Goal: Task Accomplishment & Management: Manage account settings

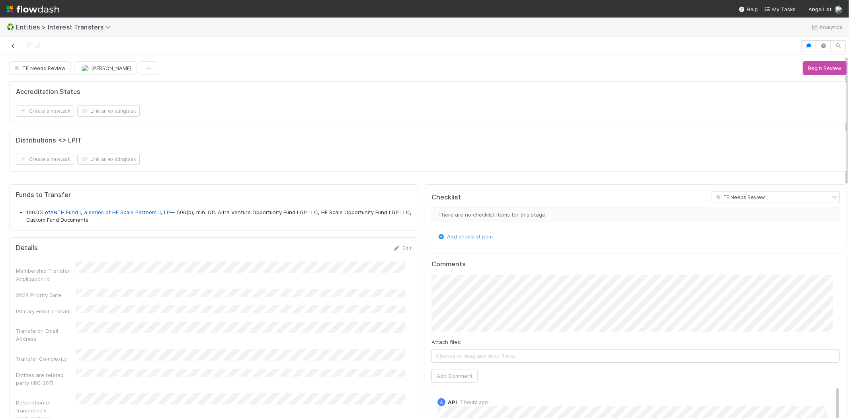
click at [13, 46] on icon at bounding box center [13, 45] width 8 height 5
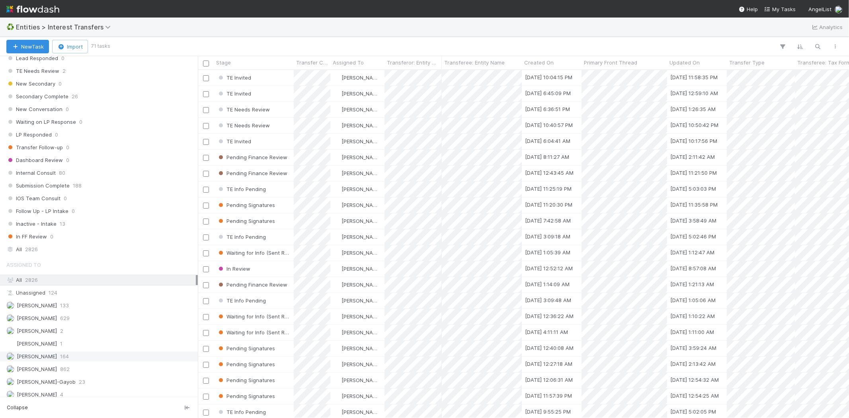
scroll to position [844, 0]
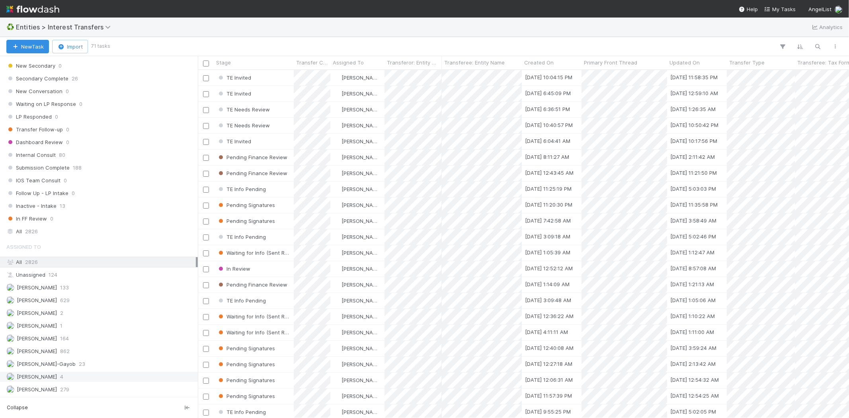
click at [87, 374] on div "Meg Castanare 4" at bounding box center [100, 377] width 189 height 10
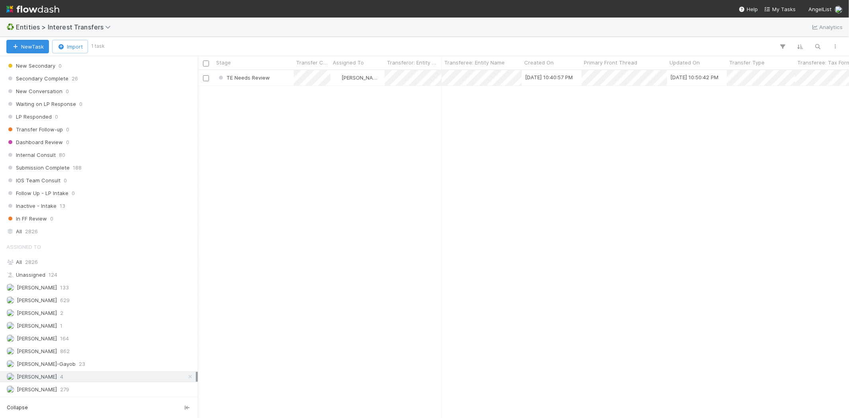
scroll to position [341, 644]
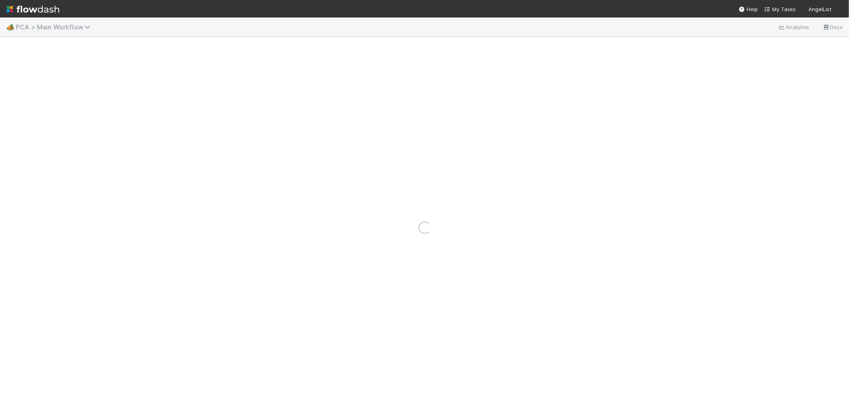
click at [77, 27] on span "PCA > Main Workflow" at bounding box center [55, 27] width 78 height 8
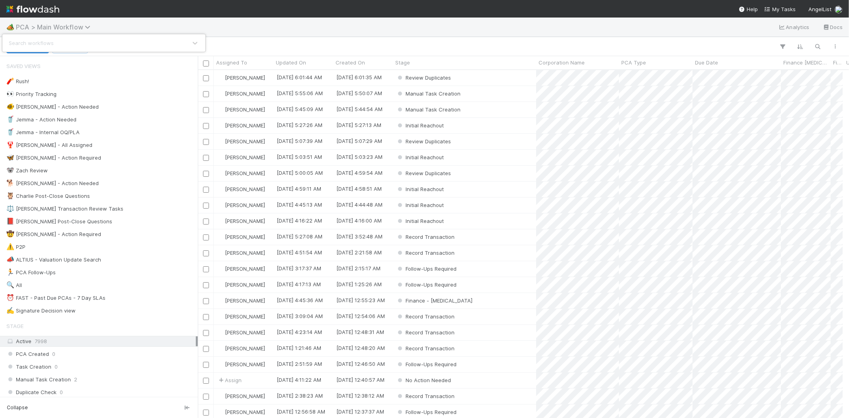
click at [77, 27] on div "Search workflows" at bounding box center [424, 209] width 849 height 418
click at [85, 26] on icon at bounding box center [89, 27] width 8 height 6
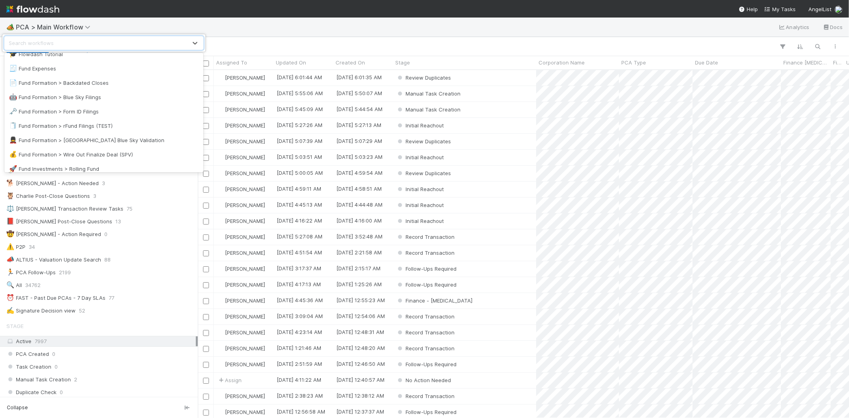
scroll to position [254, 0]
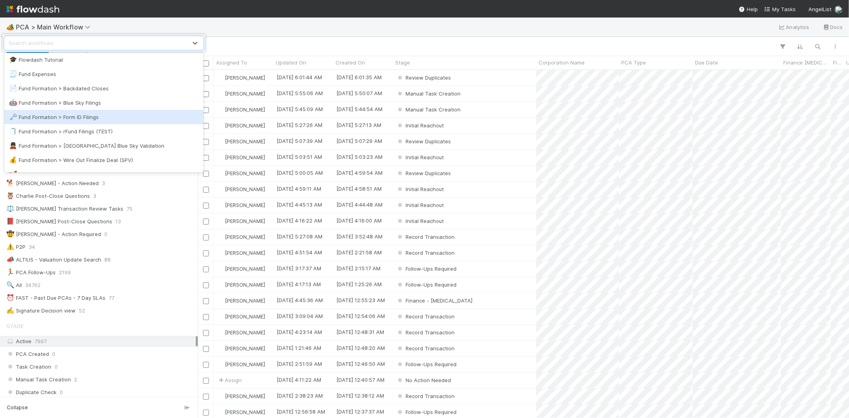
click at [76, 120] on div "🗝️ Fund Formation > Form ID Filings" at bounding box center [103, 117] width 189 height 8
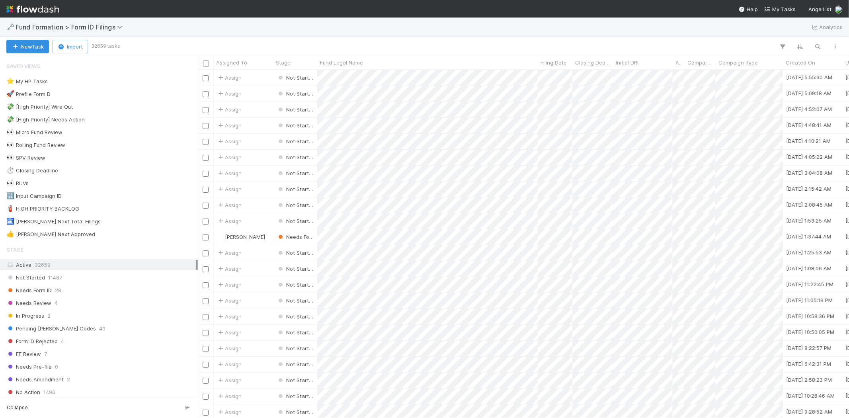
scroll to position [7, 6]
click at [90, 289] on div "Needs Form ID 28" at bounding box center [100, 290] width 189 height 10
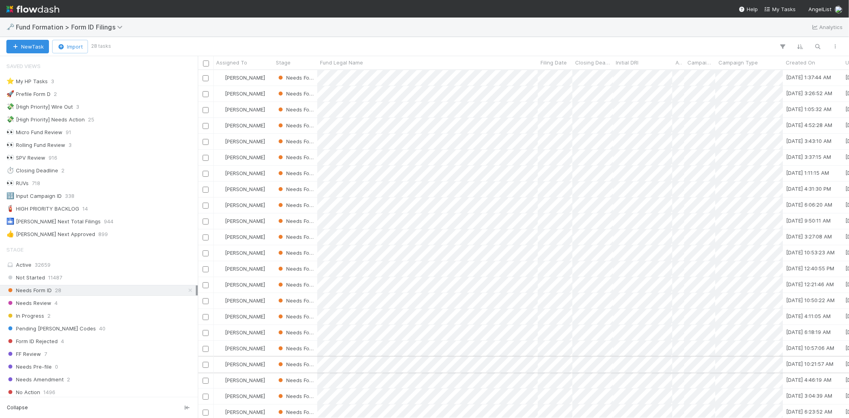
scroll to position [341, 644]
click at [237, 62] on span "Assigned To" at bounding box center [231, 63] width 31 height 8
click at [244, 75] on div "Sort A → Z" at bounding box center [262, 78] width 91 height 12
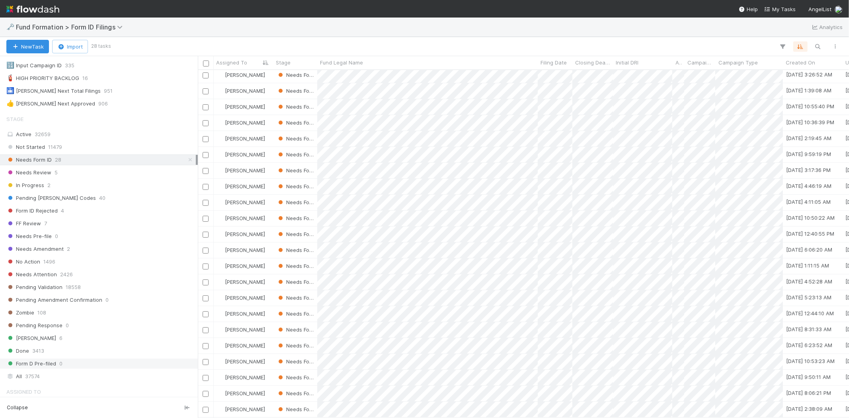
scroll to position [241, 0]
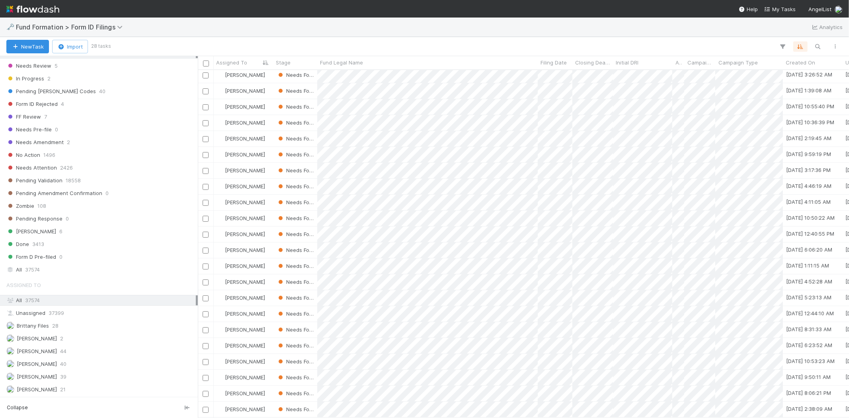
drag, startPoint x: 100, startPoint y: 364, endPoint x: 186, endPoint y: 295, distance: 110.7
click at [100, 361] on div "Meg Castanare 40" at bounding box center [100, 364] width 189 height 10
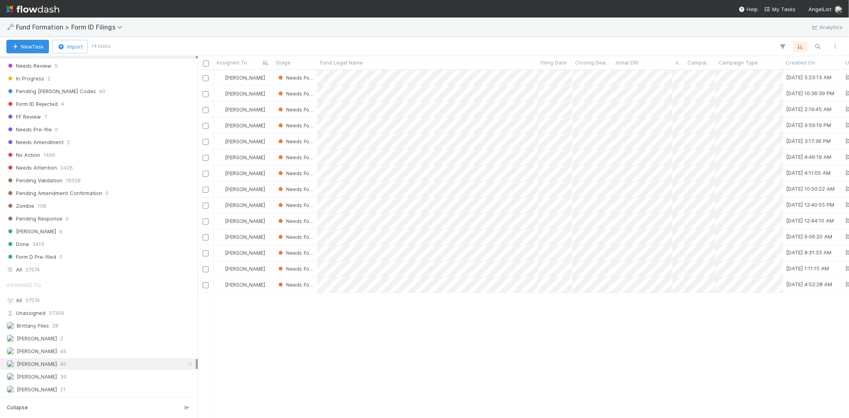
scroll to position [341, 644]
click at [186, 361] on icon at bounding box center [190, 363] width 8 height 5
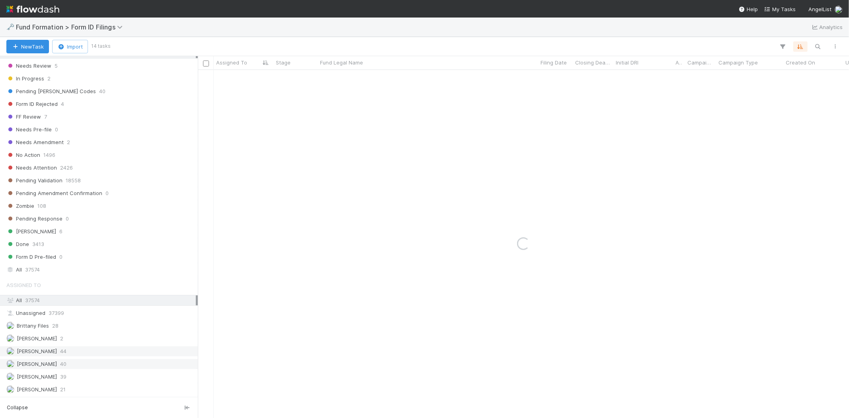
drag, startPoint x: 115, startPoint y: 354, endPoint x: 124, endPoint y: 254, distance: 100.7
click at [115, 351] on div "Febbie Cervantes 44" at bounding box center [100, 351] width 189 height 10
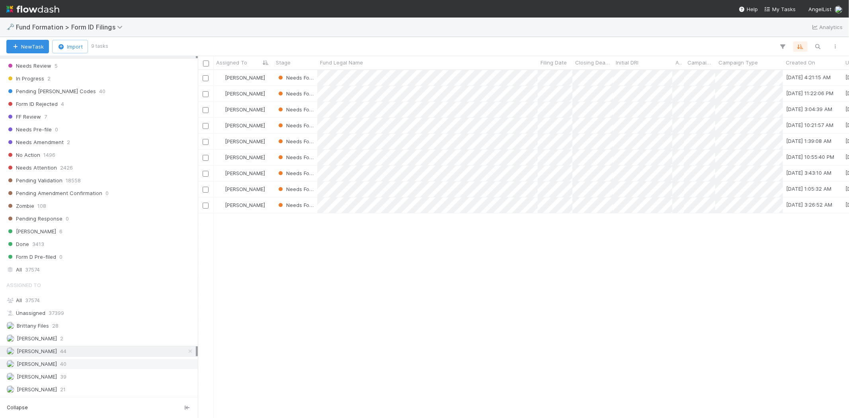
scroll to position [341, 644]
drag, startPoint x: 579, startPoint y: 295, endPoint x: 232, endPoint y: 321, distance: 347.7
click at [578, 295] on div at bounding box center [424, 209] width 849 height 418
click at [73, 365] on div "Meg Castanare 40" at bounding box center [100, 364] width 189 height 10
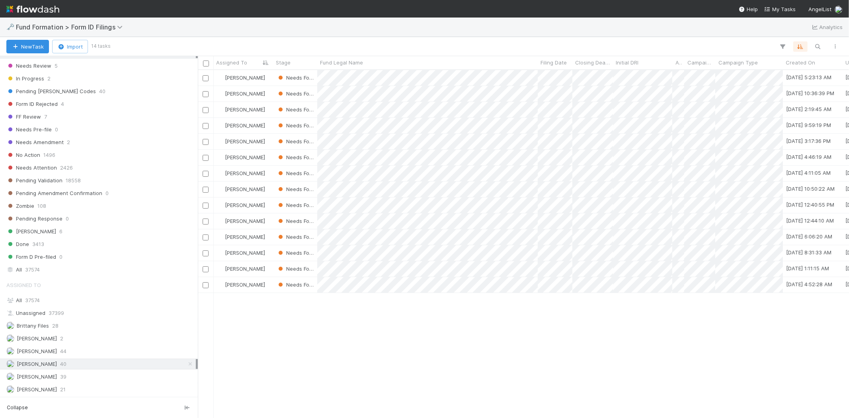
scroll to position [341, 644]
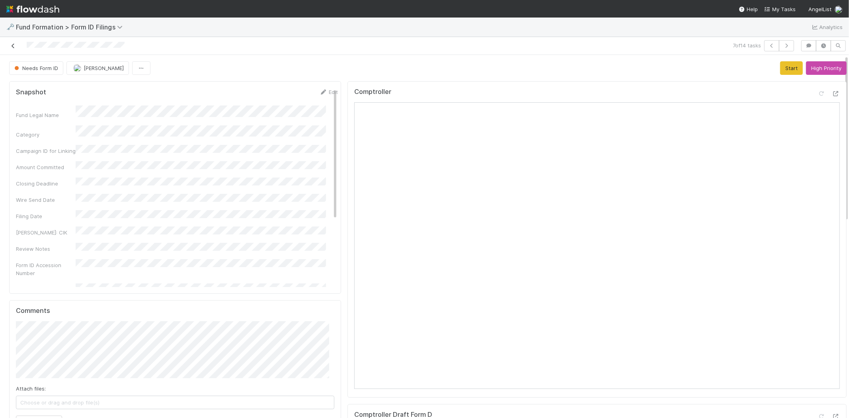
click at [10, 46] on icon at bounding box center [13, 45] width 8 height 5
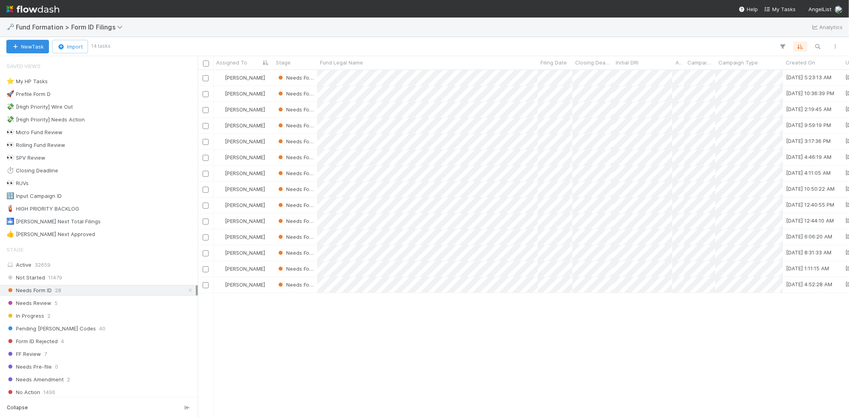
scroll to position [341, 644]
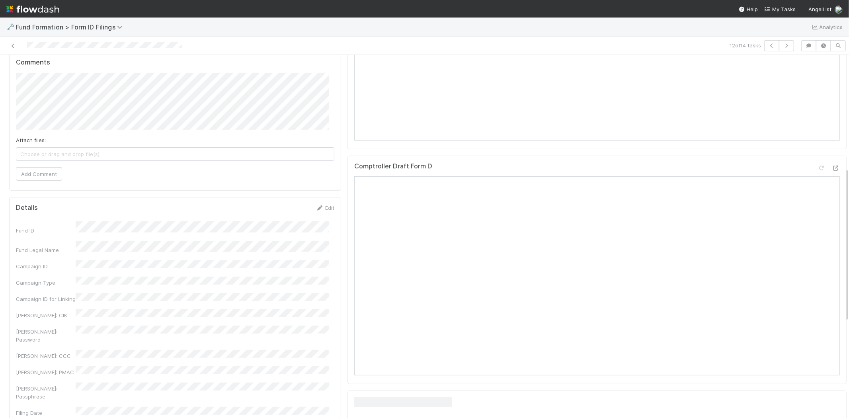
scroll to position [265, 0]
click at [322, 191] on link "Edit" at bounding box center [325, 191] width 19 height 6
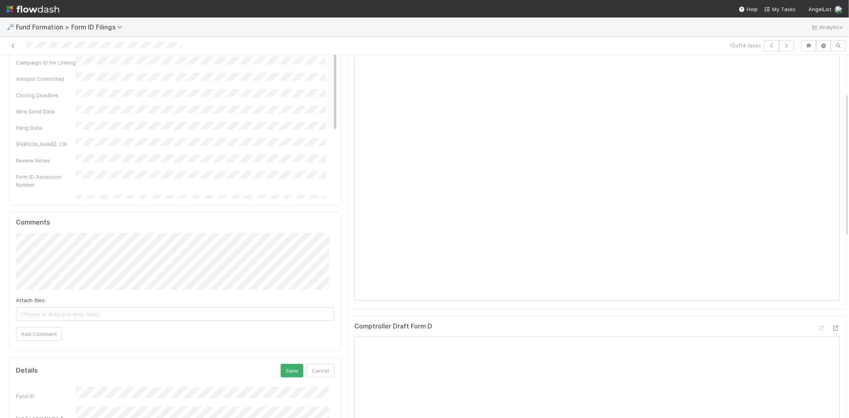
scroll to position [221, 0]
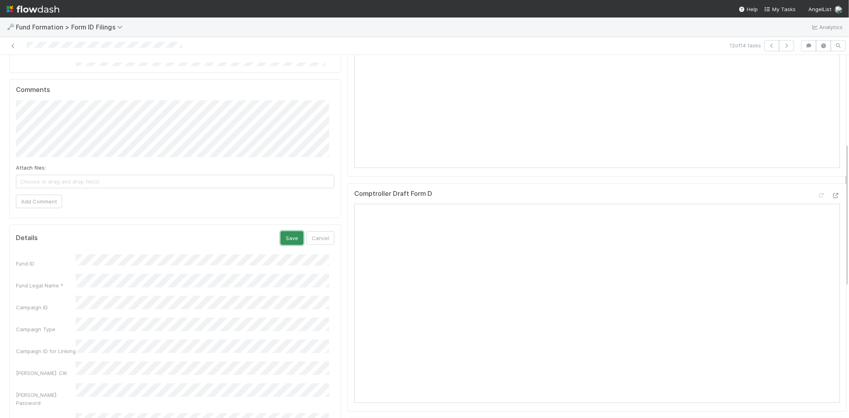
click at [285, 238] on button "Save" at bounding box center [292, 238] width 23 height 14
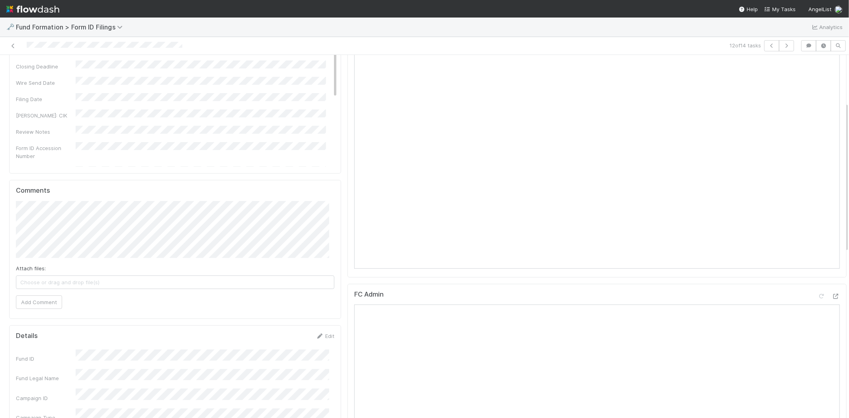
scroll to position [136, 0]
click at [13, 45] on icon at bounding box center [13, 45] width 8 height 5
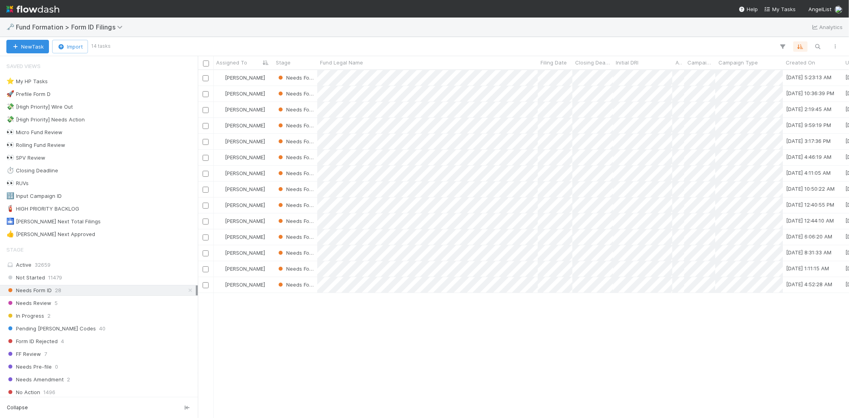
scroll to position [341, 644]
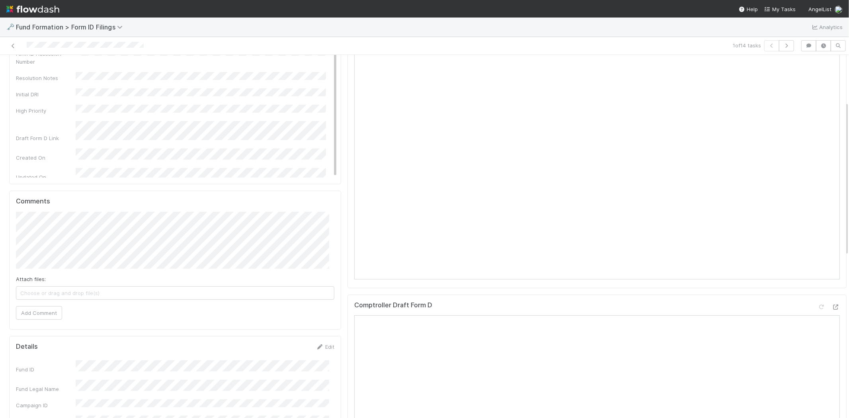
scroll to position [177, 0]
click at [324, 280] on link "Edit" at bounding box center [325, 279] width 19 height 6
click at [284, 279] on button "Save" at bounding box center [292, 282] width 23 height 14
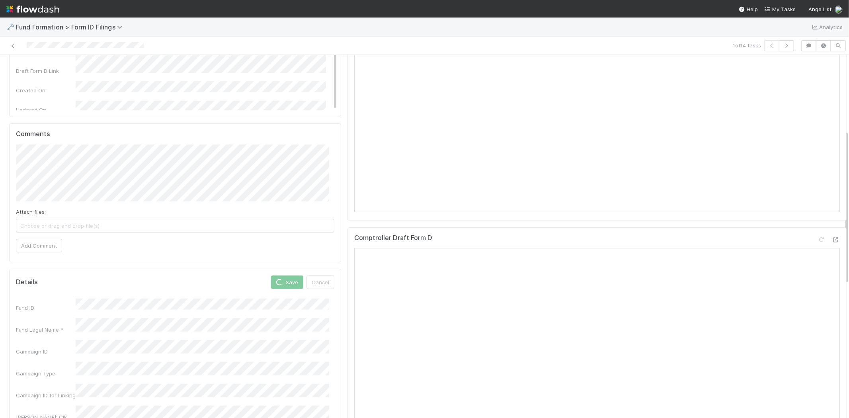
scroll to position [105, 0]
click at [13, 43] on link at bounding box center [13, 46] width 8 height 8
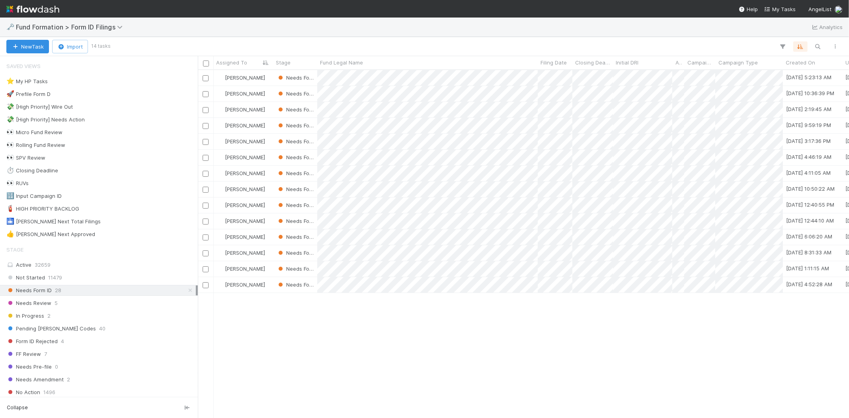
scroll to position [341, 644]
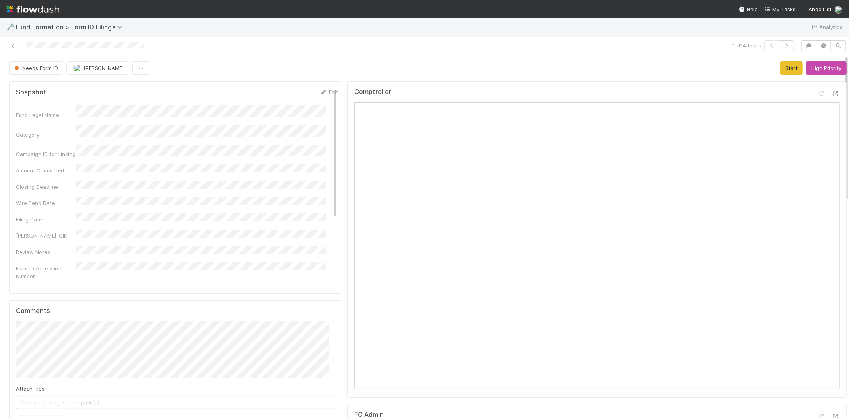
click at [14, 38] on div "1 of 14 tasks" at bounding box center [424, 46] width 849 height 18
click at [13, 45] on icon at bounding box center [13, 45] width 8 height 5
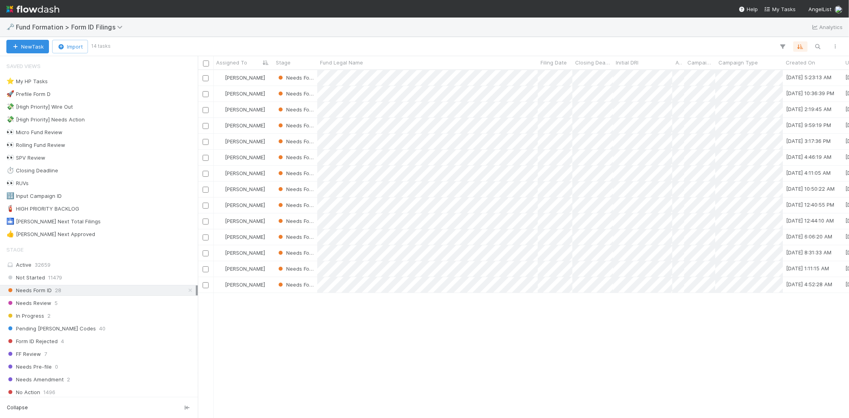
scroll to position [341, 644]
drag, startPoint x: 604, startPoint y: 319, endPoint x: 591, endPoint y: 295, distance: 26.9
click at [603, 319] on div at bounding box center [424, 209] width 849 height 418
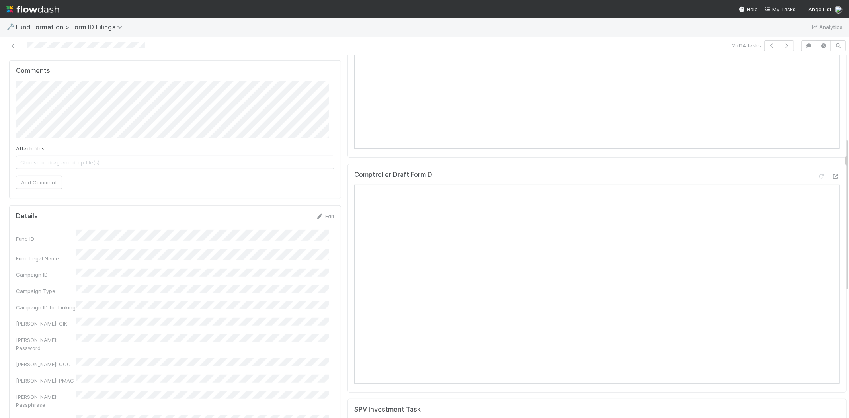
scroll to position [177, 0]
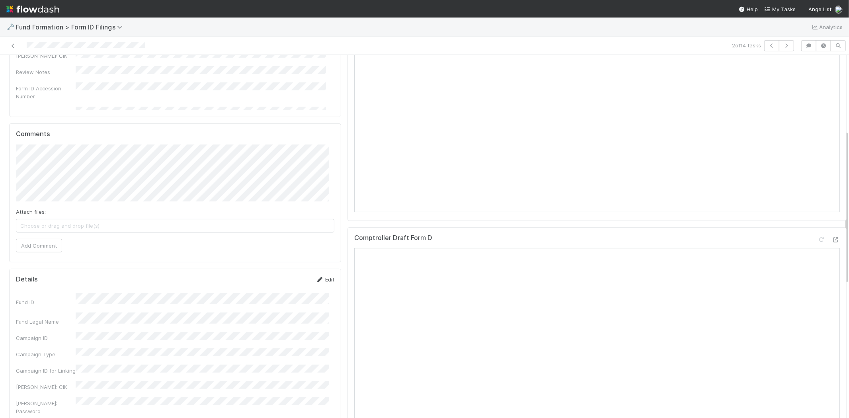
click at [326, 279] on link "Edit" at bounding box center [325, 279] width 19 height 6
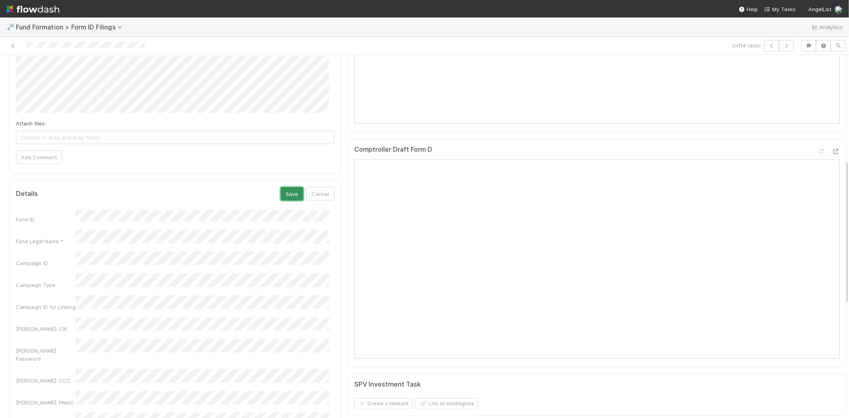
click at [287, 197] on button "Save" at bounding box center [292, 194] width 23 height 14
click at [13, 44] on icon at bounding box center [13, 45] width 8 height 5
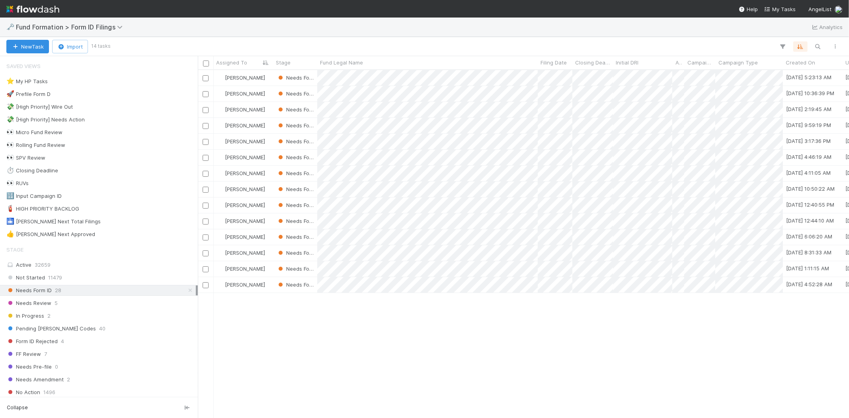
scroll to position [341, 644]
drag, startPoint x: 582, startPoint y: 327, endPoint x: 570, endPoint y: 298, distance: 31.3
click at [582, 324] on div at bounding box center [424, 209] width 849 height 418
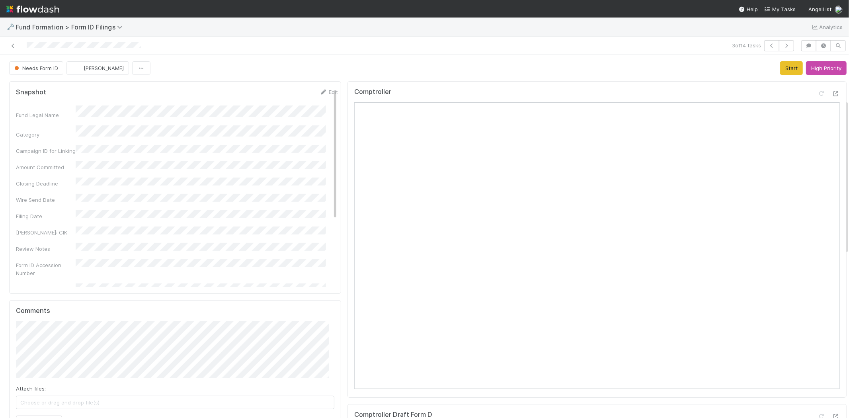
scroll to position [221, 0]
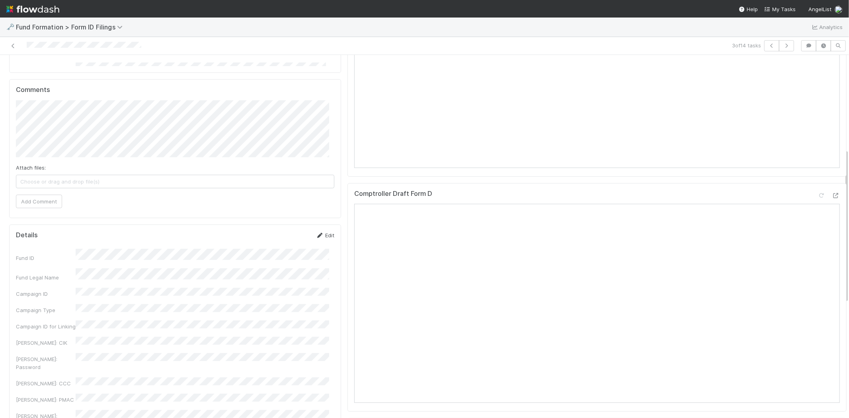
click at [324, 233] on link "Edit" at bounding box center [325, 235] width 19 height 6
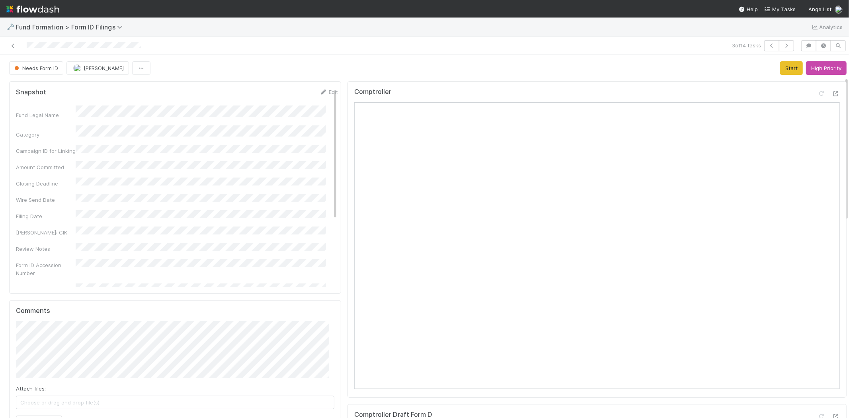
scroll to position [177, 0]
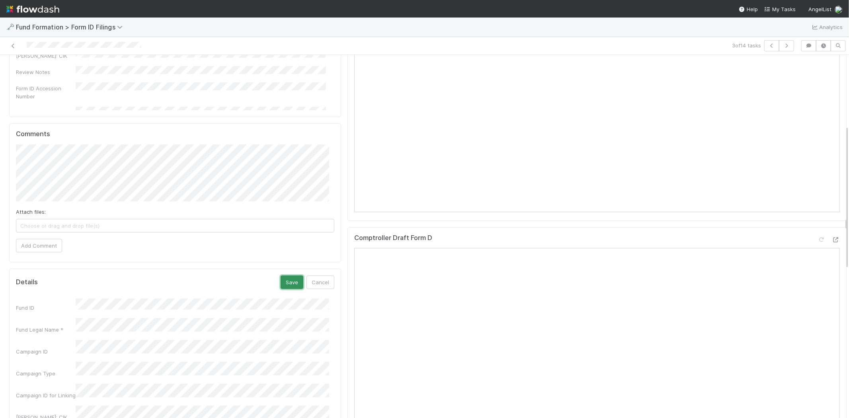
click at [284, 286] on button "Save" at bounding box center [292, 282] width 23 height 14
click at [12, 46] on icon at bounding box center [13, 45] width 8 height 5
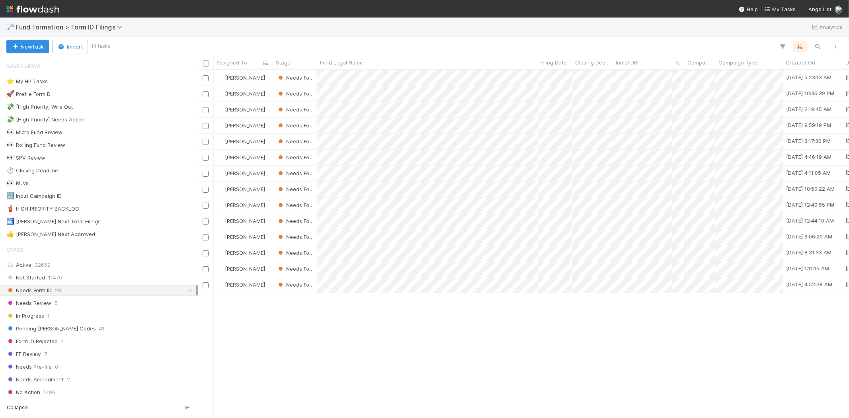
scroll to position [341, 644]
drag, startPoint x: 500, startPoint y: 343, endPoint x: 491, endPoint y: 292, distance: 51.8
click at [500, 340] on div at bounding box center [424, 209] width 849 height 418
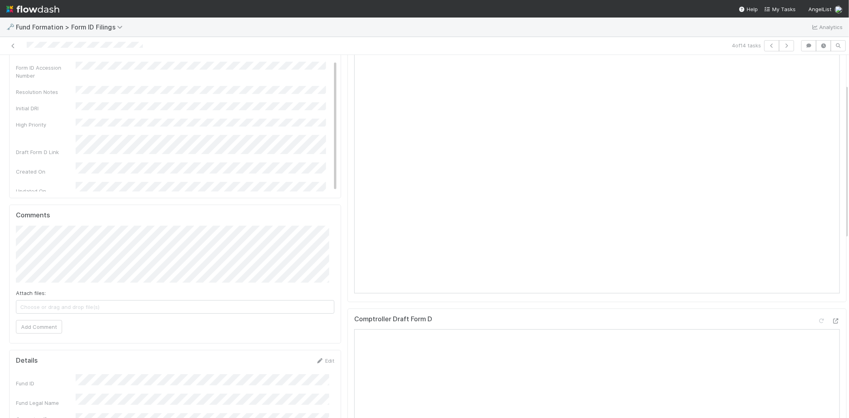
scroll to position [177, 0]
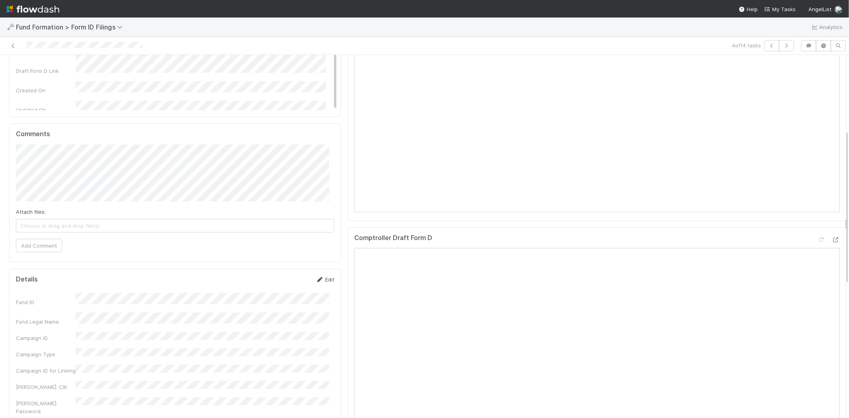
click at [320, 281] on link "Edit" at bounding box center [325, 279] width 19 height 6
click at [281, 287] on button "Save" at bounding box center [292, 282] width 23 height 14
click at [14, 49] on icon at bounding box center [13, 45] width 8 height 5
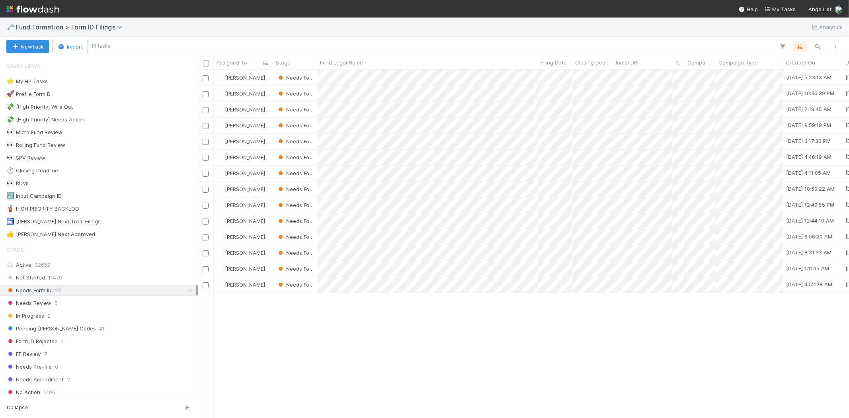
scroll to position [341, 644]
drag, startPoint x: 538, startPoint y: 376, endPoint x: 520, endPoint y: 300, distance: 78.1
click at [537, 373] on div at bounding box center [424, 209] width 849 height 418
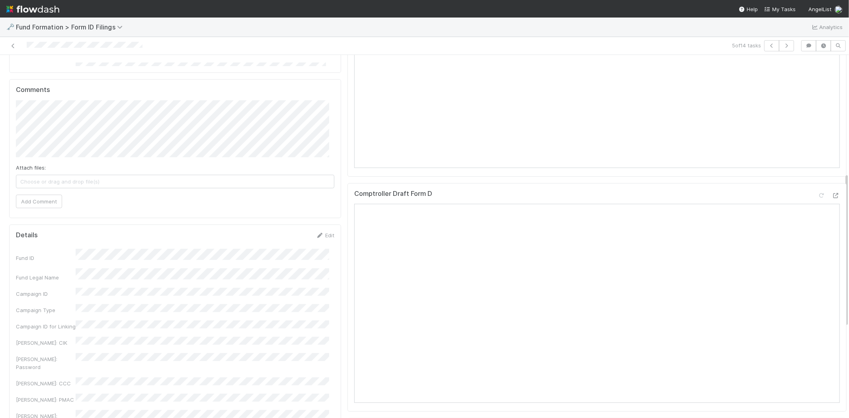
scroll to position [309, 0]
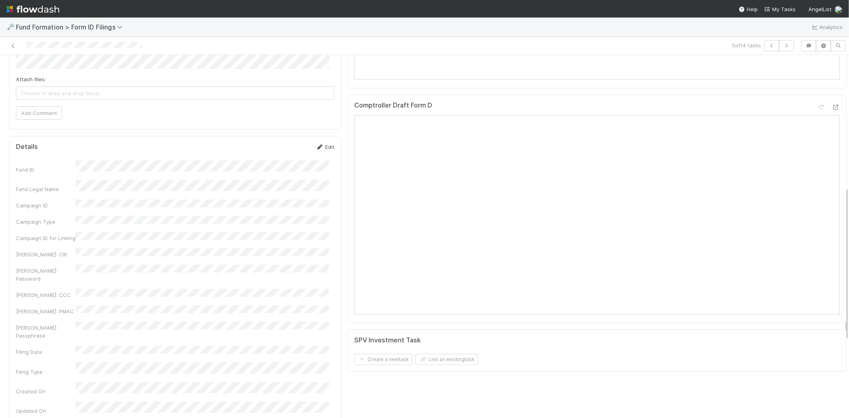
click at [322, 144] on link "Edit" at bounding box center [325, 147] width 19 height 6
click at [289, 148] on button "Save" at bounding box center [292, 150] width 23 height 14
click at [16, 46] on icon at bounding box center [13, 45] width 8 height 5
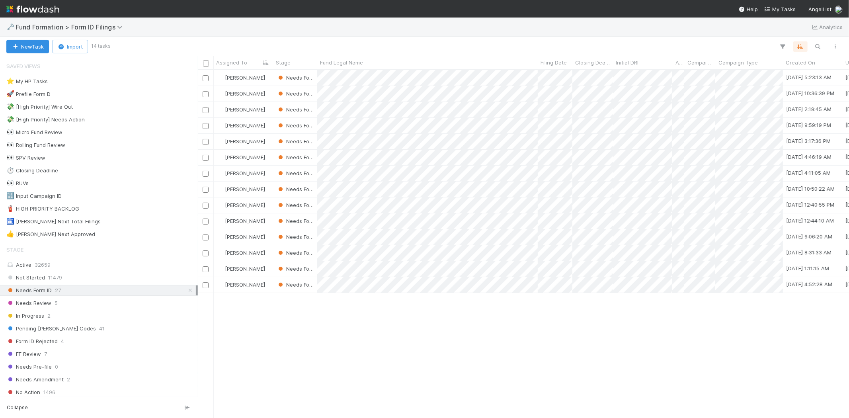
scroll to position [341, 644]
drag, startPoint x: 590, startPoint y: 330, endPoint x: 573, endPoint y: 307, distance: 29.1
click at [588, 327] on div at bounding box center [424, 209] width 849 height 418
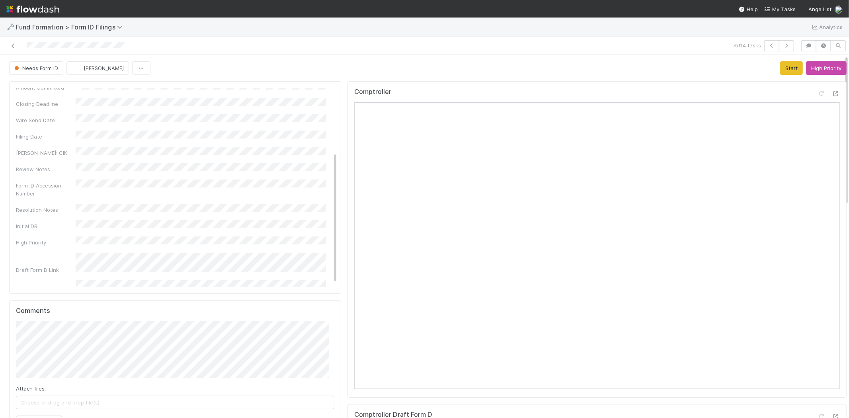
scroll to position [102, 0]
click at [14, 45] on icon at bounding box center [13, 45] width 8 height 5
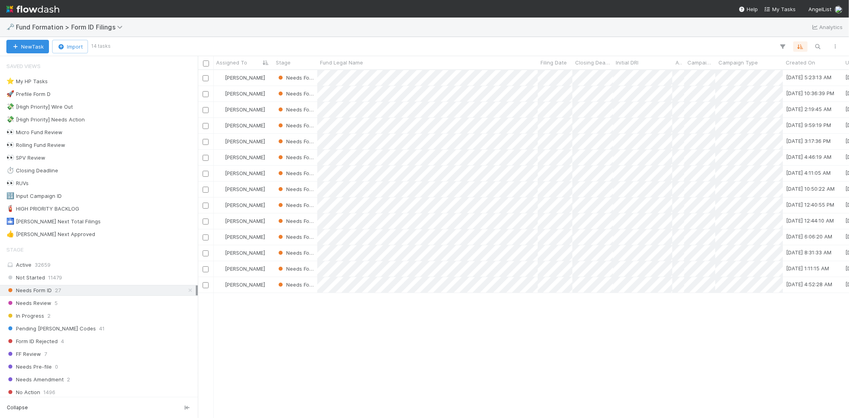
scroll to position [341, 644]
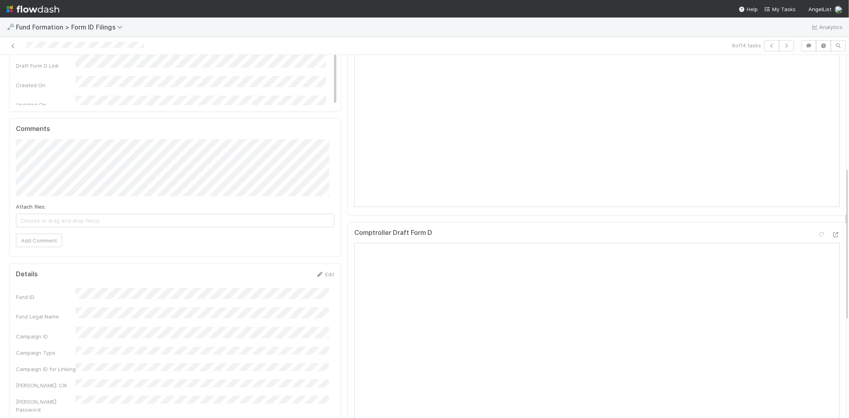
scroll to position [265, 0]
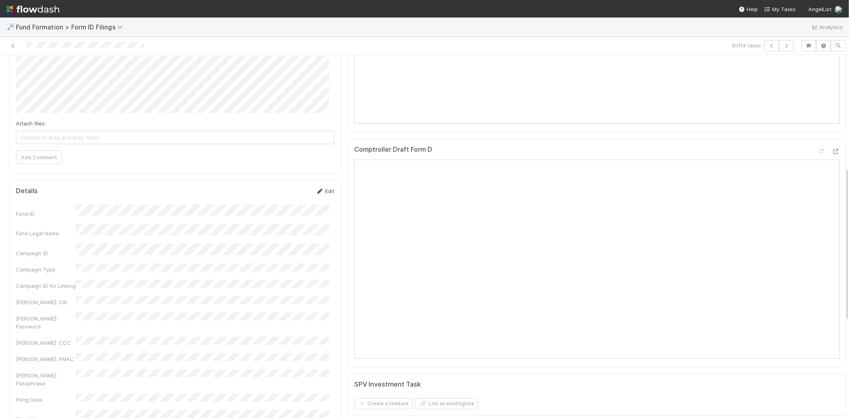
click at [317, 193] on icon at bounding box center [320, 191] width 8 height 5
click at [52, 252] on div "Campaign ID" at bounding box center [175, 260] width 318 height 16
drag, startPoint x: 282, startPoint y: 195, endPoint x: 288, endPoint y: 208, distance: 14.2
click at [283, 195] on button "Save" at bounding box center [292, 194] width 23 height 14
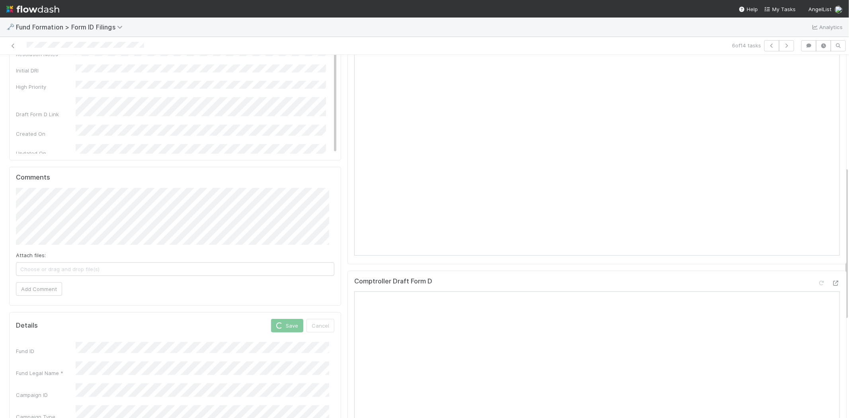
scroll to position [105, 0]
click at [16, 45] on icon at bounding box center [13, 45] width 8 height 5
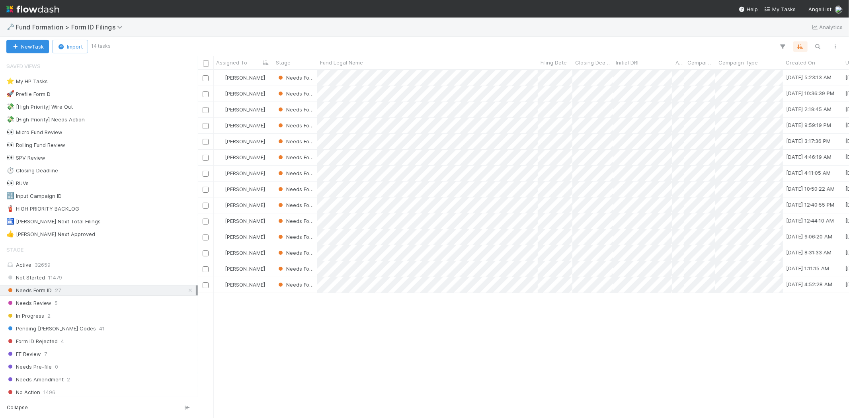
scroll to position [341, 644]
drag, startPoint x: 539, startPoint y: 330, endPoint x: 523, endPoint y: 293, distance: 41.0
click at [539, 328] on div at bounding box center [424, 209] width 849 height 418
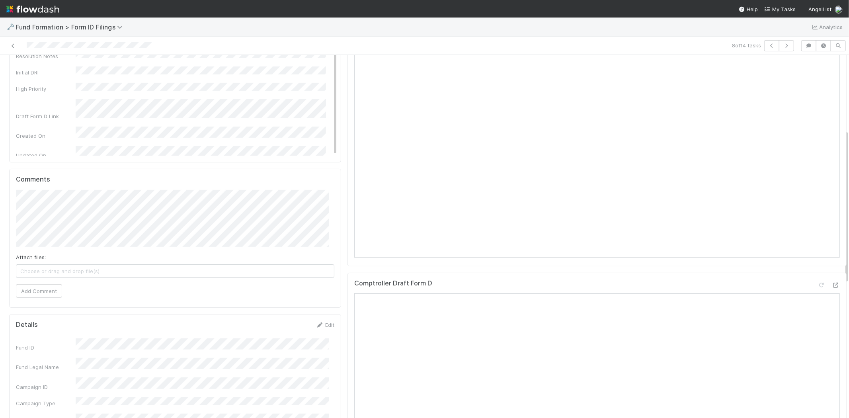
scroll to position [177, 0]
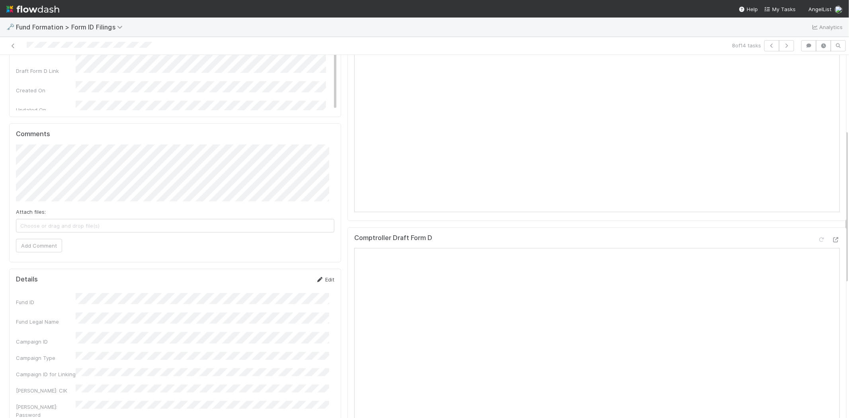
click at [323, 277] on link "Edit" at bounding box center [325, 279] width 19 height 6
drag, startPoint x: 168, startPoint y: 353, endPoint x: 58, endPoint y: 357, distance: 110.3
click at [0, 343] on html "🗝️ Fund Formation > Form ID Filings Analytics 8 of 14 tasks Needs Form ID Meg C…" at bounding box center [424, 209] width 849 height 418
click at [281, 281] on button "Save" at bounding box center [292, 282] width 23 height 14
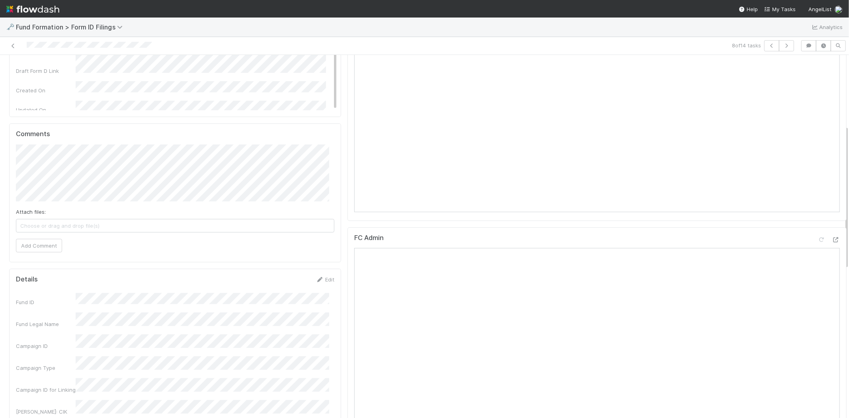
scroll to position [105, 0]
click at [14, 45] on icon at bounding box center [13, 45] width 8 height 5
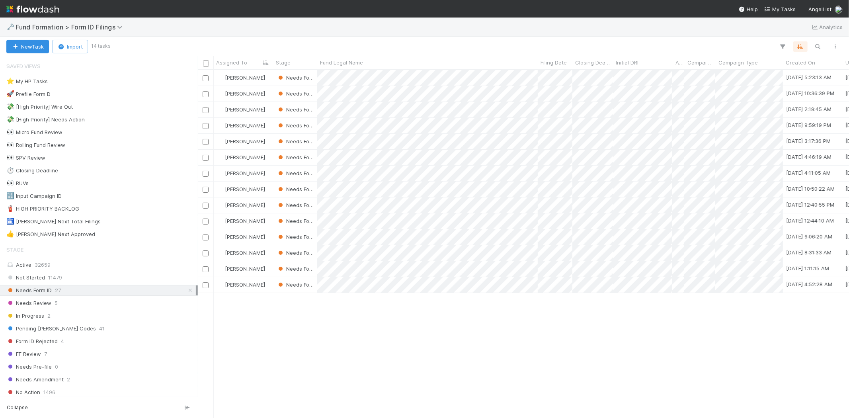
scroll to position [341, 644]
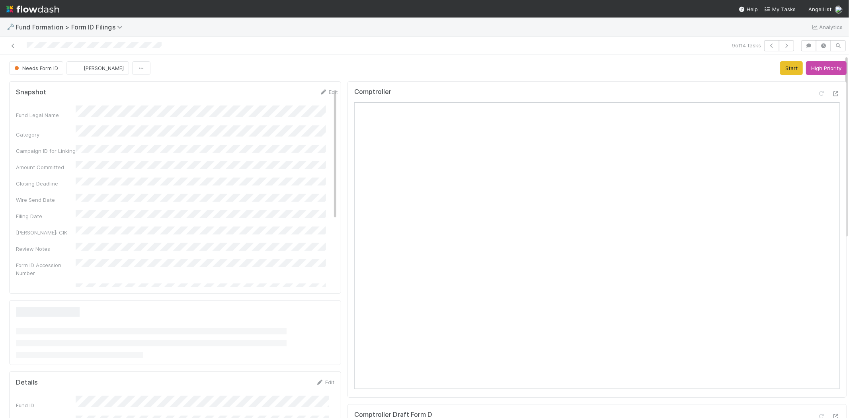
scroll to position [221, 0]
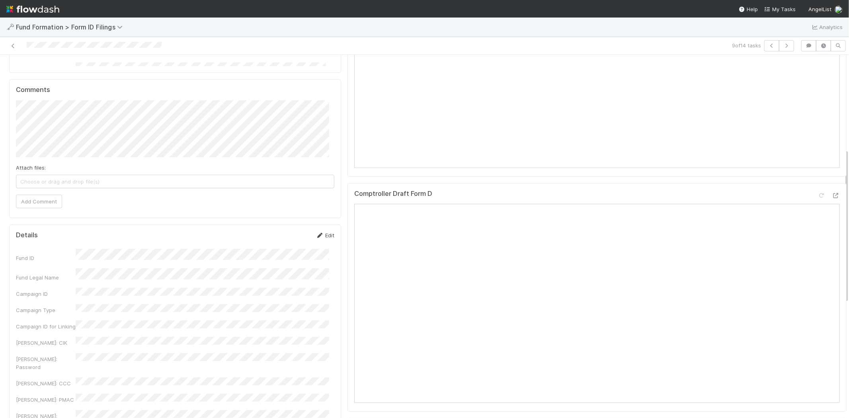
drag, startPoint x: 322, startPoint y: 235, endPoint x: 152, endPoint y: 325, distance: 192.3
click at [322, 236] on link "Edit" at bounding box center [325, 235] width 19 height 6
click at [289, 240] on button "Save" at bounding box center [292, 238] width 23 height 14
click at [11, 45] on icon at bounding box center [13, 45] width 8 height 5
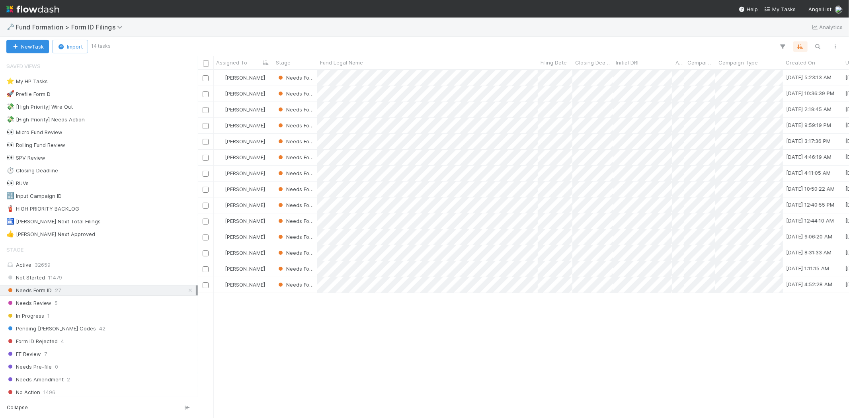
scroll to position [341, 644]
drag, startPoint x: 556, startPoint y: 352, endPoint x: 530, endPoint y: 296, distance: 61.6
click at [556, 352] on div at bounding box center [424, 209] width 849 height 418
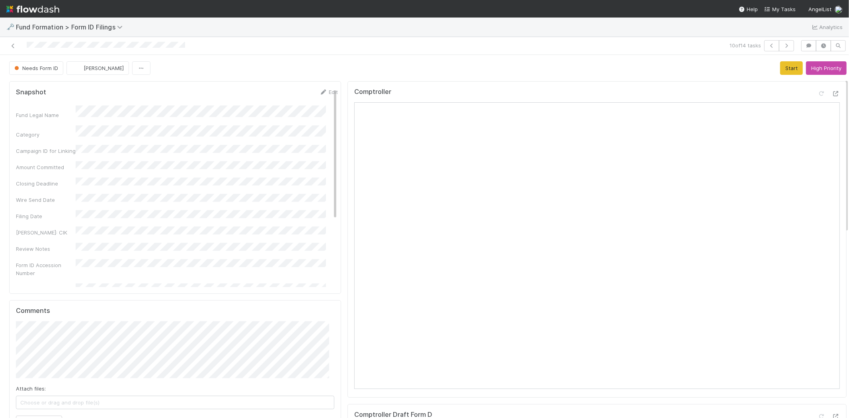
scroll to position [265, 0]
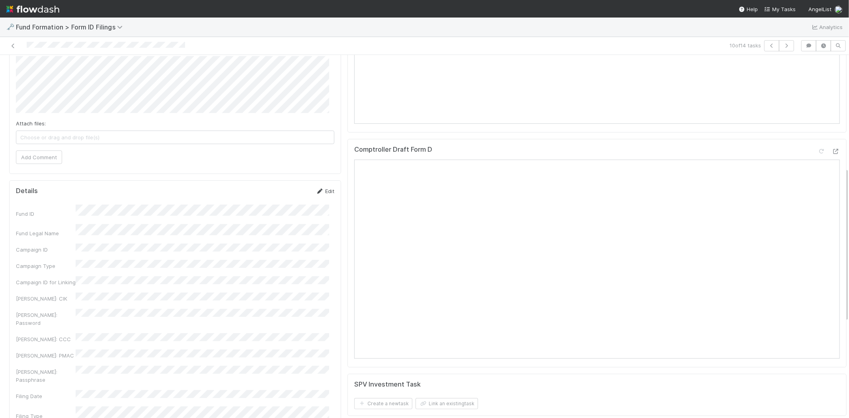
click at [320, 192] on link "Edit" at bounding box center [325, 191] width 19 height 6
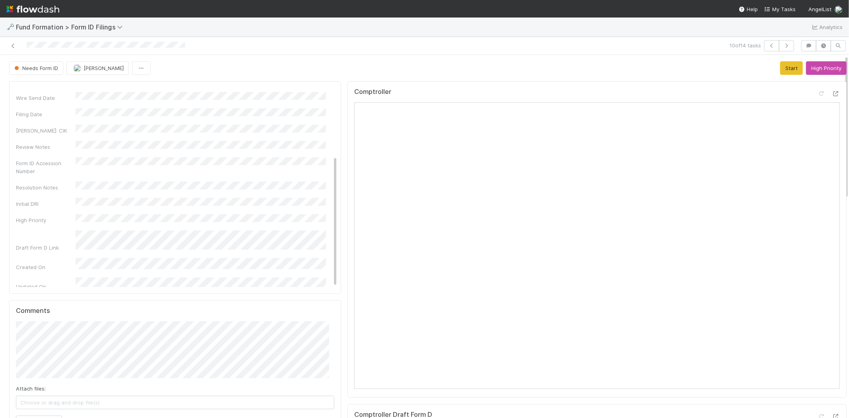
scroll to position [221, 0]
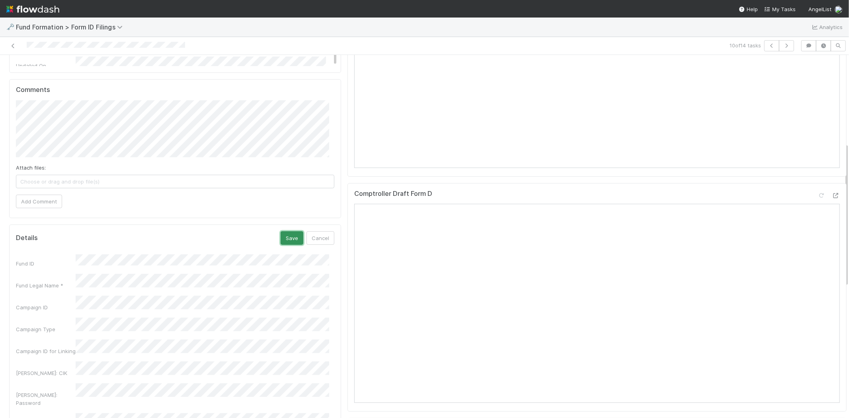
click at [288, 239] on button "Save" at bounding box center [292, 238] width 23 height 14
click at [129, 308] on div "Fund ID Fund Legal Name Campaign ID Campaign Type Campaign ID for Linking EDGAR…" at bounding box center [175, 381] width 318 height 264
click at [15, 42] on link at bounding box center [13, 46] width 8 height 8
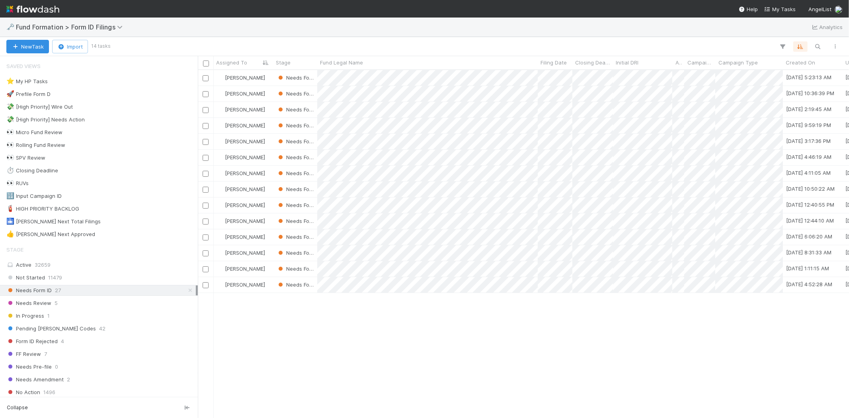
scroll to position [341, 644]
click at [586, 336] on div at bounding box center [424, 209] width 849 height 418
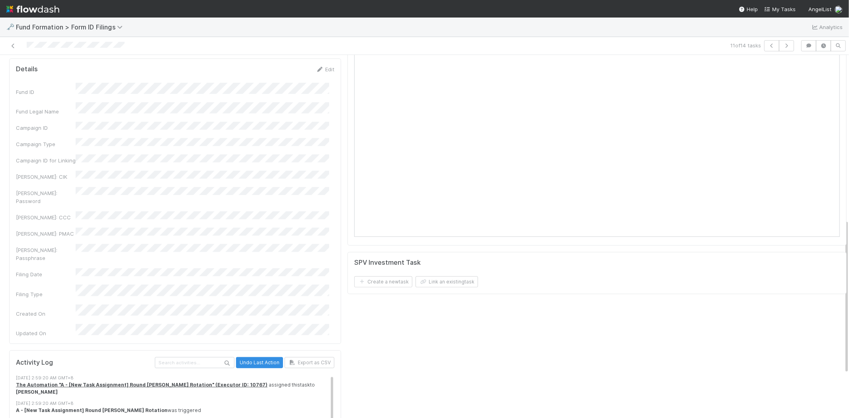
scroll to position [353, 0]
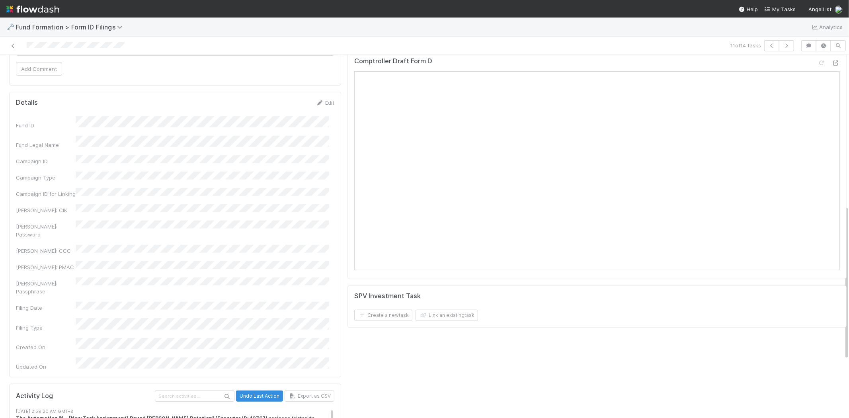
drag, startPoint x: 322, startPoint y: 104, endPoint x: 299, endPoint y: 114, distance: 24.3
click at [321, 104] on link "Edit" at bounding box center [325, 103] width 19 height 6
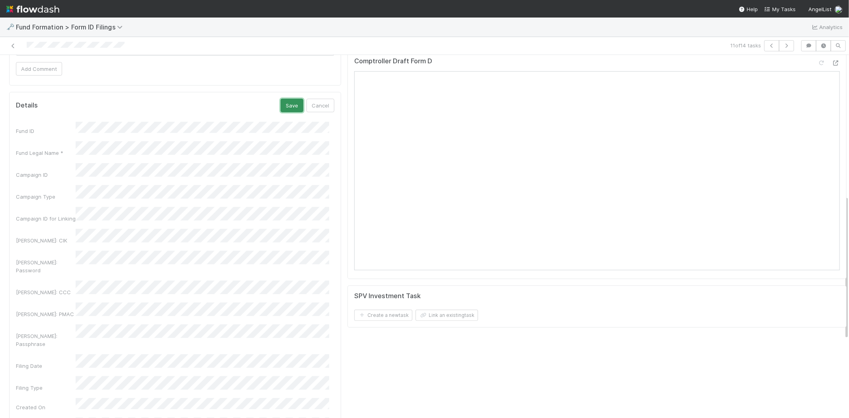
click at [285, 109] on button "Save" at bounding box center [292, 106] width 23 height 14
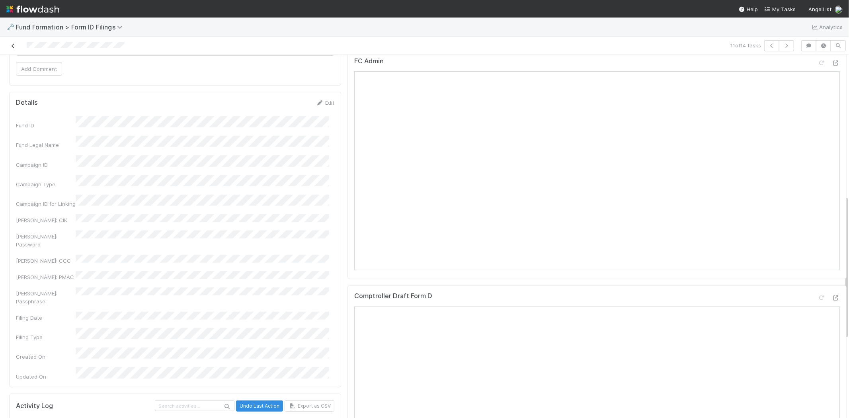
click at [12, 46] on icon at bounding box center [13, 45] width 8 height 5
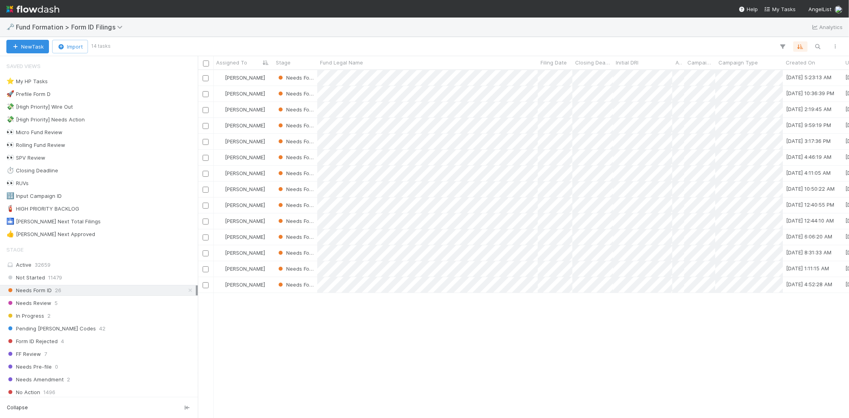
scroll to position [341, 644]
click at [607, 397] on div at bounding box center [424, 209] width 849 height 418
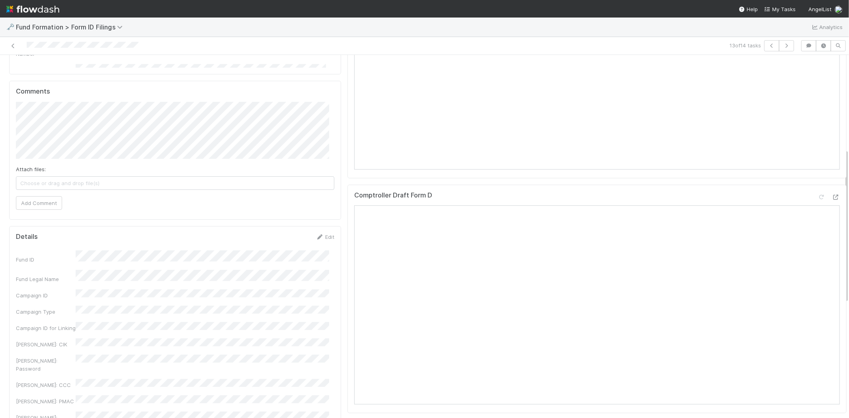
scroll to position [221, 0]
drag, startPoint x: 317, startPoint y: 236, endPoint x: 136, endPoint y: 290, distance: 188.8
click at [316, 237] on icon at bounding box center [320, 235] width 8 height 5
click at [287, 235] on button "Save" at bounding box center [292, 238] width 23 height 14
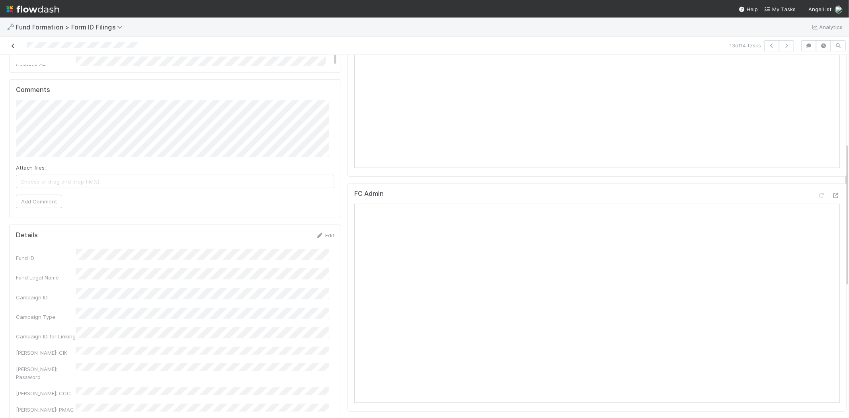
click at [12, 47] on icon at bounding box center [13, 45] width 8 height 5
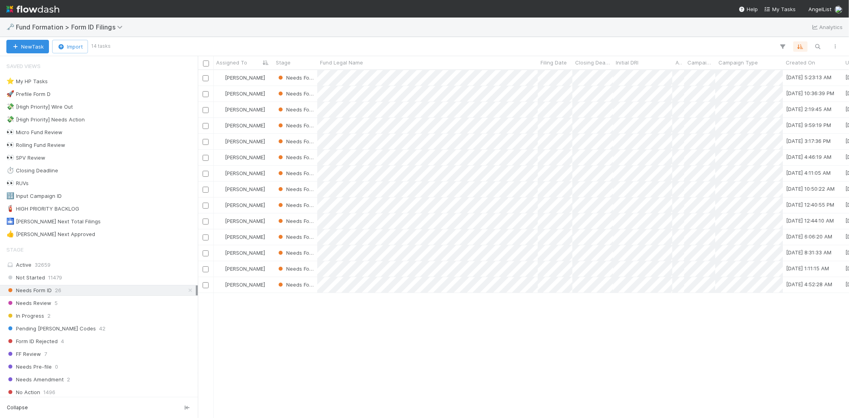
scroll to position [341, 644]
click at [604, 356] on div at bounding box center [424, 209] width 849 height 418
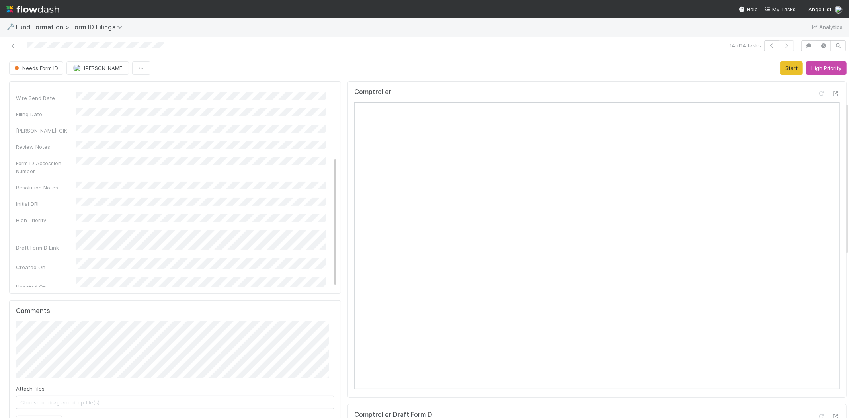
scroll to position [177, 0]
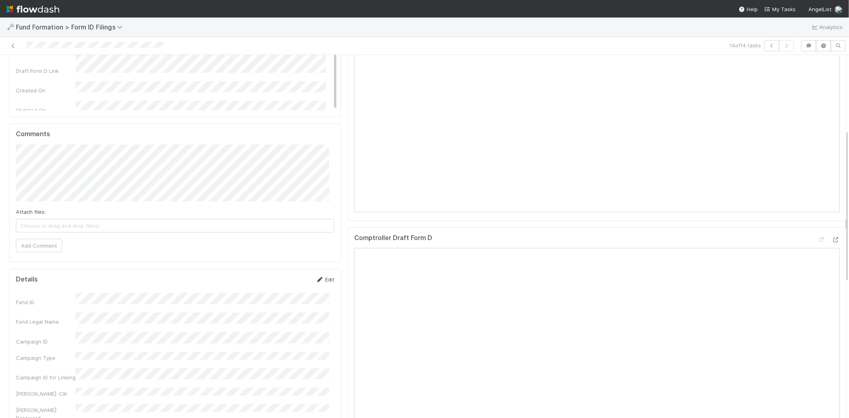
click at [317, 281] on icon at bounding box center [320, 279] width 8 height 5
click at [284, 281] on button "Save" at bounding box center [292, 282] width 23 height 14
click at [316, 280] on icon at bounding box center [320, 279] width 8 height 5
click at [55, 384] on div "Campaign ID for Linking" at bounding box center [175, 392] width 318 height 16
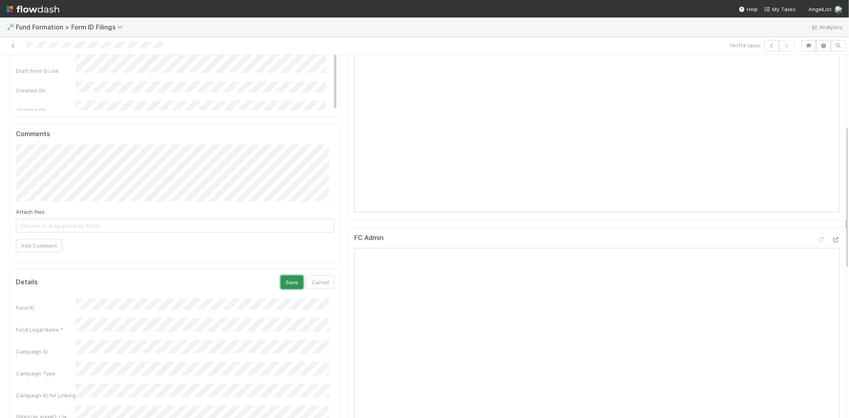
drag, startPoint x: 284, startPoint y: 282, endPoint x: 249, endPoint y: 260, distance: 41.3
click at [283, 281] on button "Save" at bounding box center [292, 282] width 23 height 14
click at [15, 44] on icon at bounding box center [13, 45] width 8 height 5
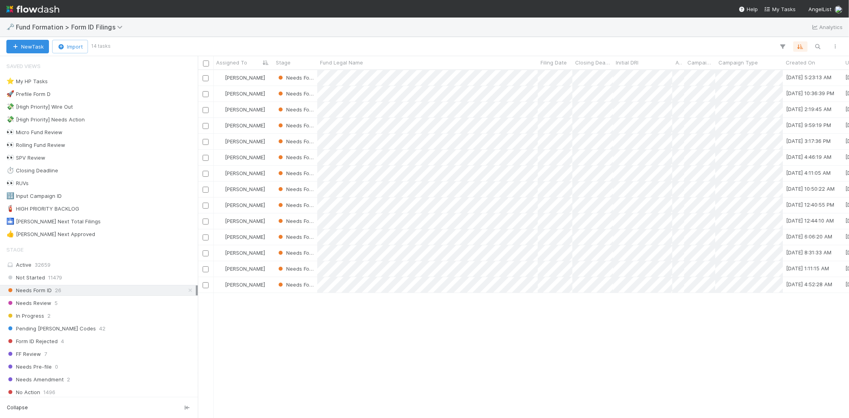
scroll to position [341, 644]
drag, startPoint x: 68, startPoint y: 82, endPoint x: 88, endPoint y: 98, distance: 25.2
click at [68, 82] on div "⭐ My HP Tasks 6" at bounding box center [100, 81] width 189 height 10
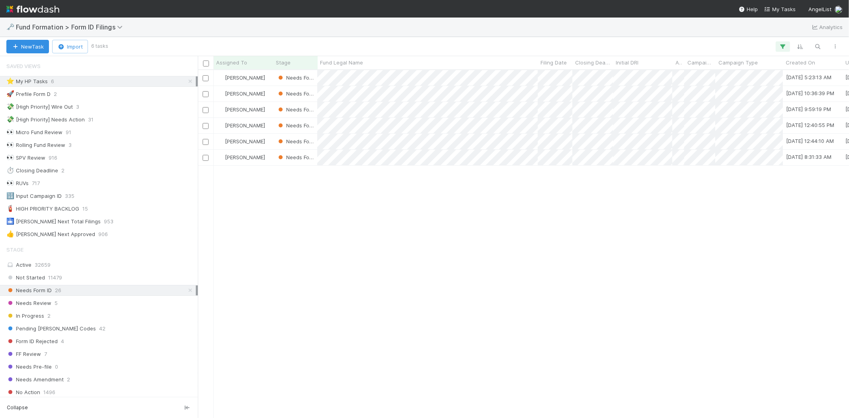
scroll to position [341, 644]
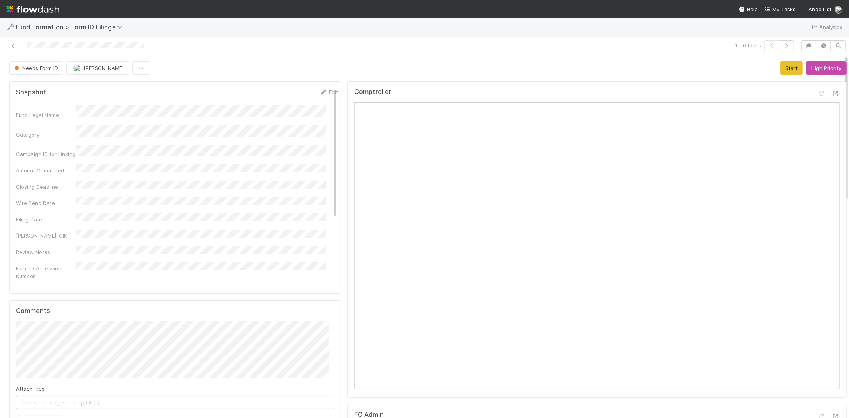
click at [543, 41] on div "1 of 6 tasks" at bounding box center [600, 45] width 396 height 11
drag, startPoint x: 783, startPoint y: 66, endPoint x: 650, endPoint y: 98, distance: 136.9
click at [783, 66] on button "Start" at bounding box center [791, 68] width 23 height 14
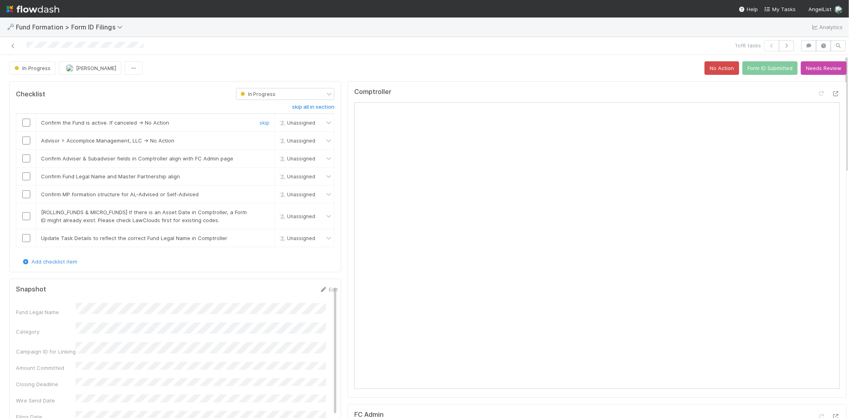
click at [24, 122] on input "checkbox" at bounding box center [26, 123] width 8 height 8
click at [260, 141] on link "skip" at bounding box center [265, 140] width 10 height 6
drag, startPoint x: 25, startPoint y: 160, endPoint x: 25, endPoint y: 170, distance: 10.4
click at [25, 161] on input "checkbox" at bounding box center [26, 158] width 8 height 8
click at [25, 176] on input "checkbox" at bounding box center [26, 176] width 8 height 8
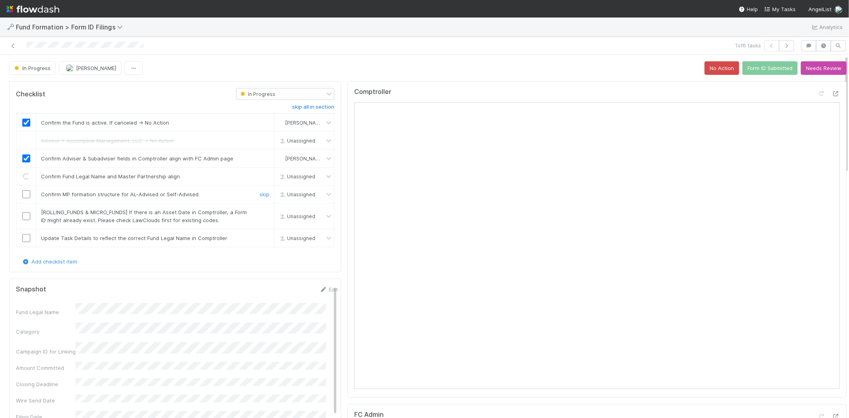
click at [24, 193] on input "checkbox" at bounding box center [26, 194] width 8 height 8
drag, startPoint x: 260, startPoint y: 212, endPoint x: 182, endPoint y: 236, distance: 81.1
click at [260, 212] on link "skip" at bounding box center [265, 212] width 10 height 6
click at [30, 237] on div at bounding box center [26, 238] width 20 height 8
click at [29, 238] on input "checkbox" at bounding box center [26, 238] width 8 height 8
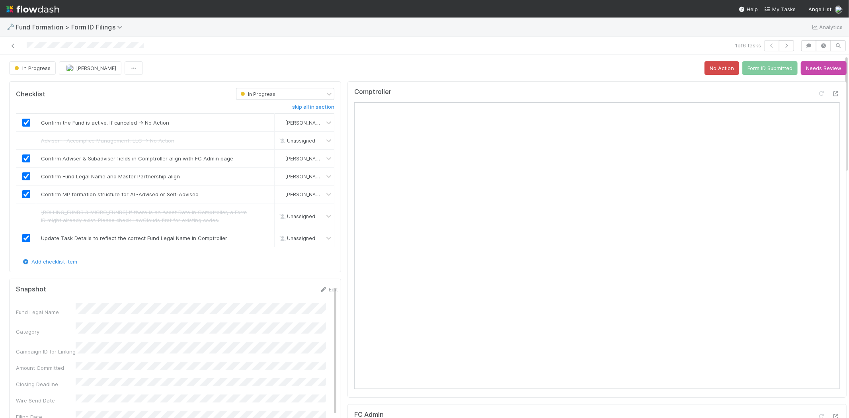
checkbox input "true"
click at [761, 69] on button "Form ID Submitted" at bounding box center [769, 68] width 55 height 14
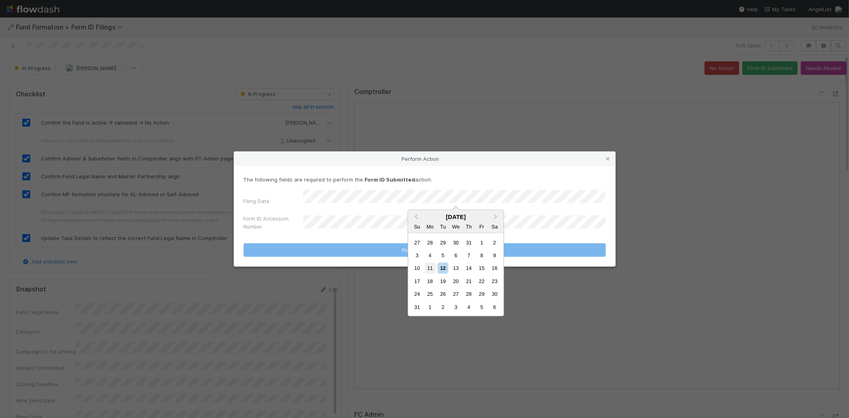
click at [428, 263] on div "11" at bounding box center [430, 268] width 11 height 11
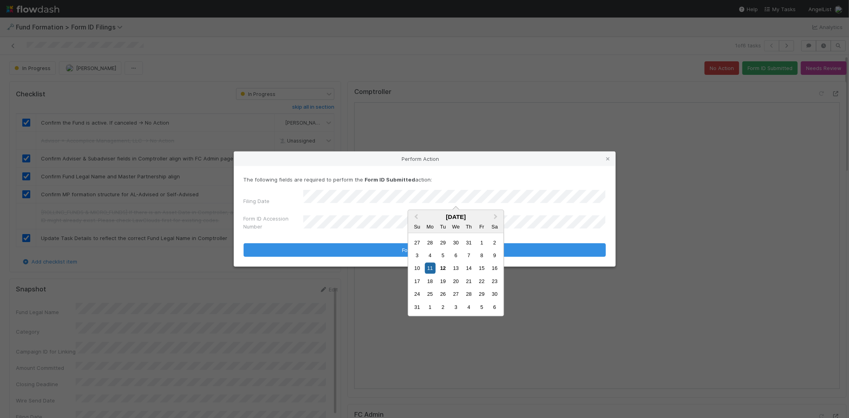
click at [425, 224] on div "Mo" at bounding box center [430, 226] width 11 height 11
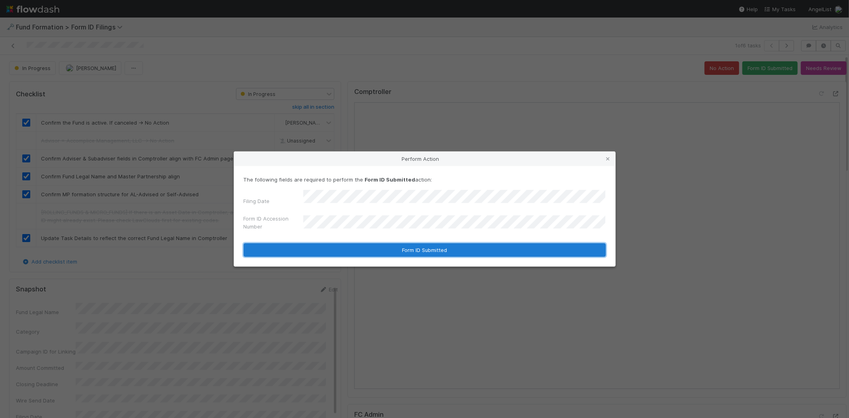
click at [361, 248] on button "Form ID Submitted" at bounding box center [425, 250] width 362 height 14
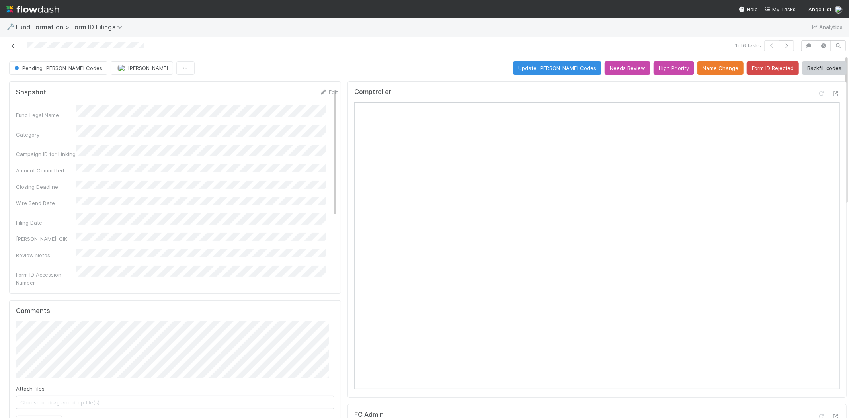
click at [12, 45] on icon at bounding box center [13, 45] width 8 height 5
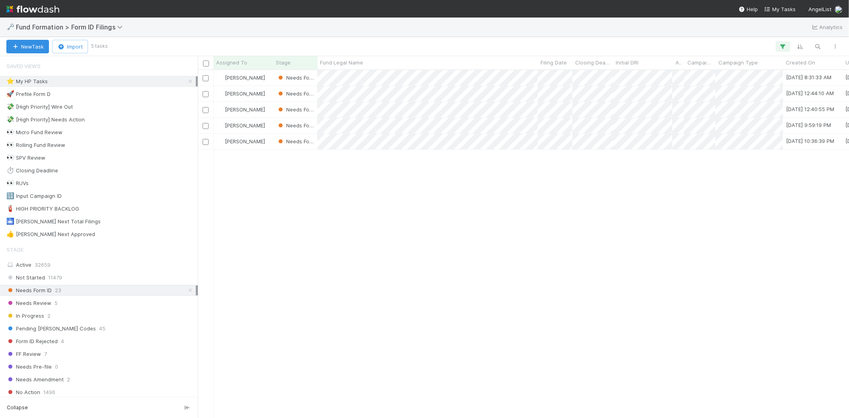
scroll to position [341, 644]
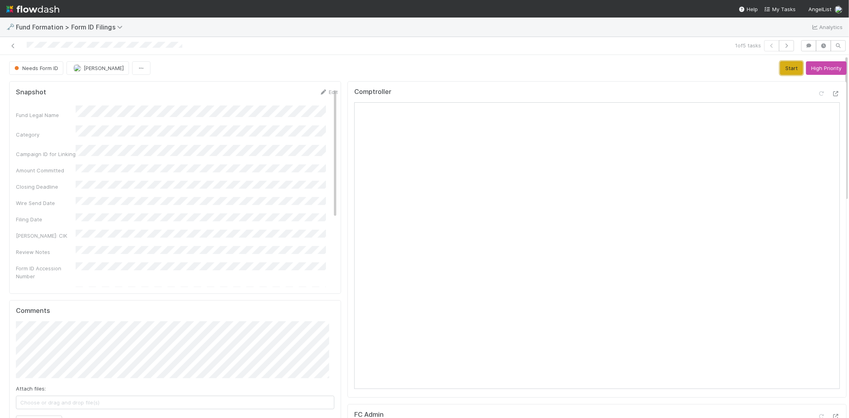
click at [783, 73] on button "Start" at bounding box center [791, 68] width 23 height 14
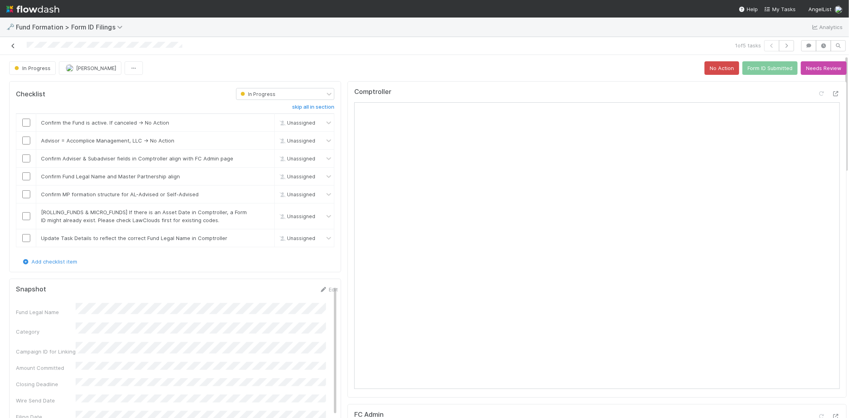
click at [12, 45] on icon at bounding box center [13, 45] width 8 height 5
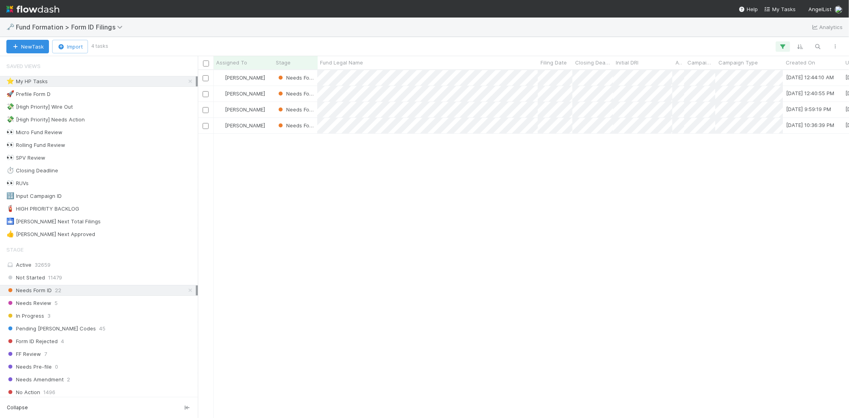
scroll to position [341, 644]
drag, startPoint x: 45, startPoint y: 314, endPoint x: 53, endPoint y: 309, distance: 10.4
click at [46, 314] on div "In Progress 3" at bounding box center [100, 316] width 189 height 10
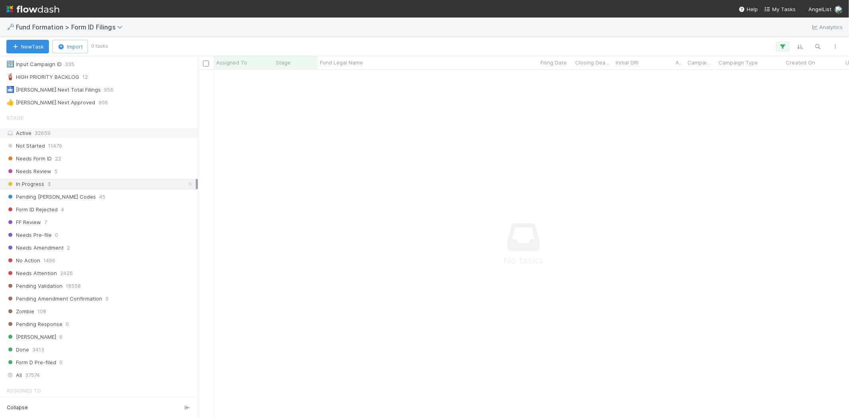
scroll to position [221, 0]
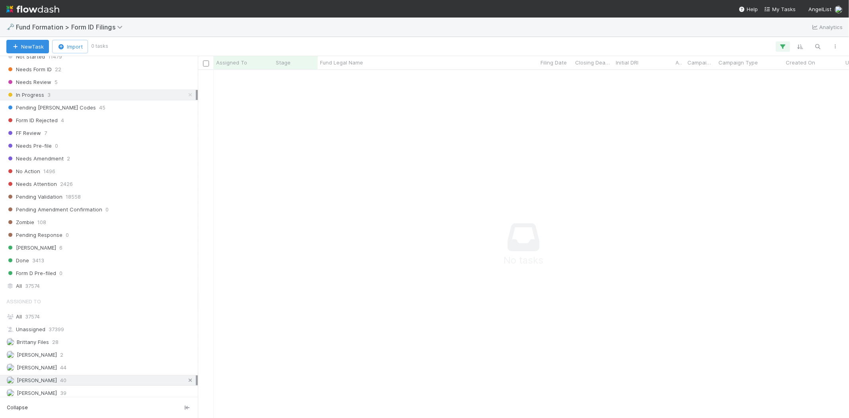
click at [186, 381] on icon at bounding box center [190, 380] width 8 height 5
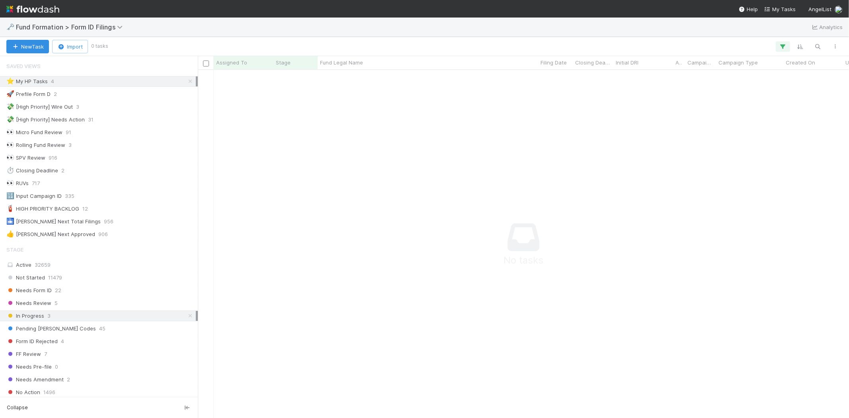
scroll to position [335, 638]
click at [186, 80] on icon at bounding box center [190, 81] width 8 height 5
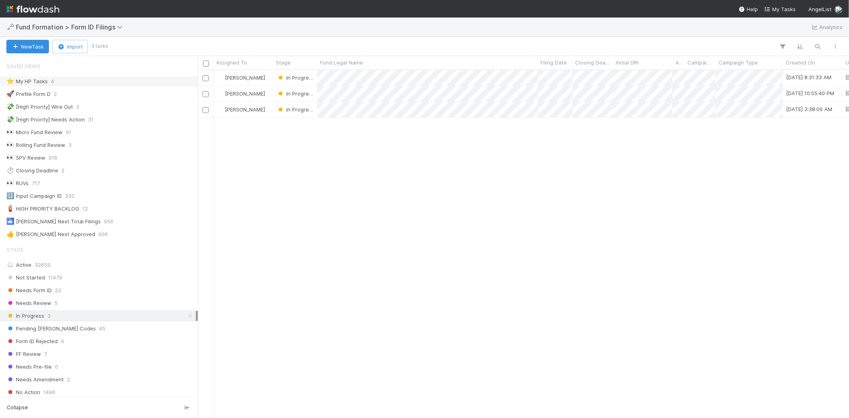
scroll to position [341, 644]
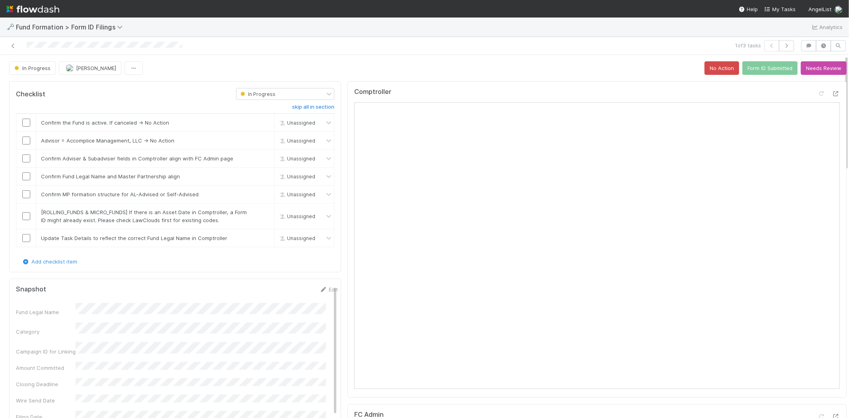
click at [486, 66] on div "In Progress Meg Castanare No Action Form ID Submitted Needs Review" at bounding box center [427, 68] width 837 height 14
drag, startPoint x: 29, startPoint y: 121, endPoint x: 74, endPoint y: 135, distance: 47.8
click at [29, 121] on input "checkbox" at bounding box center [26, 123] width 8 height 8
click at [260, 139] on link "skip" at bounding box center [265, 140] width 10 height 6
click at [23, 160] on input "checkbox" at bounding box center [26, 158] width 8 height 8
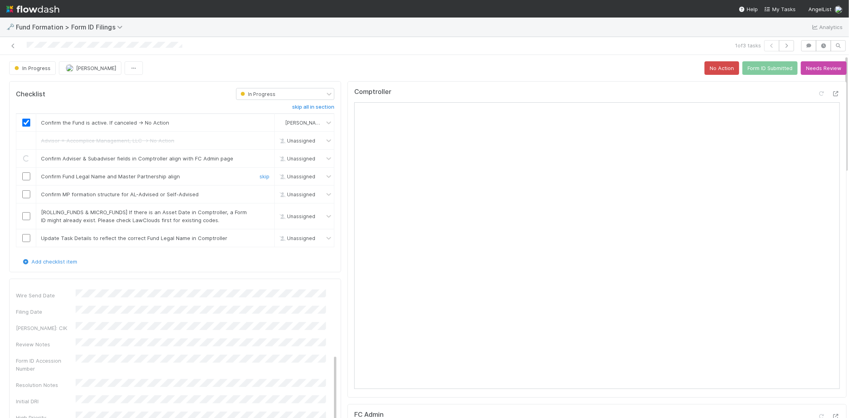
drag, startPoint x: 26, startPoint y: 175, endPoint x: 23, endPoint y: 193, distance: 17.8
click at [26, 176] on input "checkbox" at bounding box center [26, 176] width 8 height 8
drag, startPoint x: 25, startPoint y: 196, endPoint x: 109, endPoint y: 195, distance: 84.8
click at [25, 196] on input "checkbox" at bounding box center [26, 194] width 8 height 8
checkbox input "true"
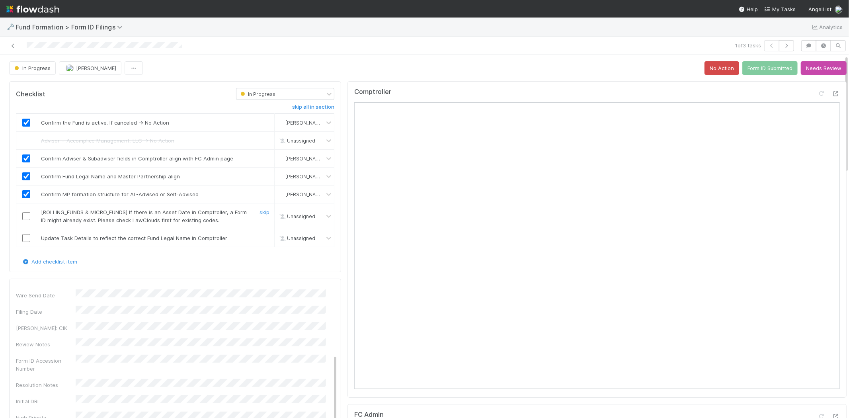
drag, startPoint x: 259, startPoint y: 211, endPoint x: 121, endPoint y: 243, distance: 141.1
click at [260, 211] on link "skip" at bounding box center [265, 212] width 10 height 6
click at [25, 238] on input "checkbox" at bounding box center [26, 238] width 8 height 8
click at [757, 70] on button "Form ID Submitted" at bounding box center [769, 68] width 55 height 14
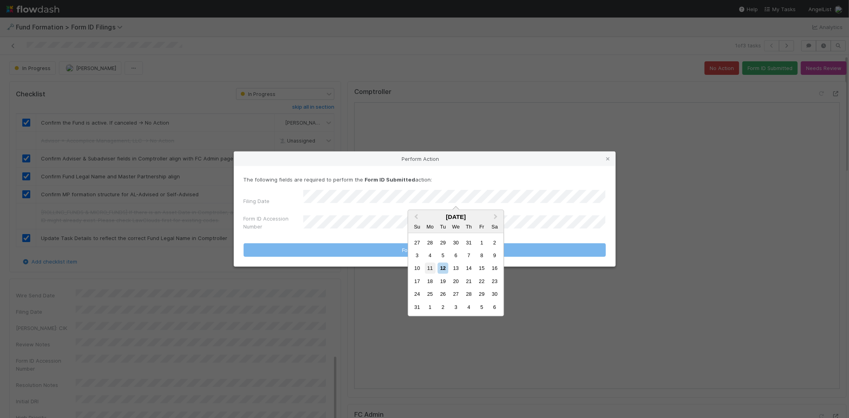
click at [428, 263] on div "11" at bounding box center [430, 268] width 11 height 11
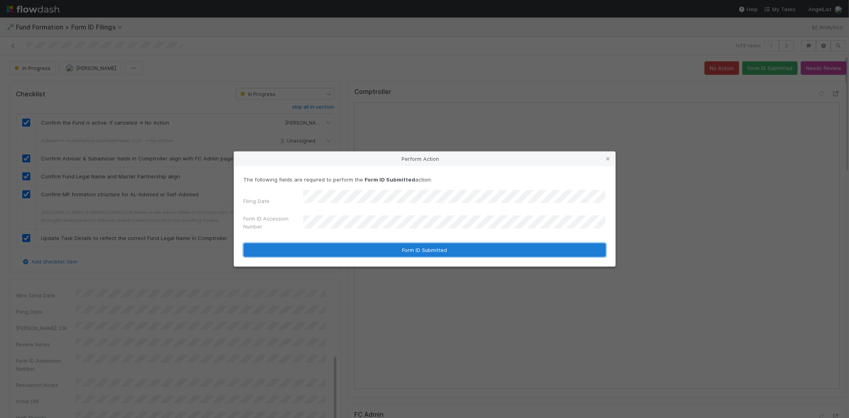
click at [331, 243] on button "Form ID Submitted" at bounding box center [425, 250] width 362 height 14
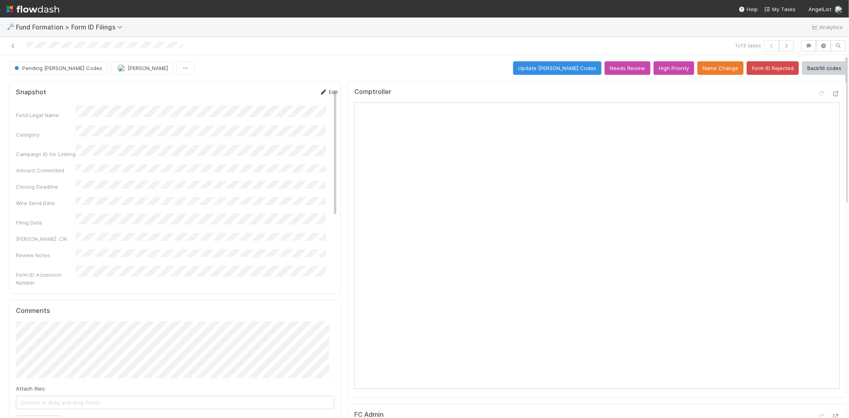
click at [319, 94] on link "Edit" at bounding box center [328, 92] width 19 height 6
click at [284, 96] on button "Save" at bounding box center [295, 95] width 23 height 14
click at [12, 46] on icon at bounding box center [13, 45] width 8 height 5
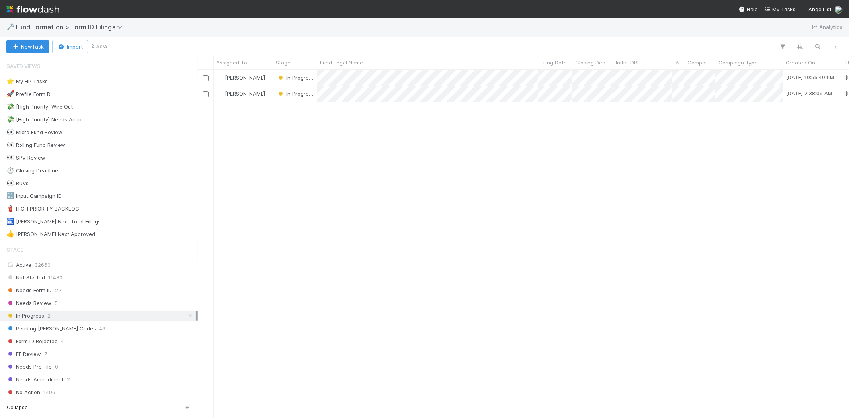
scroll to position [341, 644]
drag, startPoint x: 184, startPoint y: 316, endPoint x: 178, endPoint y: 310, distance: 8.2
click at [186, 315] on icon at bounding box center [190, 315] width 8 height 5
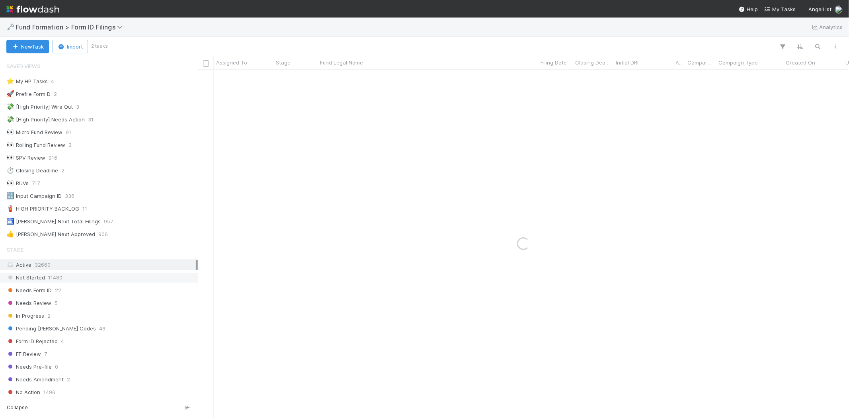
drag, startPoint x: 144, startPoint y: 295, endPoint x: 154, endPoint y: 283, distance: 15.2
click at [144, 295] on div "Needs Form ID 22" at bounding box center [100, 290] width 189 height 10
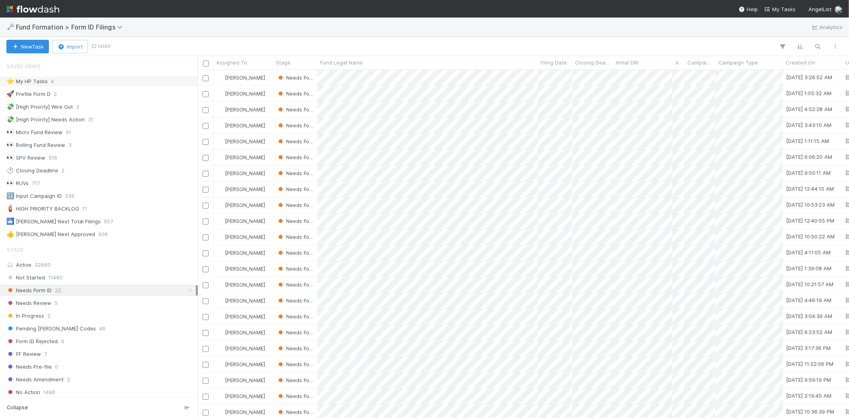
scroll to position [341, 644]
click at [117, 84] on div "⭐ My HP Tasks 4" at bounding box center [100, 81] width 189 height 10
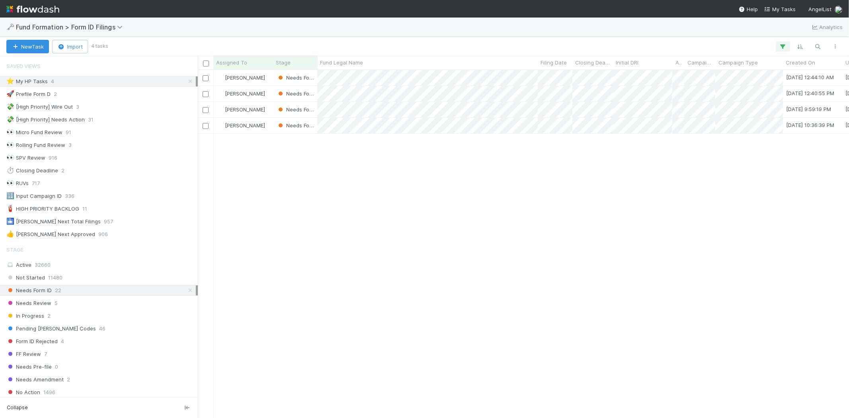
scroll to position [341, 644]
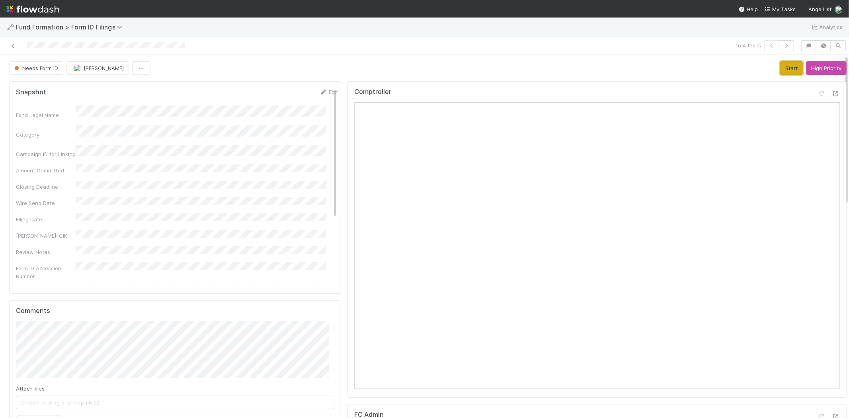
click at [783, 68] on button "Start" at bounding box center [791, 68] width 23 height 14
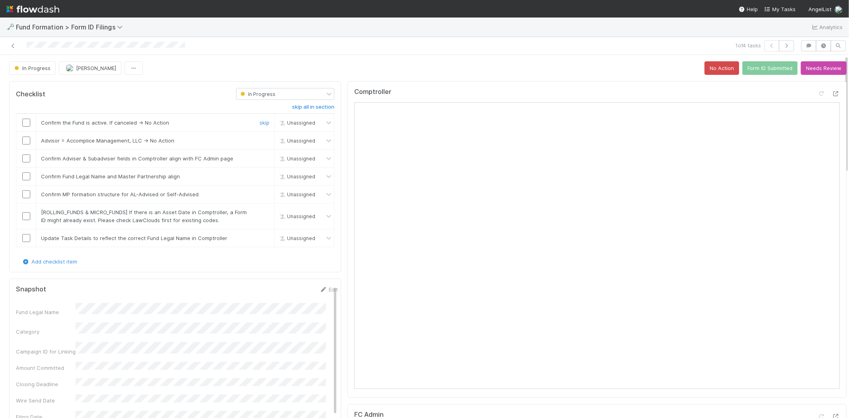
click at [25, 121] on input "checkbox" at bounding box center [26, 123] width 8 height 8
click at [260, 141] on link "skip" at bounding box center [265, 140] width 10 height 6
click at [28, 158] on input "checkbox" at bounding box center [26, 158] width 8 height 8
drag, startPoint x: 29, startPoint y: 176, endPoint x: 25, endPoint y: 193, distance: 18.3
click at [30, 178] on input "checkbox" at bounding box center [26, 176] width 8 height 8
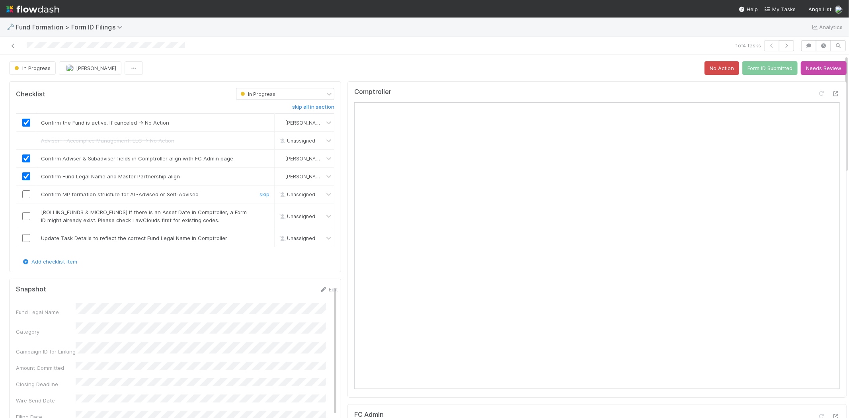
click at [26, 195] on input "checkbox" at bounding box center [26, 194] width 8 height 8
drag, startPoint x: 258, startPoint y: 210, endPoint x: 148, endPoint y: 229, distance: 111.1
click at [260, 211] on link "skip" at bounding box center [265, 212] width 10 height 6
click at [25, 240] on input "checkbox" at bounding box center [26, 238] width 8 height 8
checkbox input "true"
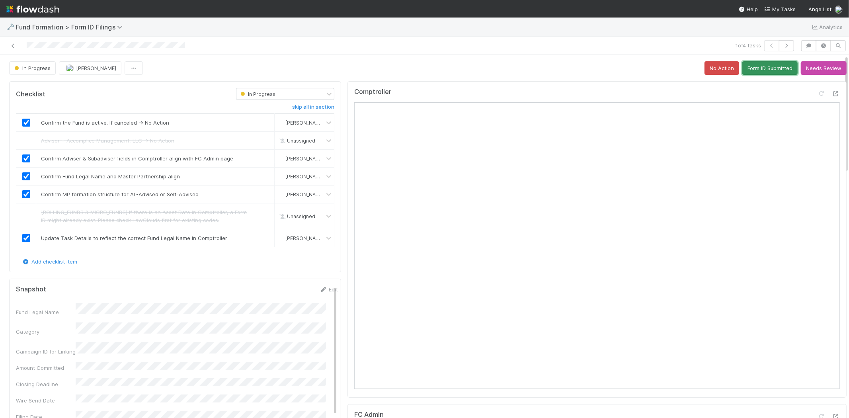
click at [757, 70] on button "Form ID Submitted" at bounding box center [769, 68] width 55 height 14
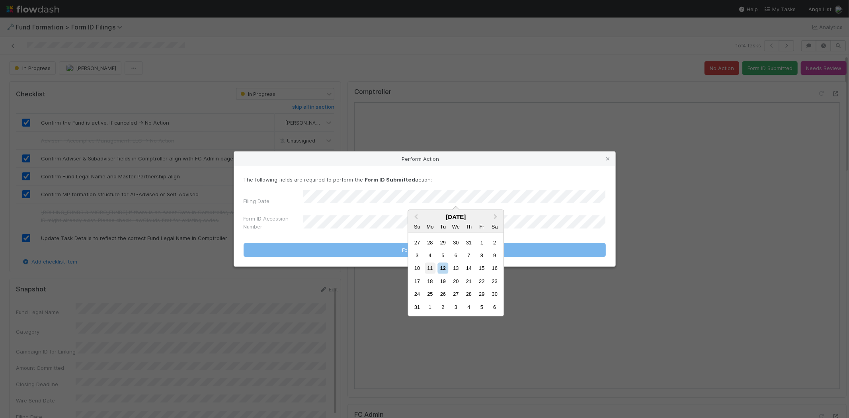
click at [428, 265] on div "11" at bounding box center [430, 268] width 11 height 11
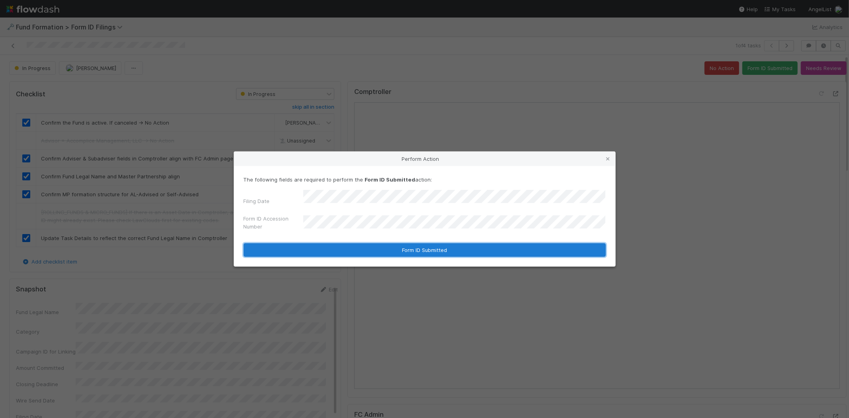
click at [361, 248] on button "Form ID Submitted" at bounding box center [425, 250] width 362 height 14
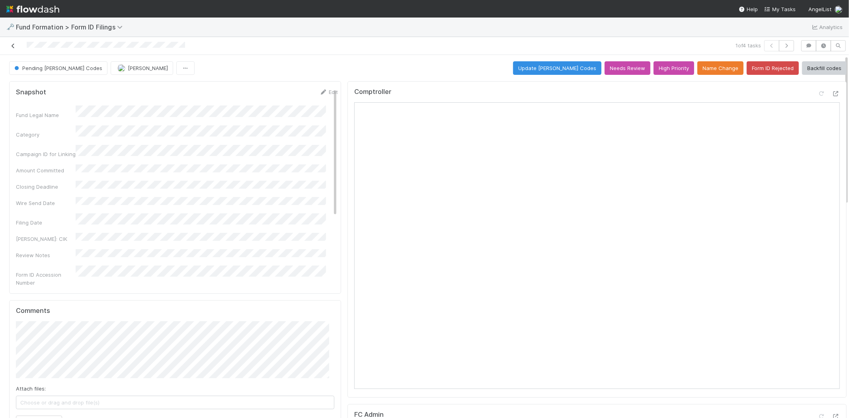
click at [14, 45] on icon at bounding box center [13, 45] width 8 height 5
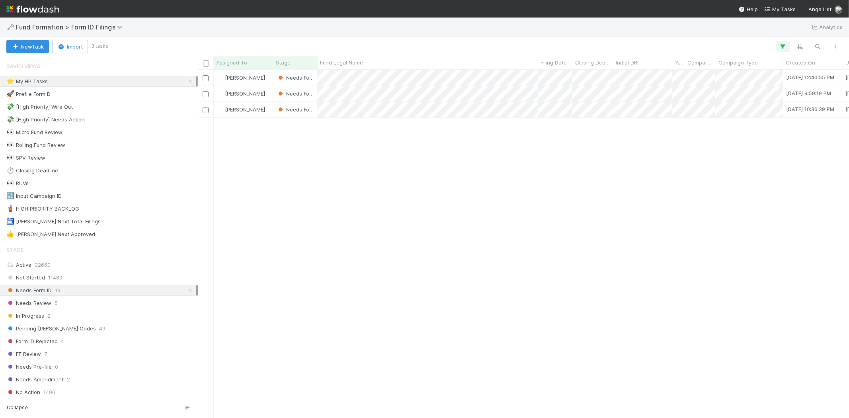
scroll to position [341, 644]
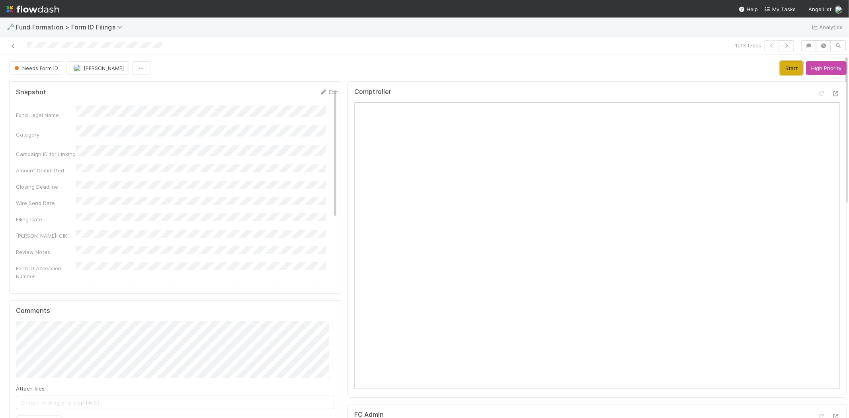
click at [787, 65] on button "Start" at bounding box center [791, 68] width 23 height 14
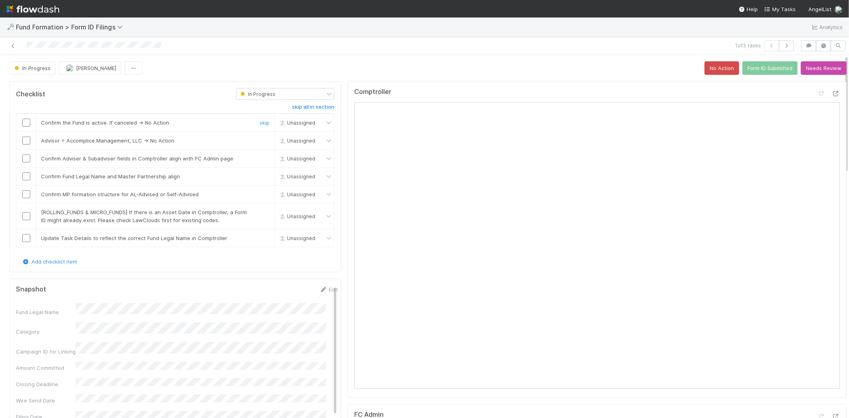
drag, startPoint x: 26, startPoint y: 123, endPoint x: 254, endPoint y: 144, distance: 229.1
click at [27, 123] on input "checkbox" at bounding box center [26, 123] width 8 height 8
click at [260, 140] on link "skip" at bounding box center [265, 140] width 10 height 6
drag, startPoint x: 27, startPoint y: 157, endPoint x: 29, endPoint y: 175, distance: 18.4
click at [29, 163] on td at bounding box center [26, 159] width 20 height 18
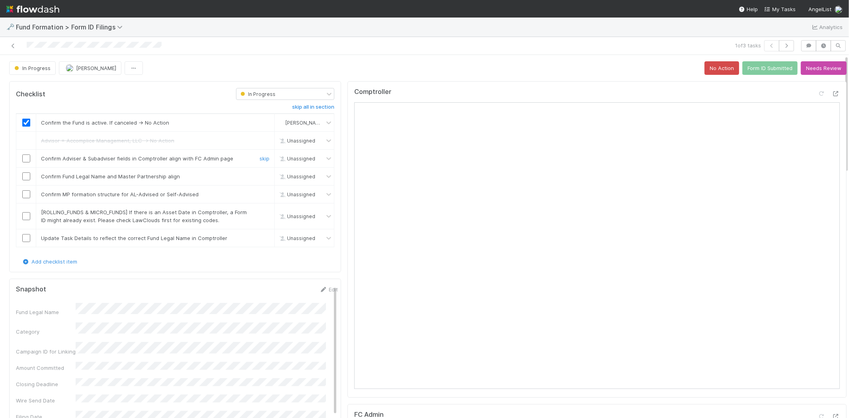
drag, startPoint x: 27, startPoint y: 158, endPoint x: 27, endPoint y: 174, distance: 15.9
click at [27, 158] on input "checkbox" at bounding box center [26, 158] width 8 height 8
click at [27, 175] on input "checkbox" at bounding box center [26, 176] width 8 height 8
drag, startPoint x: 25, startPoint y: 194, endPoint x: 239, endPoint y: 203, distance: 214.8
click at [25, 193] on input "checkbox" at bounding box center [26, 194] width 8 height 8
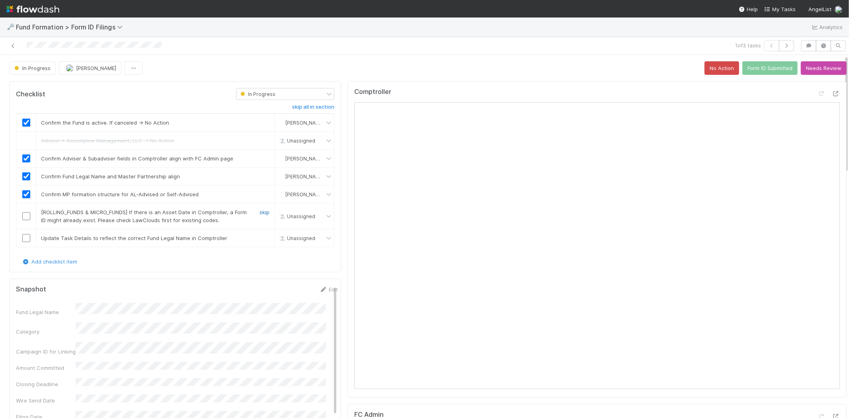
drag, startPoint x: 259, startPoint y: 211, endPoint x: 82, endPoint y: 227, distance: 177.1
click at [260, 212] on link "skip" at bounding box center [265, 212] width 10 height 6
click at [28, 236] on input "checkbox" at bounding box center [26, 238] width 8 height 8
click at [755, 68] on button "Form ID Submitted" at bounding box center [769, 68] width 55 height 14
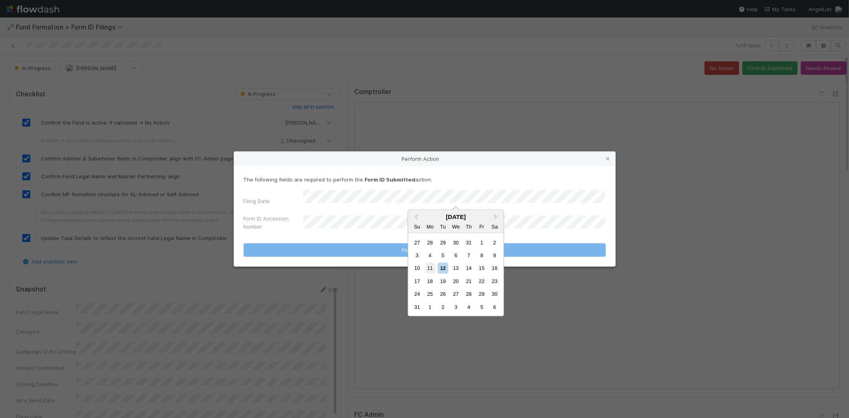
click at [431, 266] on div "11" at bounding box center [430, 268] width 11 height 11
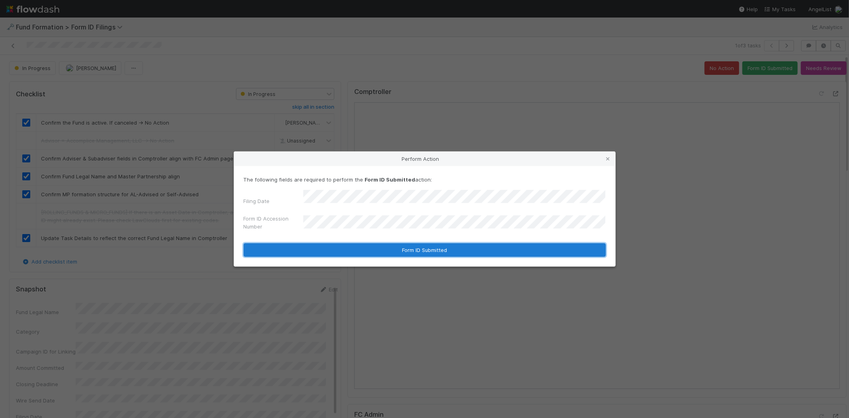
click at [355, 251] on button "Form ID Submitted" at bounding box center [425, 250] width 362 height 14
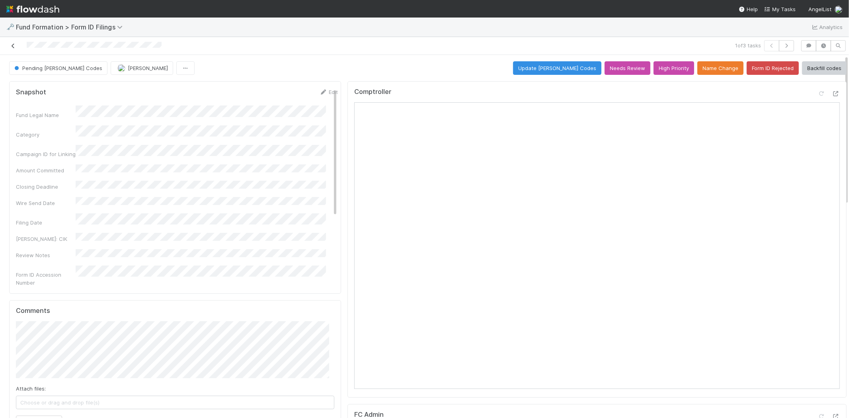
click at [13, 45] on icon at bounding box center [13, 45] width 8 height 5
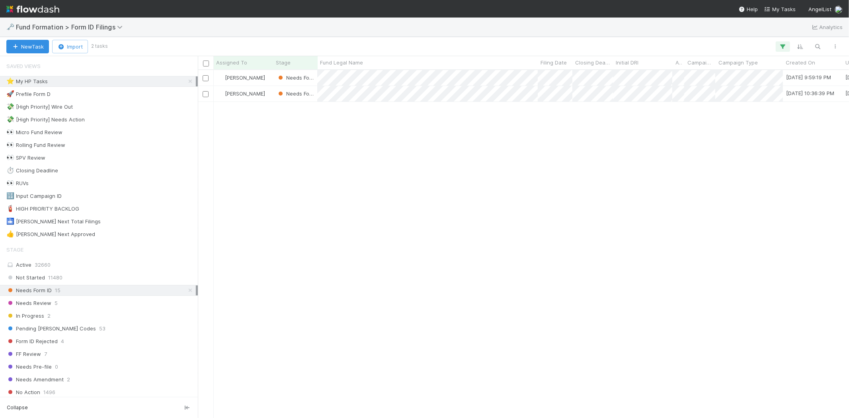
scroll to position [341, 644]
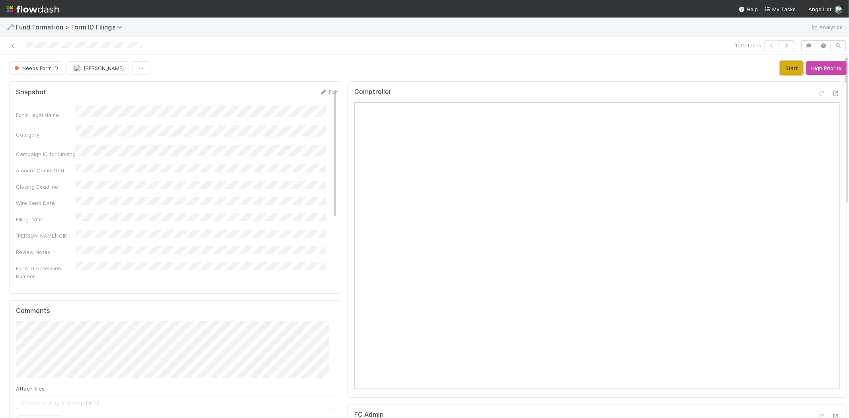
click at [782, 67] on button "Start" at bounding box center [791, 68] width 23 height 14
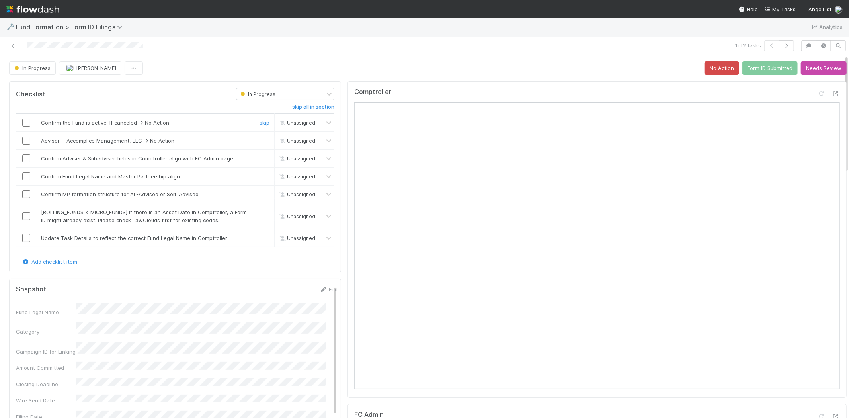
drag, startPoint x: 26, startPoint y: 121, endPoint x: 92, endPoint y: 133, distance: 67.0
click at [29, 121] on input "checkbox" at bounding box center [26, 123] width 8 height 8
drag, startPoint x: 260, startPoint y: 138, endPoint x: 178, endPoint y: 151, distance: 82.7
click at [260, 139] on link "skip" at bounding box center [265, 140] width 10 height 6
click at [28, 160] on input "checkbox" at bounding box center [26, 158] width 8 height 8
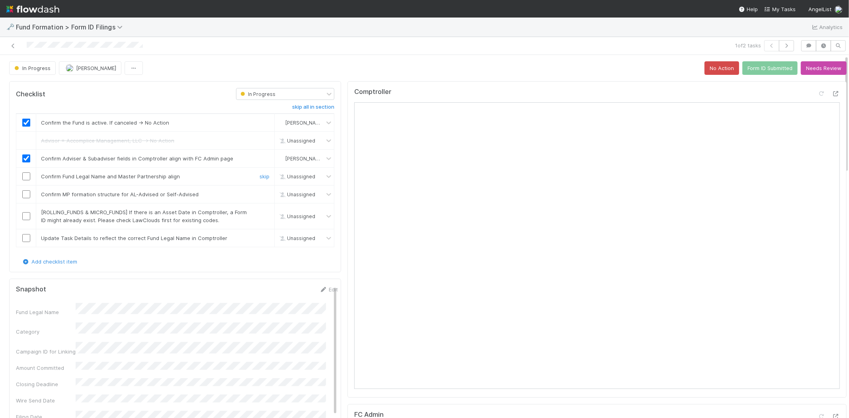
click at [25, 177] on input "checkbox" at bounding box center [26, 176] width 8 height 8
click at [26, 193] on input "checkbox" at bounding box center [26, 194] width 8 height 8
click at [260, 212] on link "skip" at bounding box center [265, 212] width 10 height 6
drag, startPoint x: 26, startPoint y: 240, endPoint x: 166, endPoint y: 233, distance: 140.3
click at [26, 240] on input "checkbox" at bounding box center [26, 238] width 8 height 8
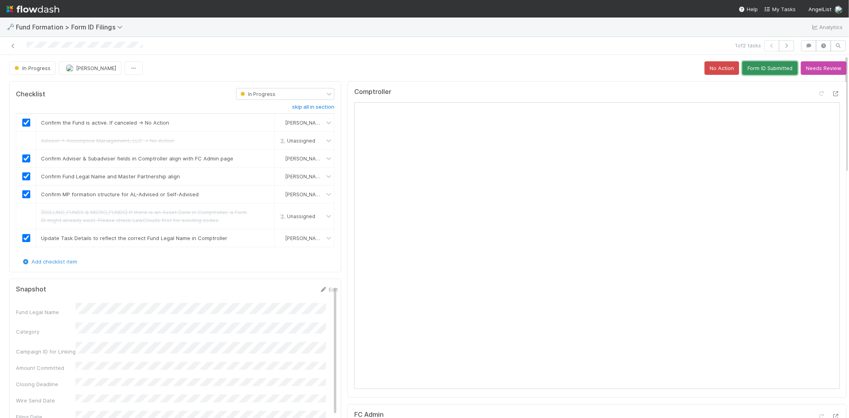
click at [755, 72] on button "Form ID Submitted" at bounding box center [769, 68] width 55 height 14
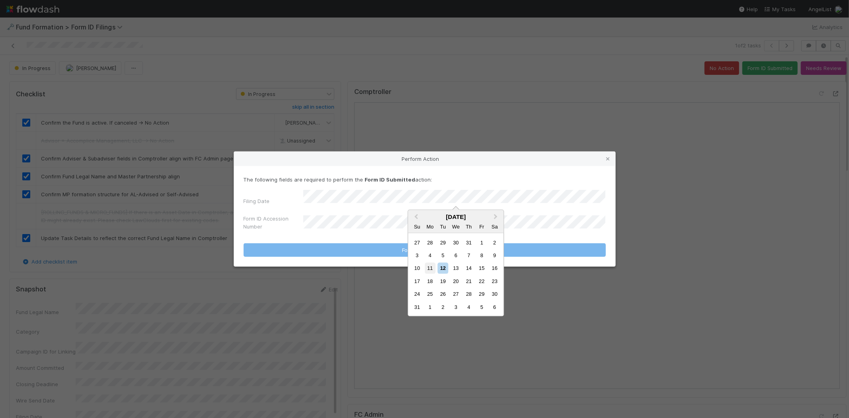
click at [429, 269] on div "11" at bounding box center [430, 268] width 11 height 11
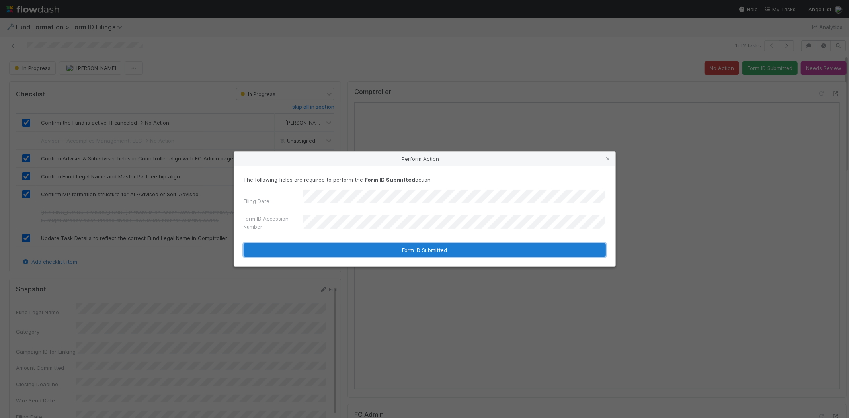
click at [320, 245] on button "Form ID Submitted" at bounding box center [425, 250] width 362 height 14
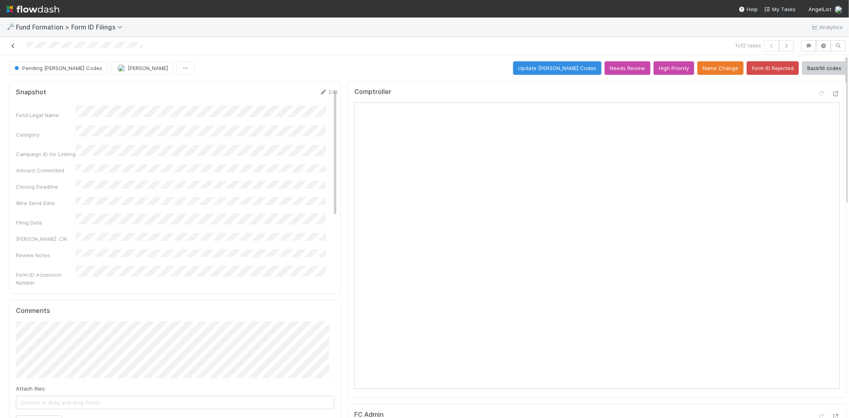
click at [13, 45] on icon at bounding box center [13, 45] width 8 height 5
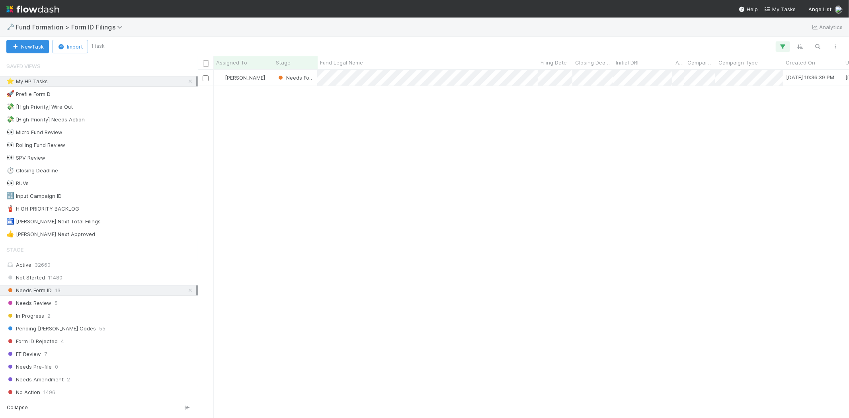
scroll to position [341, 644]
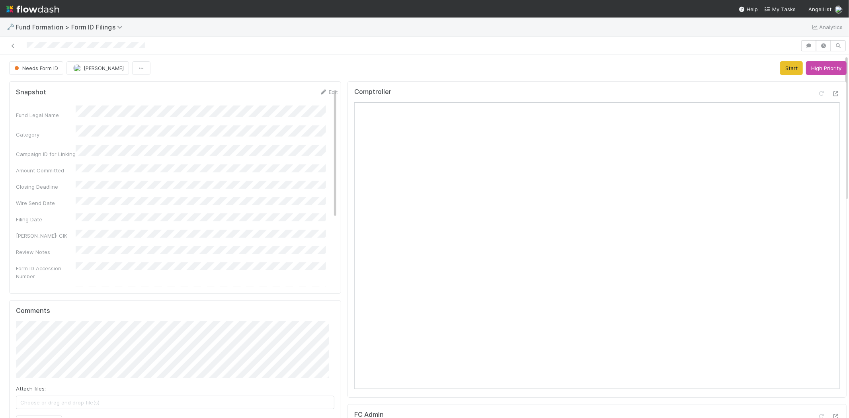
click at [319, 92] on icon at bounding box center [323, 92] width 8 height 5
click at [0, 113] on html "🗝️ Fund Formation > Form ID Filings Analytics Needs Form ID Meg Castanare Start…" at bounding box center [424, 209] width 849 height 418
click at [284, 96] on button "Save" at bounding box center [295, 95] width 23 height 14
drag, startPoint x: 769, startPoint y: 69, endPoint x: 296, endPoint y: 185, distance: 487.3
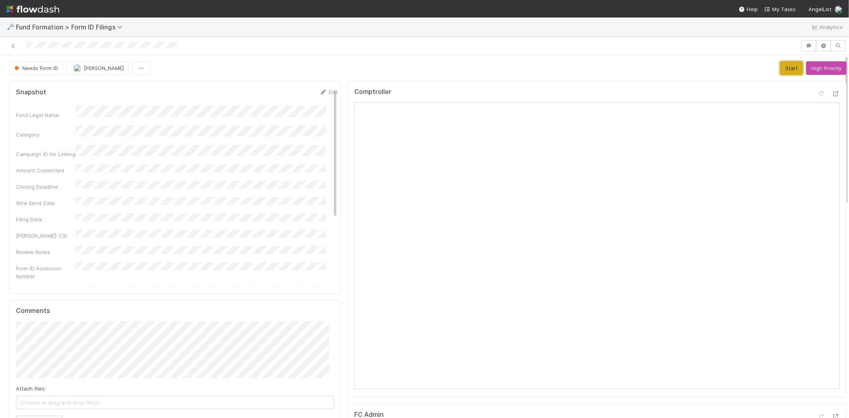
click at [780, 69] on button "Start" at bounding box center [791, 68] width 23 height 14
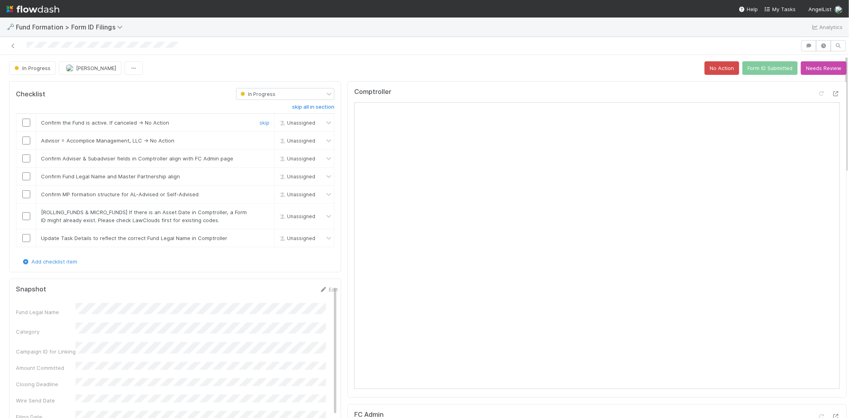
click at [28, 123] on input "checkbox" at bounding box center [26, 123] width 8 height 8
click at [260, 142] on link "skip" at bounding box center [265, 140] width 10 height 6
click at [25, 160] on input "checkbox" at bounding box center [26, 158] width 8 height 8
drag, startPoint x: 28, startPoint y: 178, endPoint x: 28, endPoint y: 192, distance: 13.9
click at [28, 179] on input "checkbox" at bounding box center [26, 176] width 8 height 8
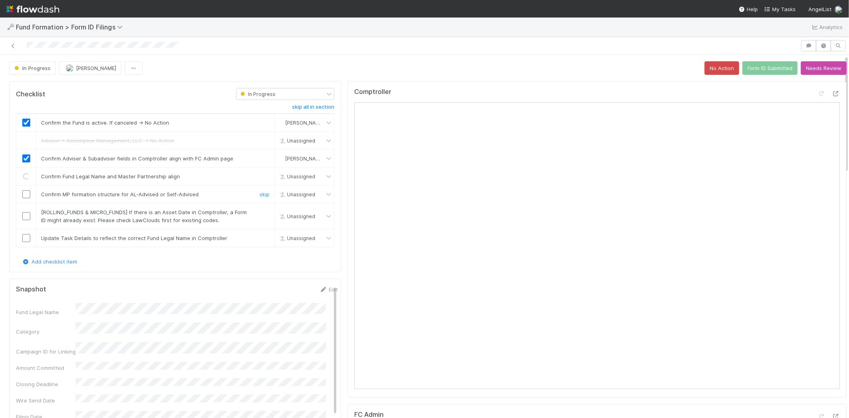
click at [27, 194] on input "checkbox" at bounding box center [26, 194] width 8 height 8
click at [260, 211] on link "skip" at bounding box center [265, 212] width 10 height 6
click at [25, 241] on input "checkbox" at bounding box center [26, 238] width 8 height 8
click at [760, 71] on button "Form ID Submitted" at bounding box center [769, 68] width 55 height 14
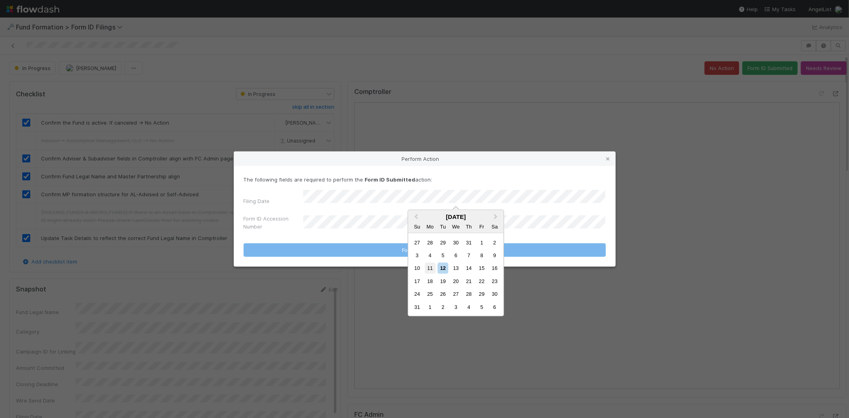
click at [433, 267] on div "11" at bounding box center [430, 268] width 11 height 11
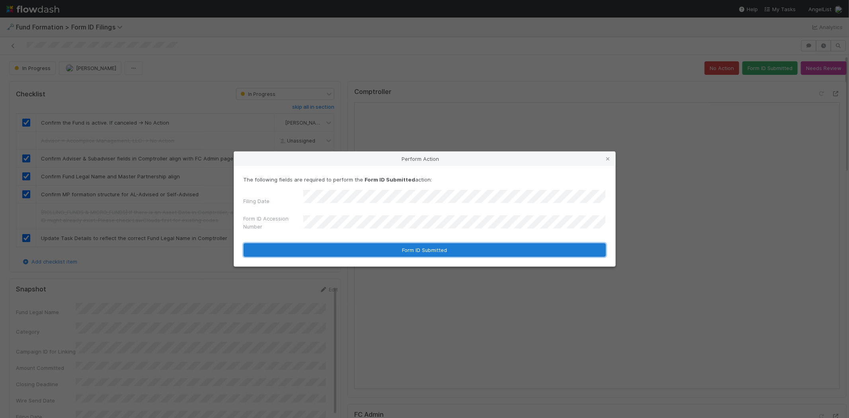
click at [340, 249] on button "Form ID Submitted" at bounding box center [425, 250] width 362 height 14
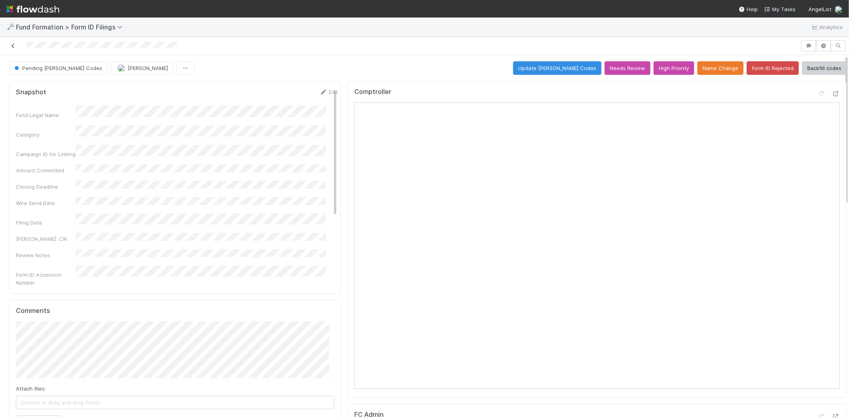
click at [10, 45] on icon at bounding box center [13, 45] width 8 height 5
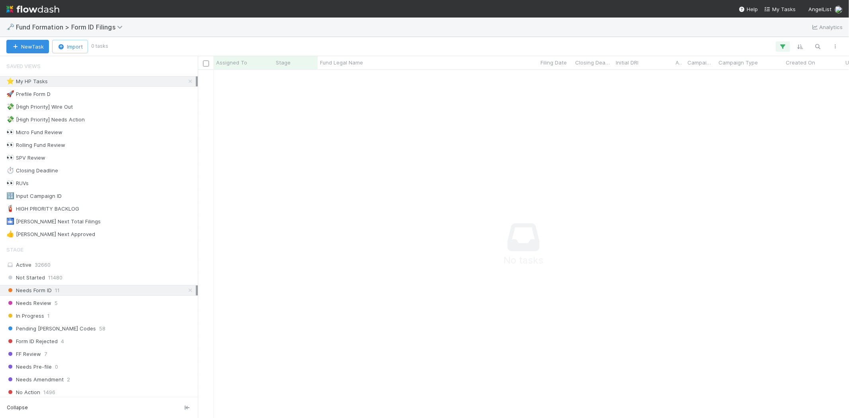
scroll to position [335, 638]
drag, startPoint x: 184, startPoint y: 81, endPoint x: 94, endPoint y: 240, distance: 183.1
click at [186, 82] on icon at bounding box center [190, 81] width 8 height 5
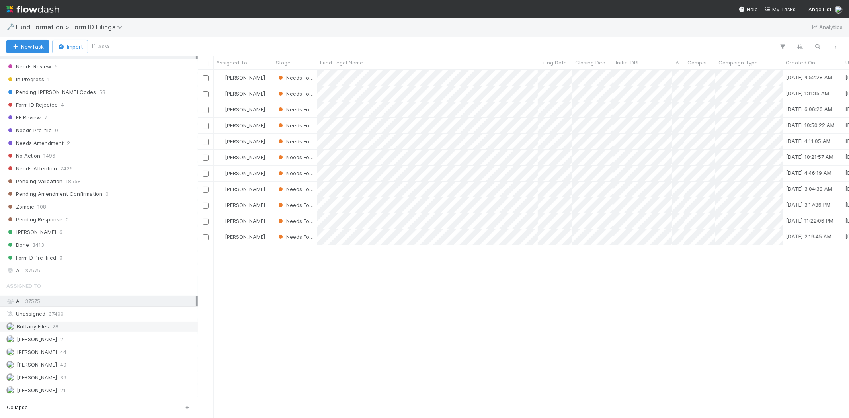
scroll to position [241, 0]
click at [70, 359] on div "Meg Castanare 40" at bounding box center [100, 364] width 189 height 10
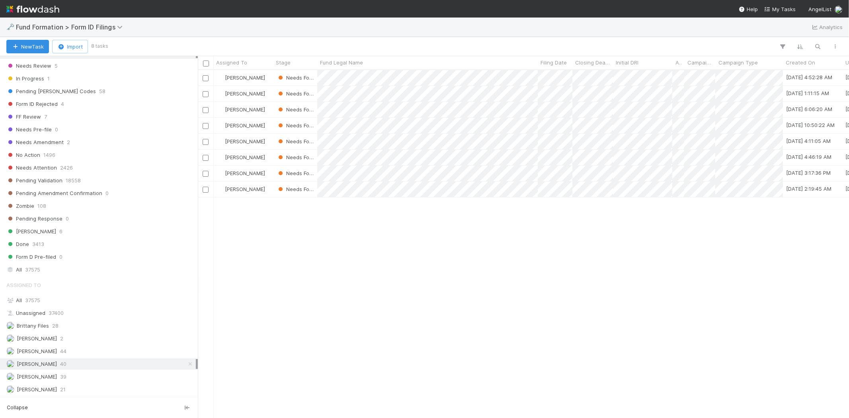
scroll to position [341, 644]
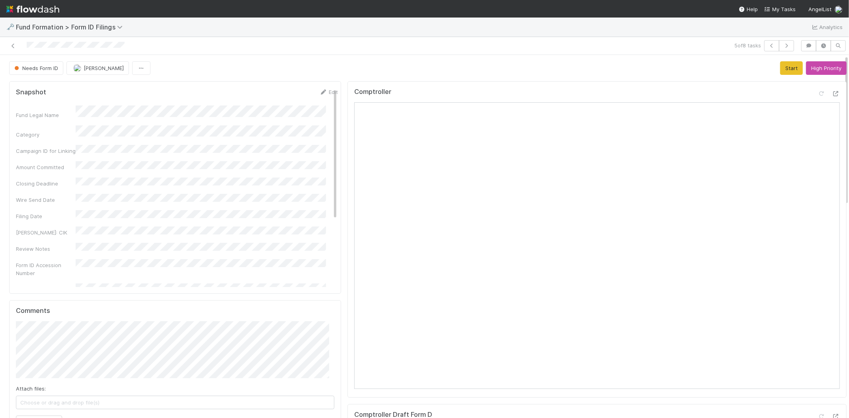
click at [564, 72] on div "Needs Form ID Meg Castanare Start High Priority" at bounding box center [427, 68] width 837 height 14
click at [319, 92] on icon at bounding box center [323, 92] width 8 height 5
click at [0, 113] on html "🗝️ Fund Formation > Form ID Filings Analytics 5 of 8 tasks Needs Form ID Meg Ca…" at bounding box center [424, 209] width 849 height 418
click at [284, 98] on button "Save" at bounding box center [295, 95] width 23 height 14
click at [780, 70] on button "Start" at bounding box center [791, 68] width 23 height 14
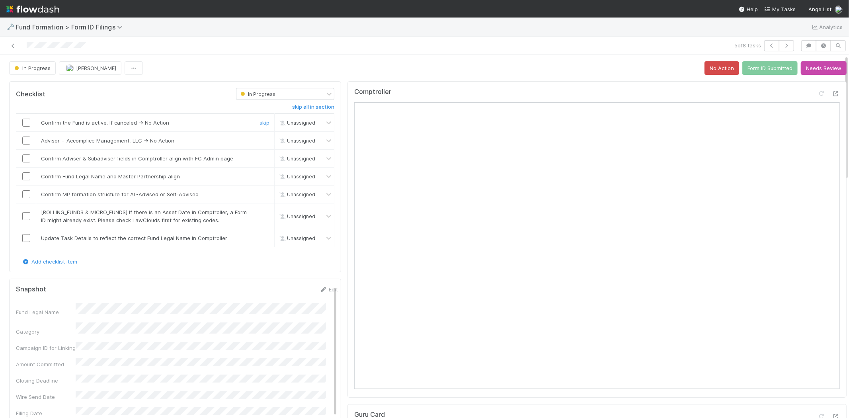
drag, startPoint x: 25, startPoint y: 123, endPoint x: 1, endPoint y: 123, distance: 23.9
click at [24, 122] on input "checkbox" at bounding box center [26, 123] width 8 height 8
click at [260, 137] on div "skip" at bounding box center [264, 141] width 24 height 8
click at [260, 154] on div "skip" at bounding box center [264, 158] width 24 height 8
click at [260, 140] on link "skip" at bounding box center [265, 140] width 10 height 6
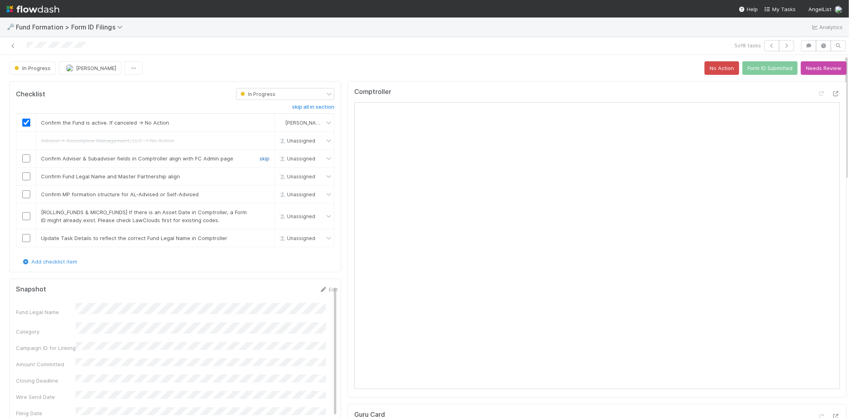
click at [260, 159] on link "skip" at bounding box center [265, 158] width 10 height 6
click at [260, 175] on link "skip" at bounding box center [265, 176] width 10 height 6
click at [263, 193] on link "skip" at bounding box center [265, 194] width 10 height 6
drag, startPoint x: 23, startPoint y: 218, endPoint x: 27, endPoint y: 229, distance: 12.1
click at [25, 219] on input "checkbox" at bounding box center [26, 216] width 8 height 8
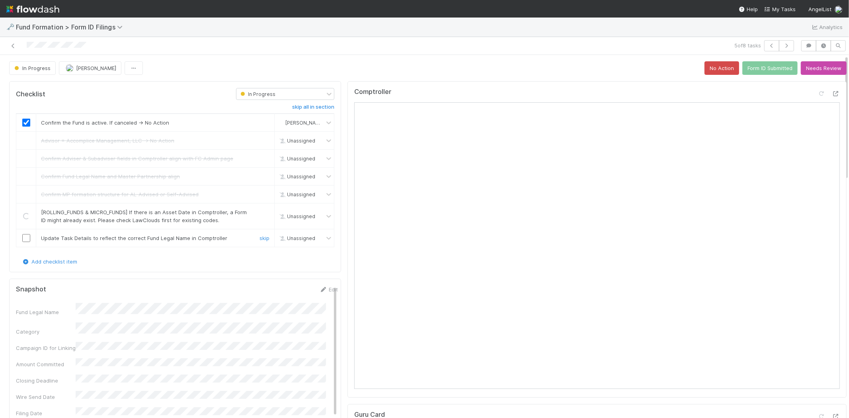
click at [26, 242] on input "checkbox" at bounding box center [26, 238] width 8 height 8
click at [767, 65] on button "Form ID Submitted" at bounding box center [769, 68] width 55 height 14
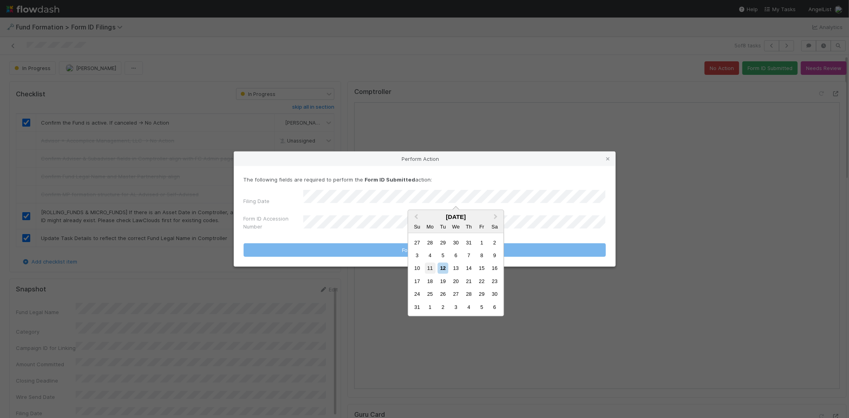
click at [432, 271] on div "11" at bounding box center [430, 268] width 11 height 11
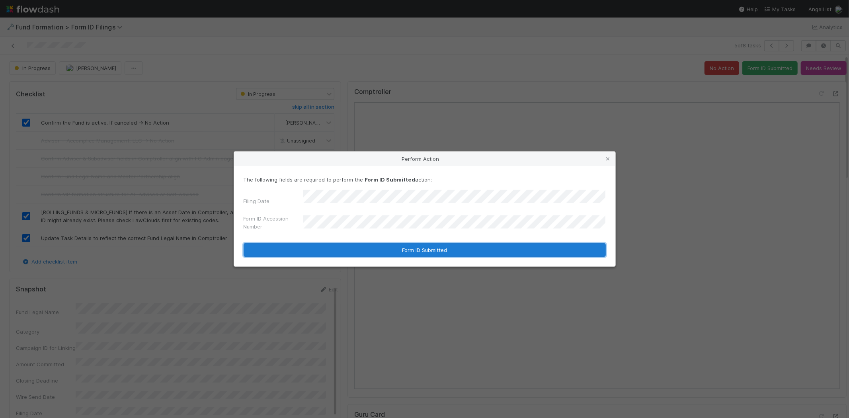
click at [343, 245] on button "Form ID Submitted" at bounding box center [425, 250] width 362 height 14
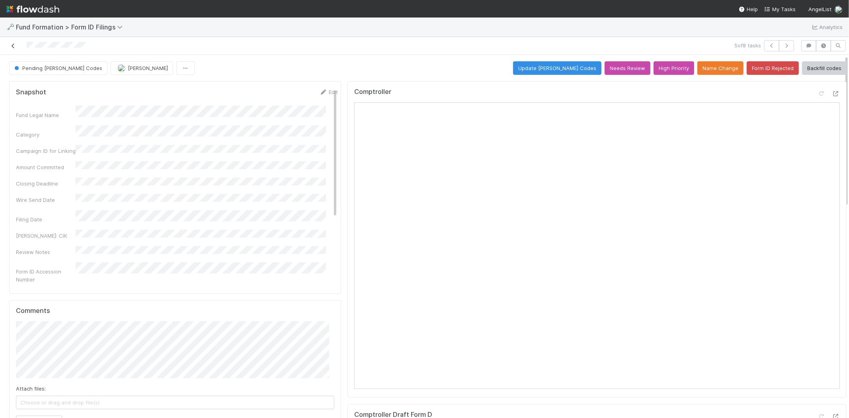
click at [13, 45] on icon at bounding box center [13, 45] width 8 height 5
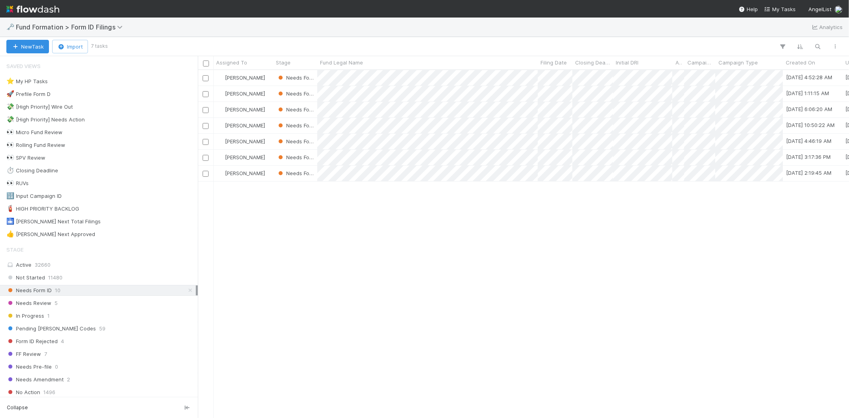
scroll to position [341, 644]
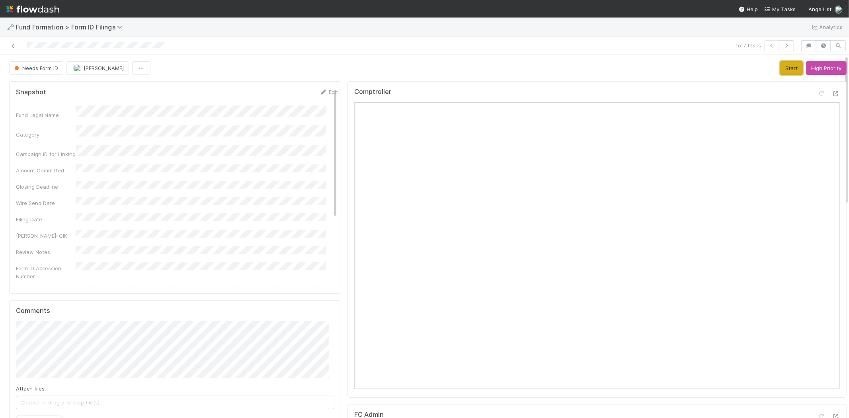
drag, startPoint x: 774, startPoint y: 70, endPoint x: 13, endPoint y: 141, distance: 764.4
click at [780, 70] on button "Start" at bounding box center [791, 68] width 23 height 14
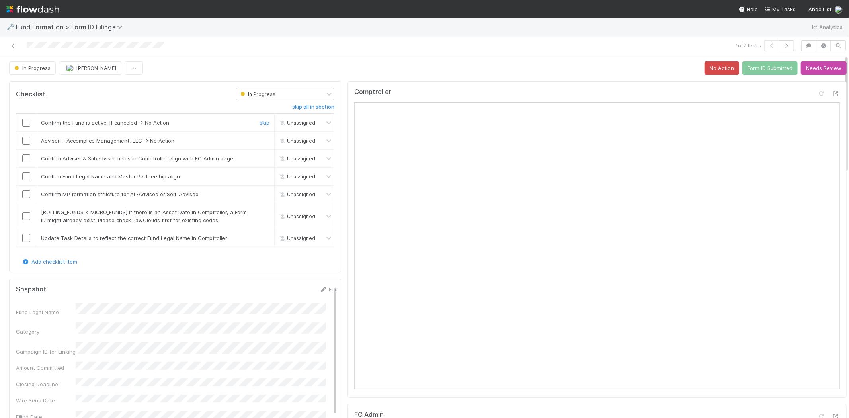
drag, startPoint x: 26, startPoint y: 121, endPoint x: 32, endPoint y: 123, distance: 6.3
click at [26, 121] on input "checkbox" at bounding box center [26, 123] width 8 height 8
click at [260, 140] on link "skip" at bounding box center [265, 140] width 10 height 6
click at [28, 162] on input "checkbox" at bounding box center [26, 158] width 8 height 8
drag, startPoint x: 25, startPoint y: 176, endPoint x: 27, endPoint y: 188, distance: 12.9
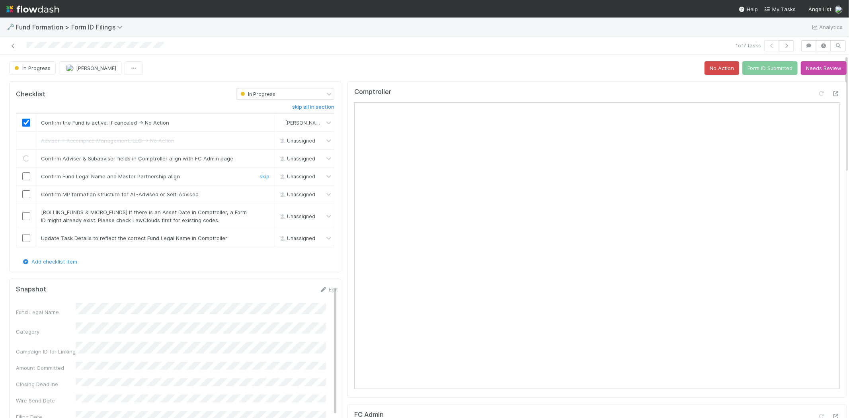
click at [27, 179] on input "checkbox" at bounding box center [26, 176] width 8 height 8
drag, startPoint x: 26, startPoint y: 195, endPoint x: 47, endPoint y: 198, distance: 21.3
click at [26, 195] on input "checkbox" at bounding box center [26, 194] width 8 height 8
click at [260, 211] on link "skip" at bounding box center [265, 212] width 10 height 6
drag, startPoint x: 26, startPoint y: 236, endPoint x: 24, endPoint y: 192, distance: 44.6
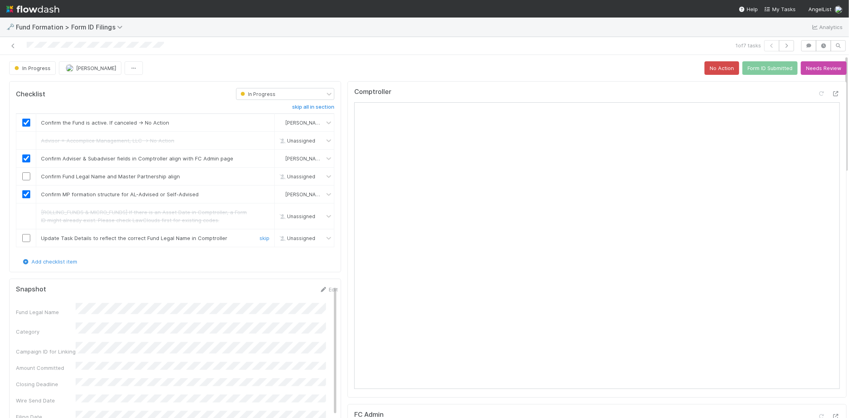
click at [26, 236] on input "checkbox" at bounding box center [26, 238] width 8 height 8
drag, startPoint x: 27, startPoint y: 176, endPoint x: 279, endPoint y: 160, distance: 253.3
click at [27, 176] on input "checkbox" at bounding box center [26, 176] width 8 height 8
click at [742, 69] on button "Form ID Submitted" at bounding box center [769, 68] width 55 height 14
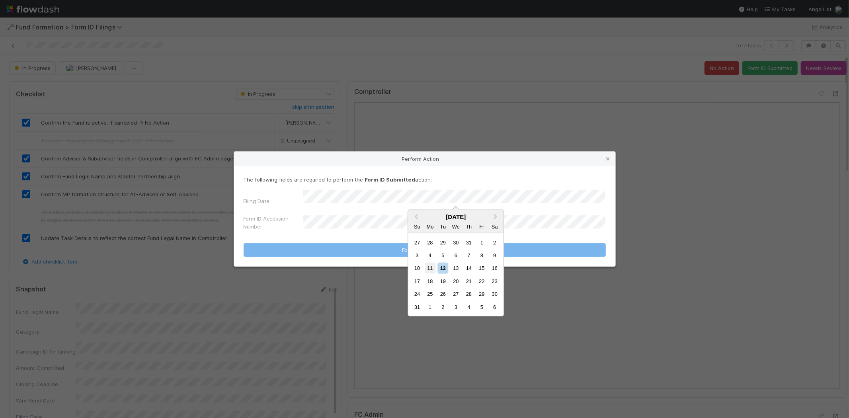
click at [430, 267] on div "11" at bounding box center [430, 268] width 11 height 11
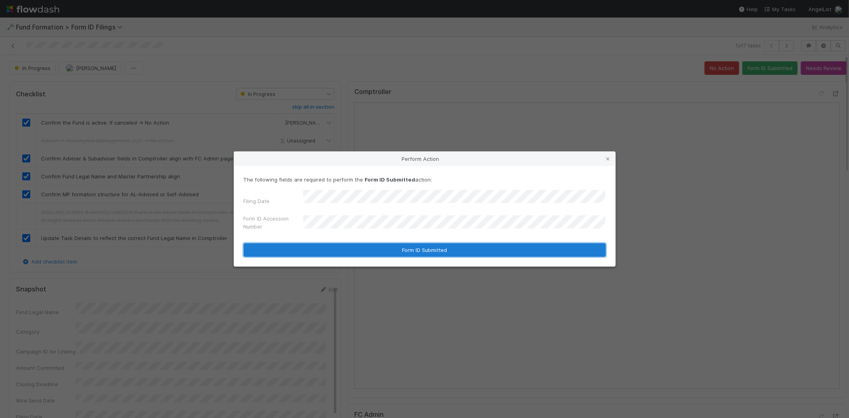
click at [335, 248] on button "Form ID Submitted" at bounding box center [425, 250] width 362 height 14
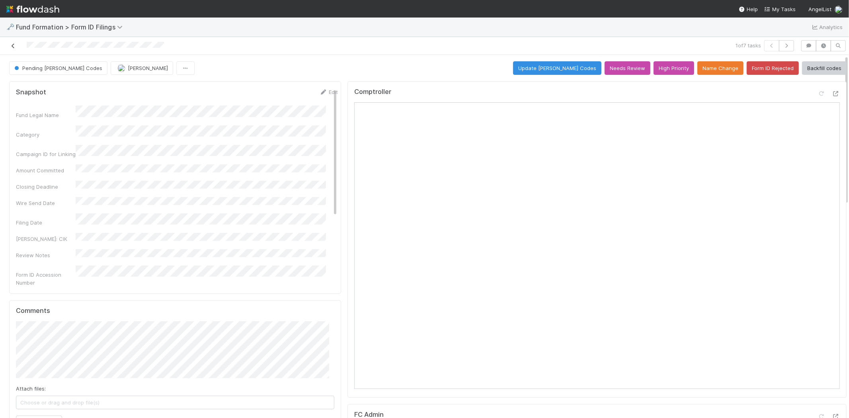
click at [15, 45] on icon at bounding box center [13, 45] width 8 height 5
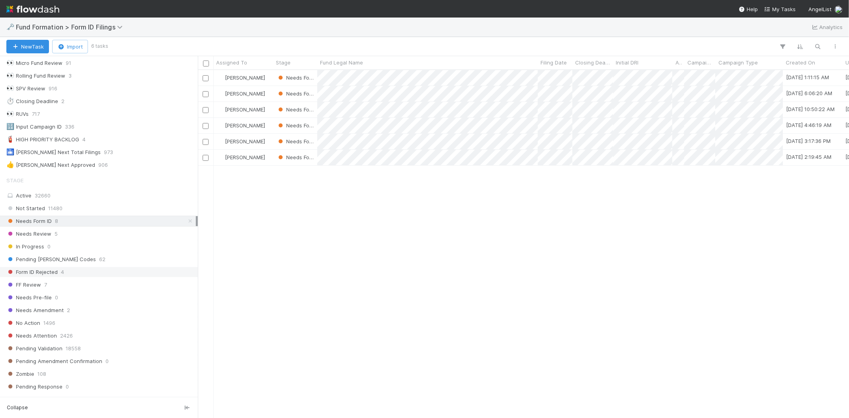
scroll to position [221, 0]
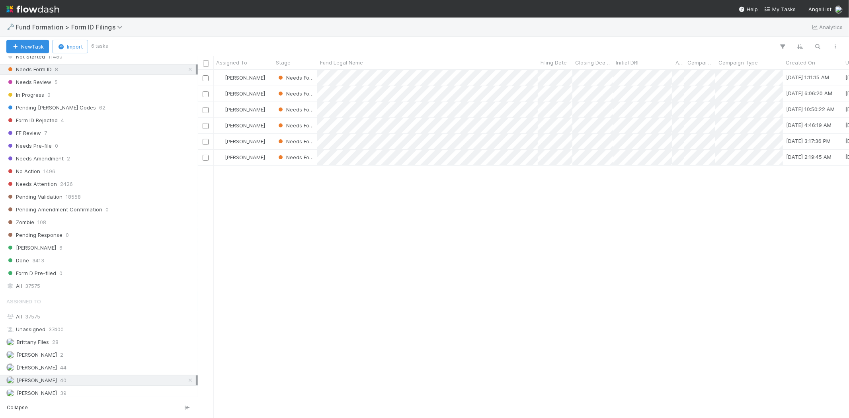
click at [186, 381] on icon at bounding box center [190, 380] width 8 height 5
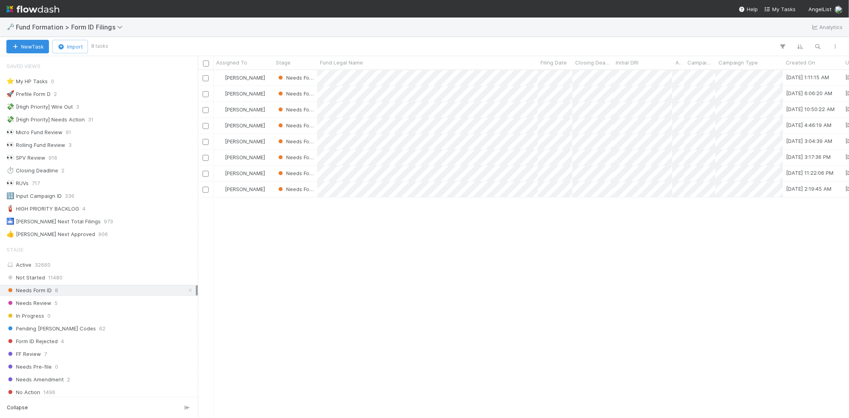
scroll to position [341, 644]
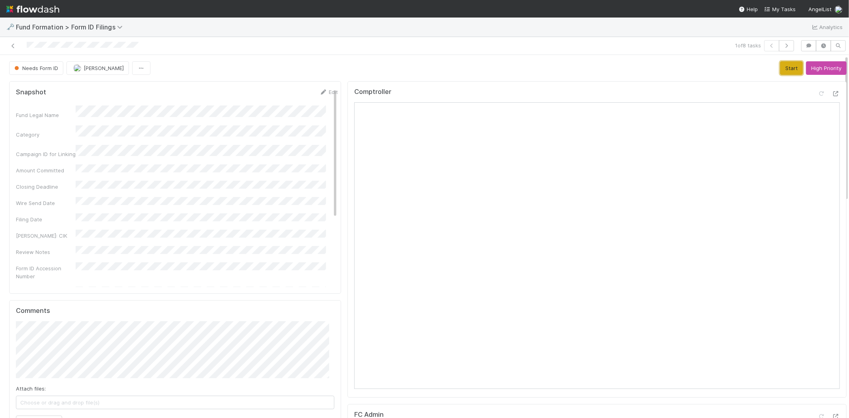
click at [780, 67] on button "Start" at bounding box center [791, 68] width 23 height 14
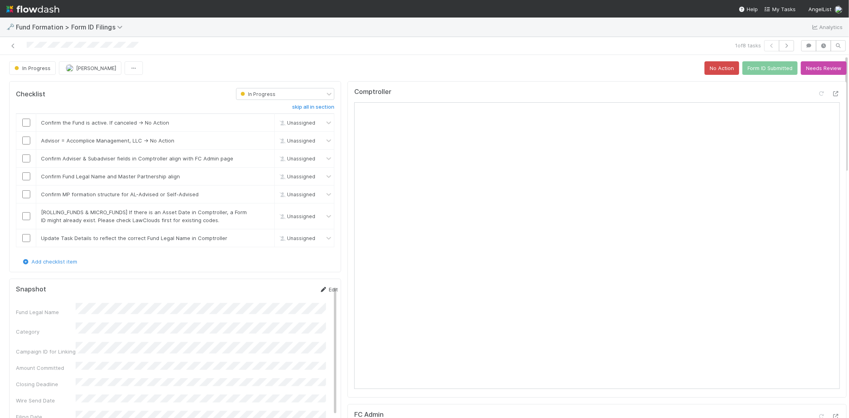
drag, startPoint x: 317, startPoint y: 284, endPoint x: 318, endPoint y: 288, distance: 4.3
click at [317, 285] on div "Snapshot Edit Fund Legal Name Category Campaign ID for Linking Amount Committed…" at bounding box center [175, 385] width 332 height 213
click at [319, 288] on link "Edit" at bounding box center [328, 289] width 19 height 6
drag, startPoint x: 249, startPoint y: 307, endPoint x: -21, endPoint y: 310, distance: 269.5
click at [0, 310] on html "🗝️ Fund Formation > Form ID Filings Analytics 1 of 8 tasks In Progress Meg Cast…" at bounding box center [424, 209] width 849 height 418
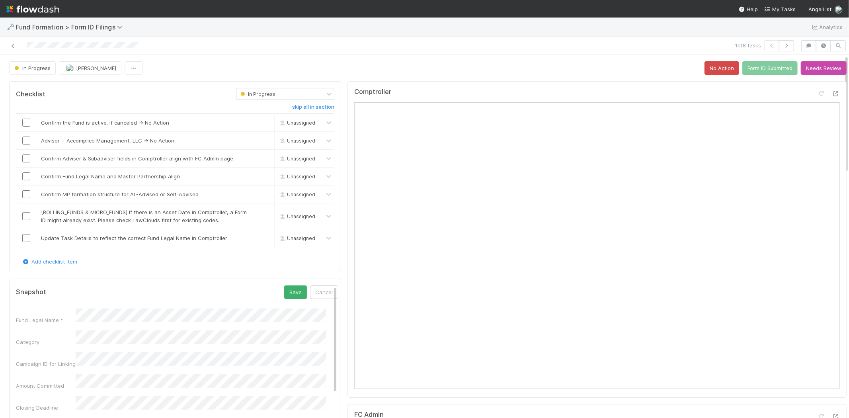
click at [0, 335] on html "🗝️ Fund Formation > Form ID Filings Analytics 1 of 8 tasks In Progress Meg Cast…" at bounding box center [424, 209] width 849 height 418
click at [285, 292] on button "Save" at bounding box center [295, 292] width 23 height 14
click at [27, 123] on input "checkbox" at bounding box center [26, 123] width 8 height 8
checkbox input "true"
drag, startPoint x: 258, startPoint y: 139, endPoint x: 88, endPoint y: 164, distance: 171.8
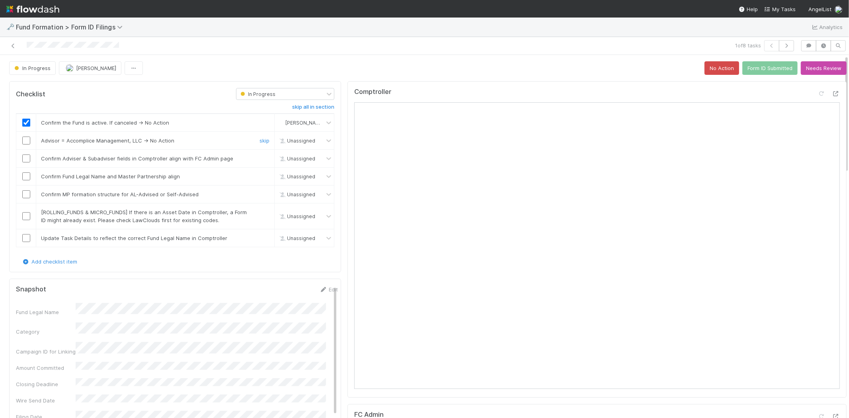
click at [260, 139] on link "skip" at bounding box center [265, 140] width 10 height 6
click at [25, 160] on input "checkbox" at bounding box center [26, 158] width 8 height 8
drag, startPoint x: 25, startPoint y: 175, endPoint x: 27, endPoint y: 195, distance: 20.4
click at [25, 176] on input "checkbox" at bounding box center [26, 176] width 8 height 8
drag, startPoint x: 27, startPoint y: 197, endPoint x: 31, endPoint y: 197, distance: 4.0
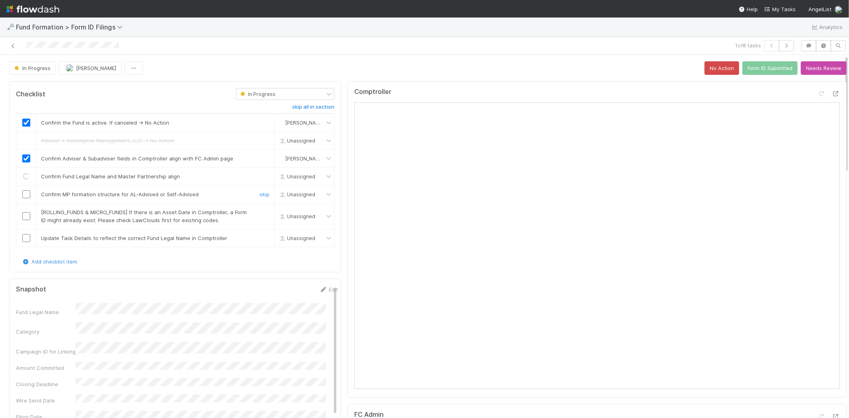
click at [27, 197] on input "checkbox" at bounding box center [26, 194] width 8 height 8
click at [260, 214] on link "skip" at bounding box center [265, 212] width 10 height 6
click at [28, 235] on input "checkbox" at bounding box center [26, 238] width 8 height 8
click at [758, 69] on button "Form ID Submitted" at bounding box center [769, 68] width 55 height 14
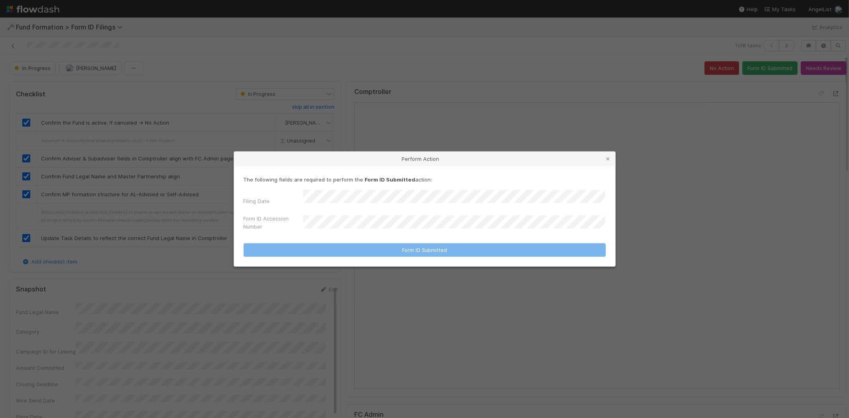
click at [451, 207] on div "Filing Date Form ID Accession Number" at bounding box center [425, 212] width 362 height 44
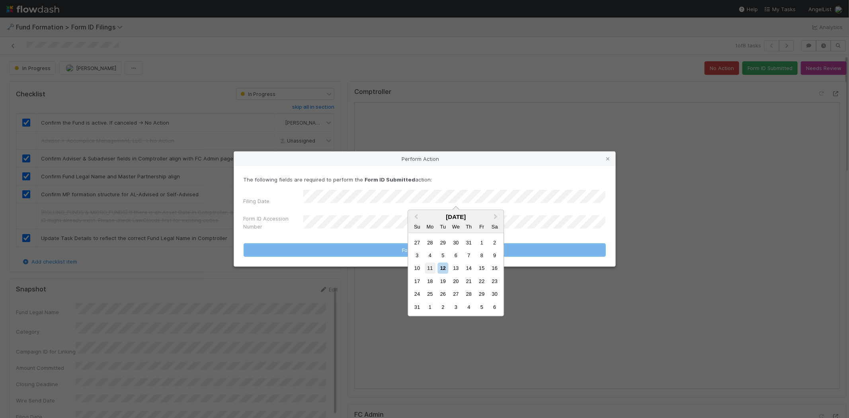
click at [431, 266] on div "11" at bounding box center [430, 268] width 11 height 11
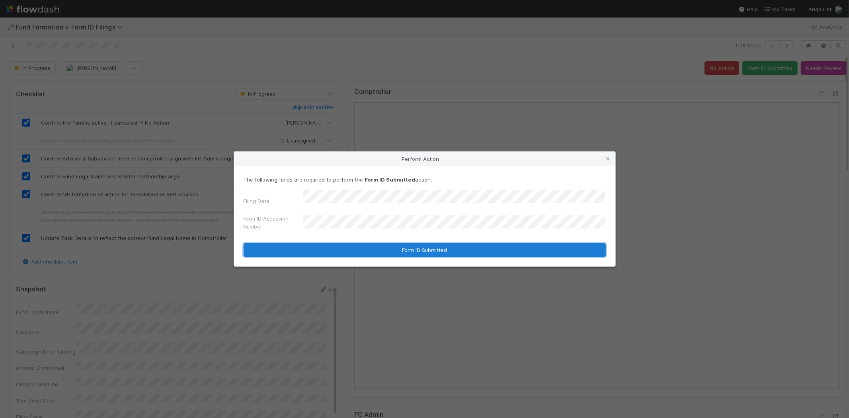
click at [334, 247] on button "Form ID Submitted" at bounding box center [425, 250] width 362 height 14
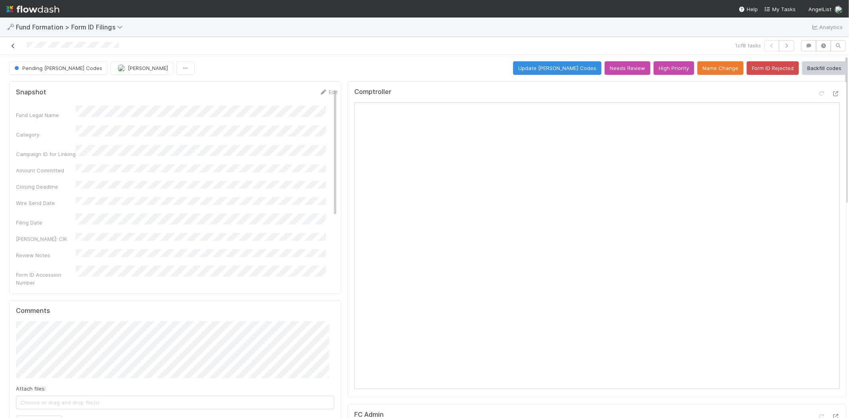
click at [12, 45] on icon at bounding box center [13, 45] width 8 height 5
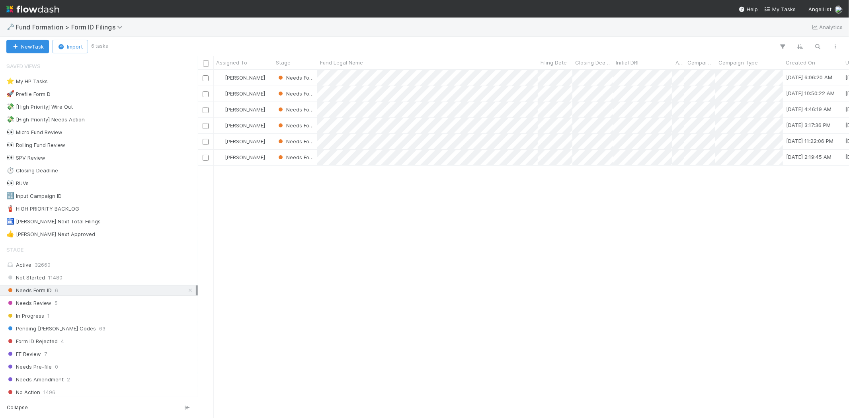
scroll to position [341, 644]
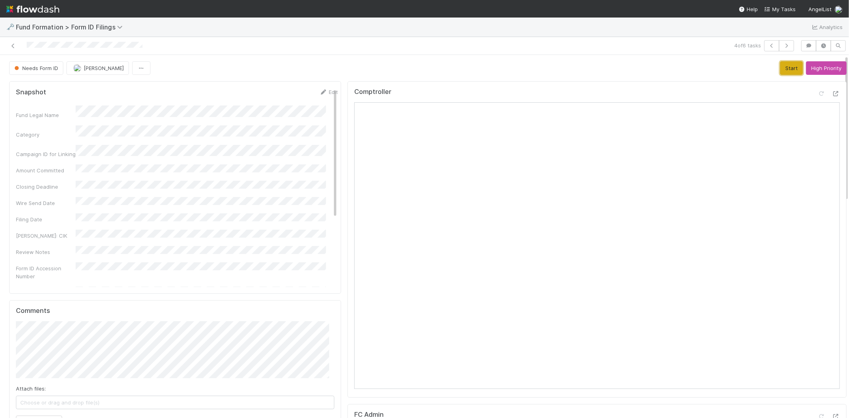
click at [782, 70] on button "Start" at bounding box center [791, 68] width 23 height 14
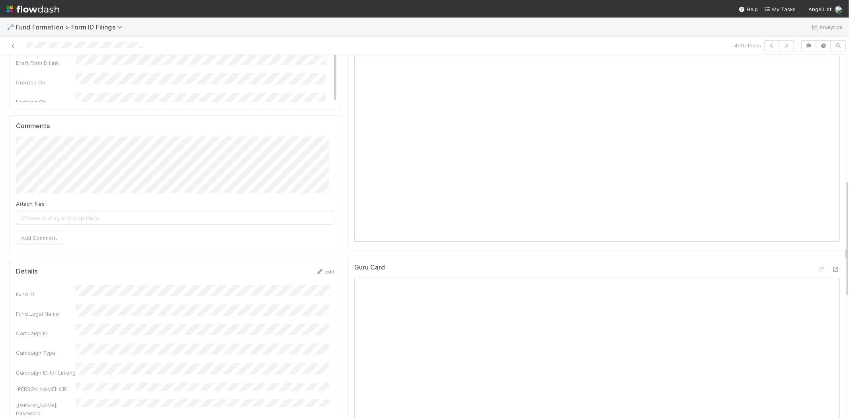
scroll to position [353, 0]
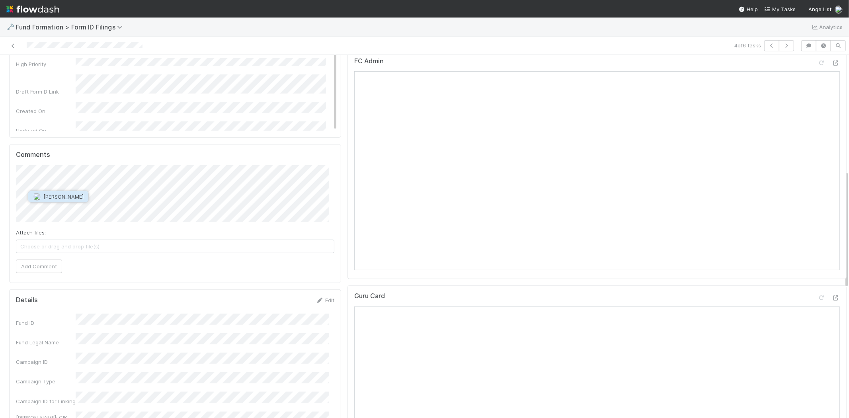
click at [84, 196] on span "[PERSON_NAME]" at bounding box center [63, 196] width 40 height 6
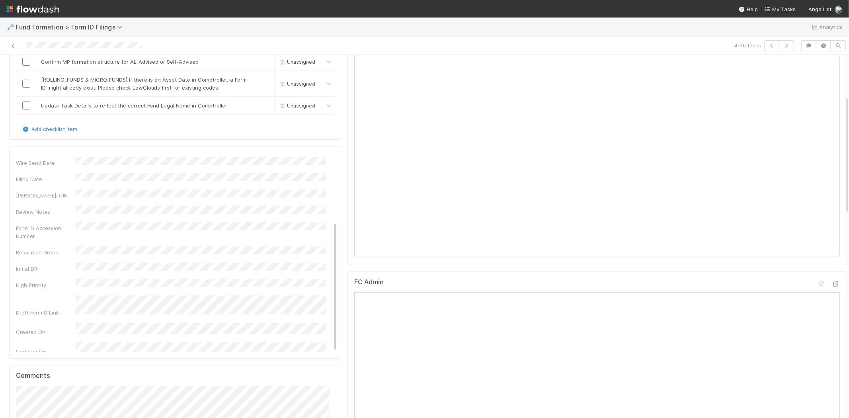
scroll to position [0, 0]
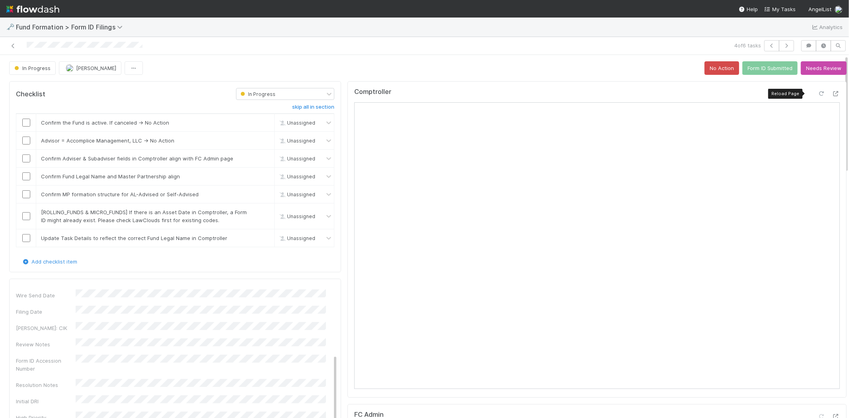
click at [818, 94] on icon at bounding box center [822, 93] width 8 height 5
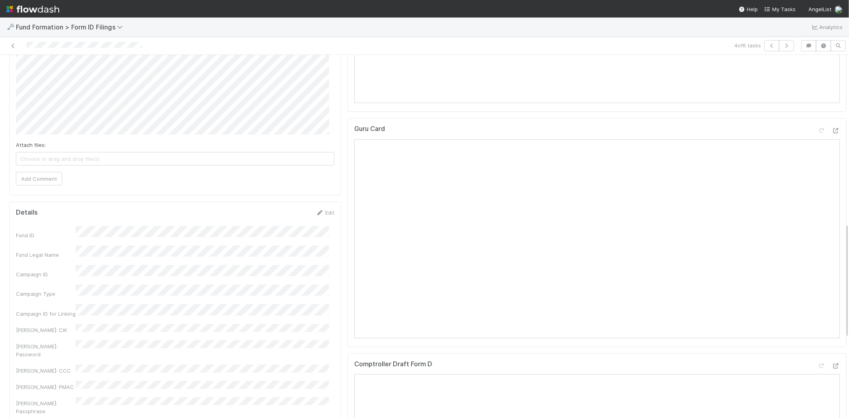
scroll to position [531, 0]
click at [37, 171] on button "Add Comment" at bounding box center [39, 169] width 46 height 14
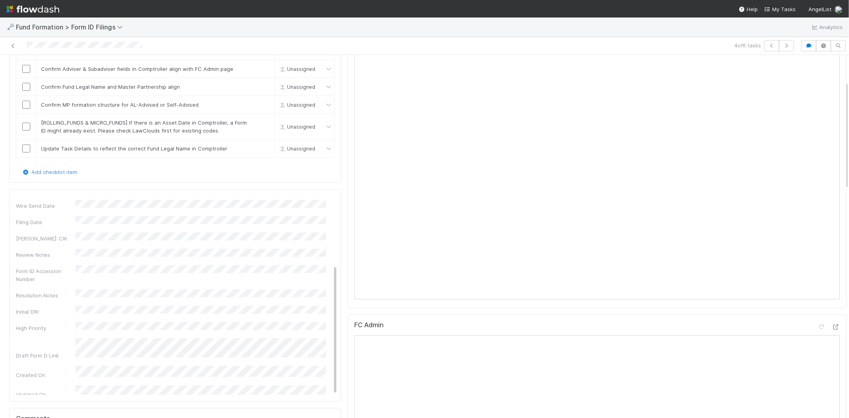
scroll to position [0, 0]
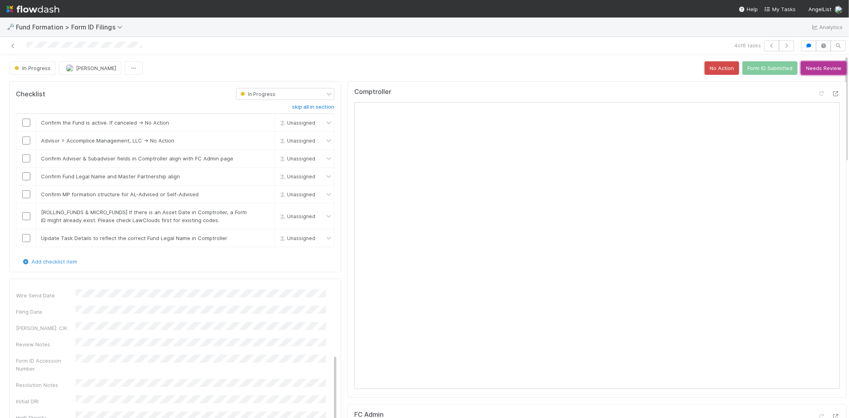
click at [801, 66] on button "Needs Review" at bounding box center [824, 68] width 46 height 14
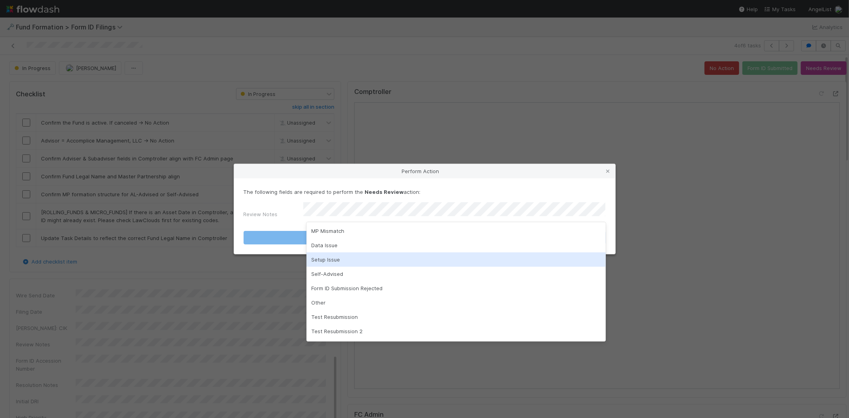
click at [370, 255] on div "Setup Issue" at bounding box center [455, 259] width 299 height 14
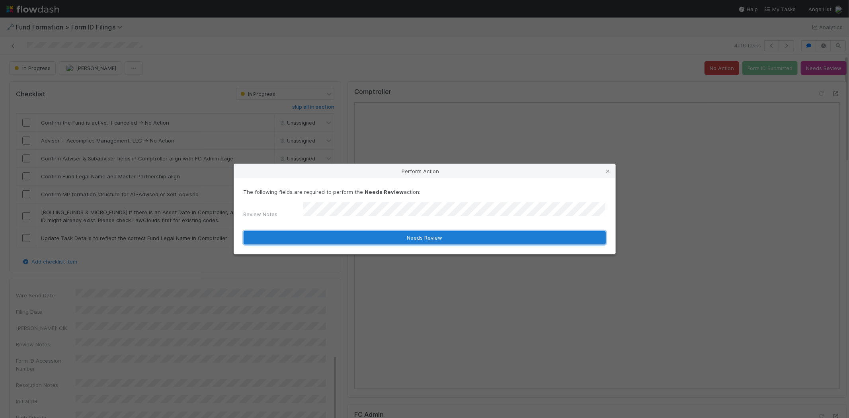
click at [384, 236] on button "Needs Review" at bounding box center [425, 238] width 362 height 14
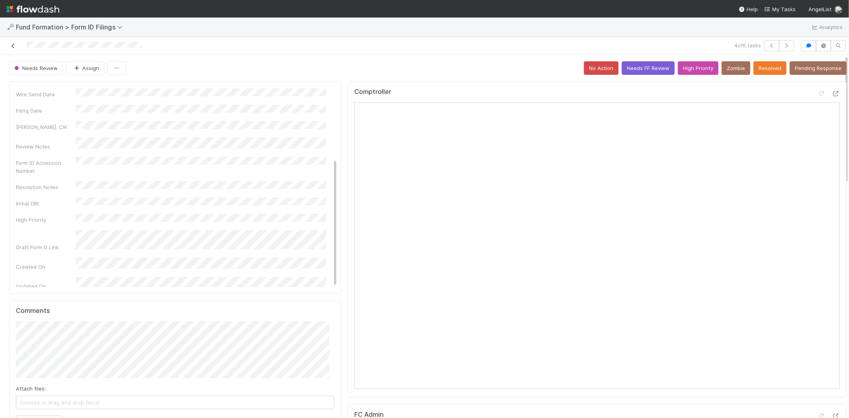
click at [13, 47] on icon at bounding box center [13, 45] width 8 height 5
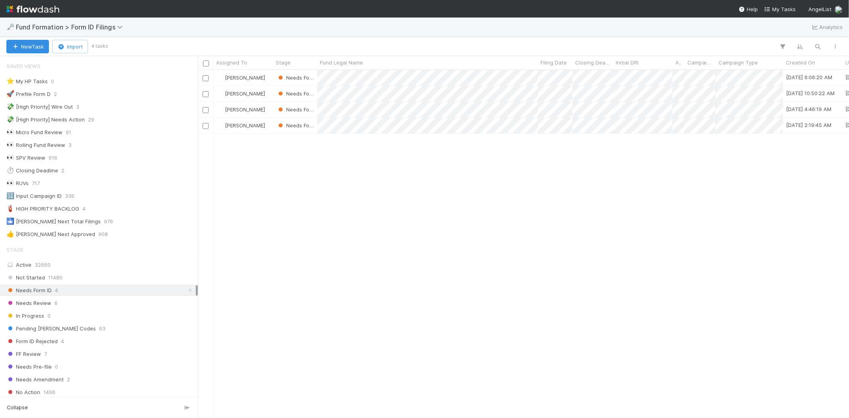
scroll to position [7, 6]
click at [365, 253] on div "Meg Castanare Needs Form ID 7/25/25, 6:06:20 AM 8/12/25, 6:57:46 AM 0 0 Meg Cas…" at bounding box center [523, 243] width 651 height 347
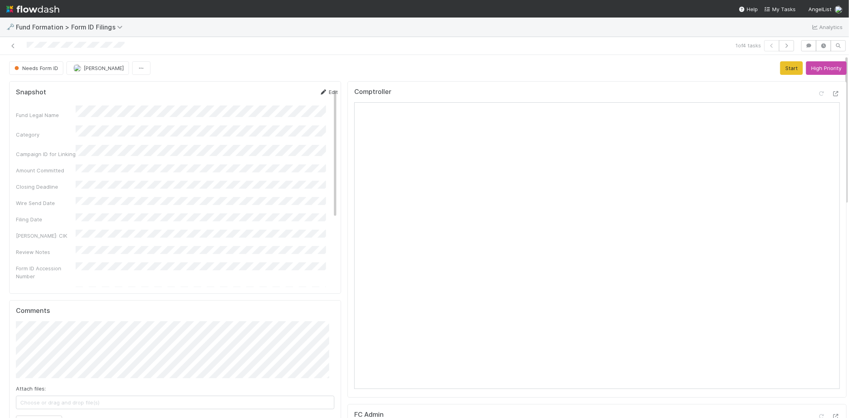
click at [319, 93] on icon at bounding box center [323, 92] width 8 height 5
click at [0, 88] on html "🗝️ Fund Formation > Form ID Filings Analytics 1 of 4 tasks Needs Form ID Meg Ca…" at bounding box center [424, 209] width 849 height 418
click at [289, 92] on button "Save" at bounding box center [295, 95] width 23 height 14
click at [319, 93] on icon at bounding box center [323, 92] width 8 height 5
click at [0, 117] on html "🗝️ Fund Formation > Form ID Filings Analytics 1 of 4 tasks Needs Form ID Meg Ca…" at bounding box center [424, 209] width 849 height 418
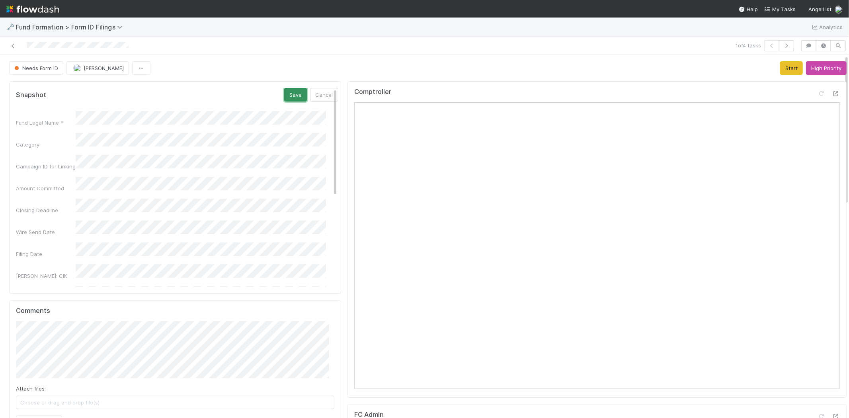
drag, startPoint x: 279, startPoint y: 94, endPoint x: 378, endPoint y: 52, distance: 107.9
click at [284, 94] on button "Save" at bounding box center [295, 95] width 23 height 14
click at [780, 68] on button "Start" at bounding box center [791, 68] width 23 height 14
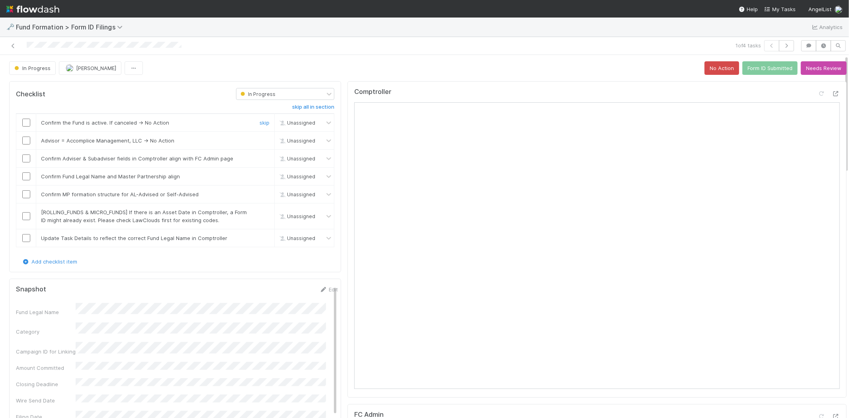
click at [27, 120] on input "checkbox" at bounding box center [26, 123] width 8 height 8
drag, startPoint x: 259, startPoint y: 141, endPoint x: 220, endPoint y: 150, distance: 40.6
click at [260, 141] on link "skip" at bounding box center [265, 140] width 10 height 6
drag, startPoint x: 22, startPoint y: 158, endPoint x: 28, endPoint y: 172, distance: 15.3
click at [24, 161] on input "checkbox" at bounding box center [26, 158] width 8 height 8
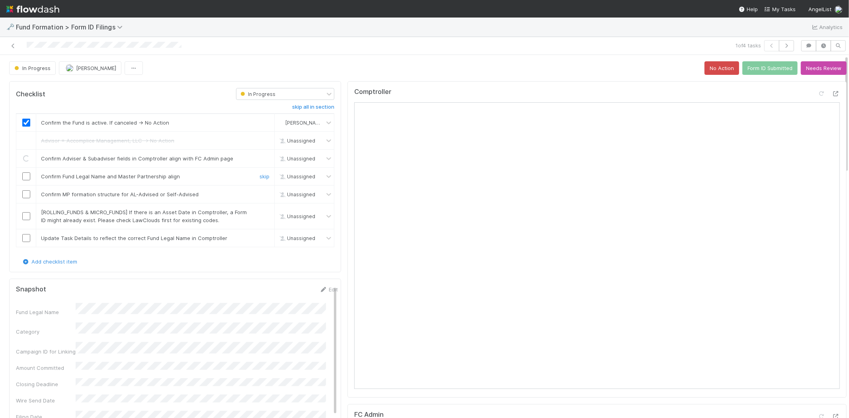
click at [27, 179] on input "checkbox" at bounding box center [26, 176] width 8 height 8
drag, startPoint x: 27, startPoint y: 194, endPoint x: 116, endPoint y: 205, distance: 89.8
click at [28, 194] on input "checkbox" at bounding box center [26, 194] width 8 height 8
click at [260, 213] on link "skip" at bounding box center [265, 212] width 10 height 6
click at [26, 238] on input "checkbox" at bounding box center [26, 238] width 8 height 8
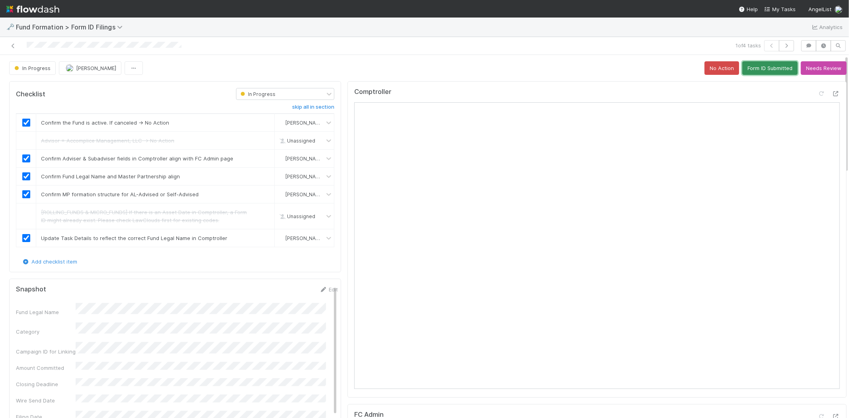
click at [761, 69] on button "Form ID Submitted" at bounding box center [769, 68] width 55 height 14
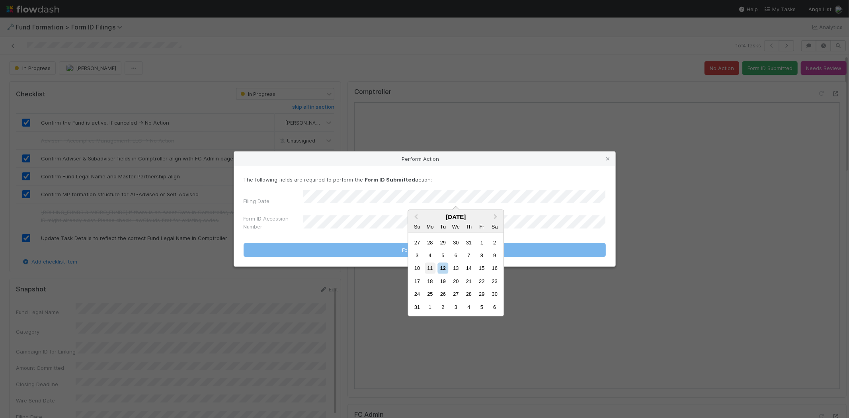
click at [432, 269] on div "11" at bounding box center [430, 268] width 11 height 11
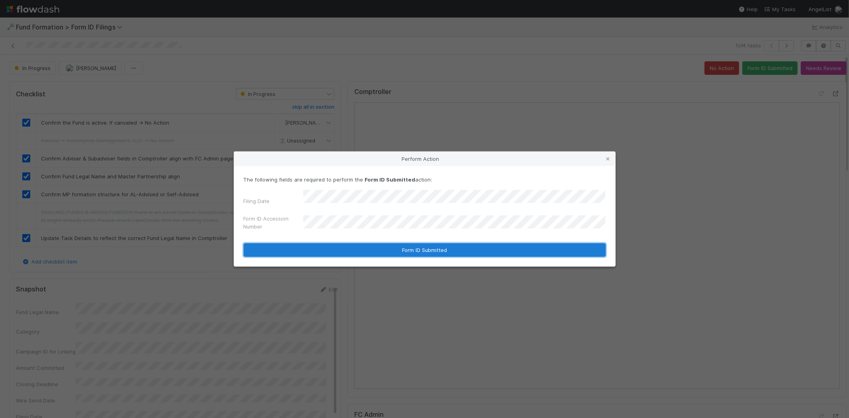
click at [344, 247] on button "Form ID Submitted" at bounding box center [425, 250] width 362 height 14
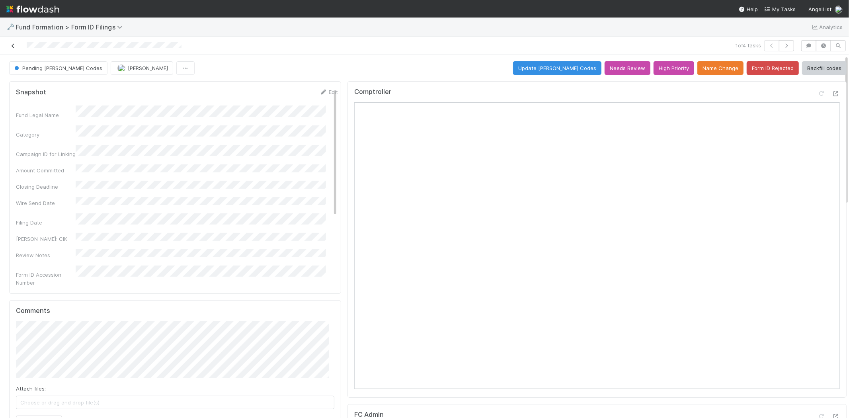
click at [12, 48] on icon at bounding box center [13, 45] width 8 height 5
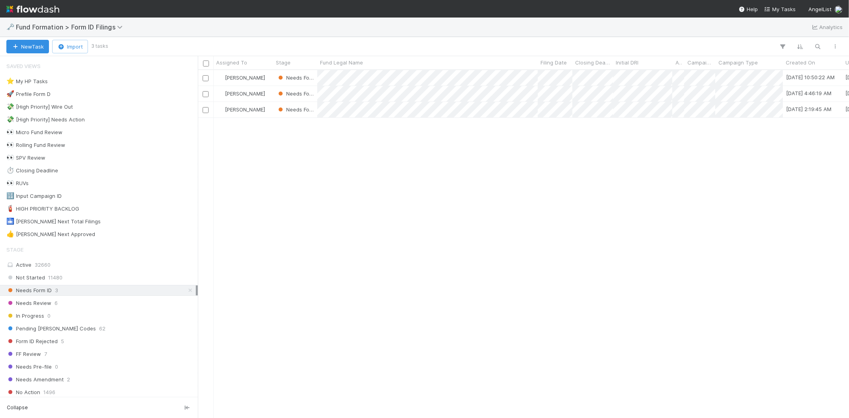
scroll to position [341, 644]
drag, startPoint x: 324, startPoint y: 145, endPoint x: 20, endPoint y: 160, distance: 304.9
click at [324, 145] on div "Meg Castanare Needs Form ID 7/7/25, 10:50:22 AM 8/12/25, 6:56:56 AM 0 0 Meg Cas…" at bounding box center [523, 243] width 651 height 347
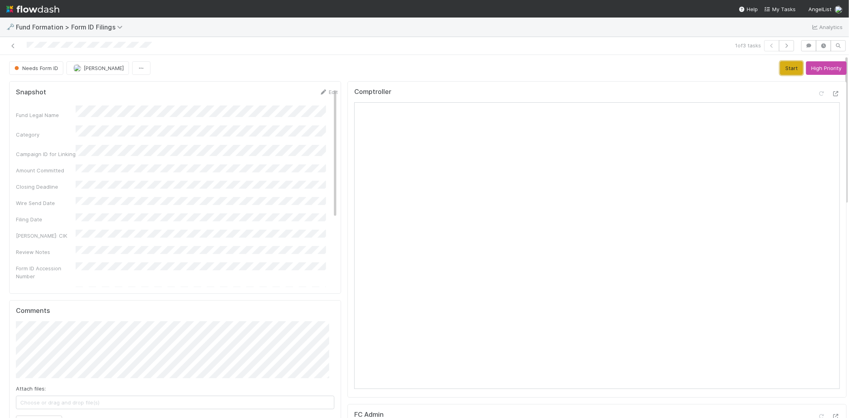
click at [780, 70] on button "Start" at bounding box center [791, 68] width 23 height 14
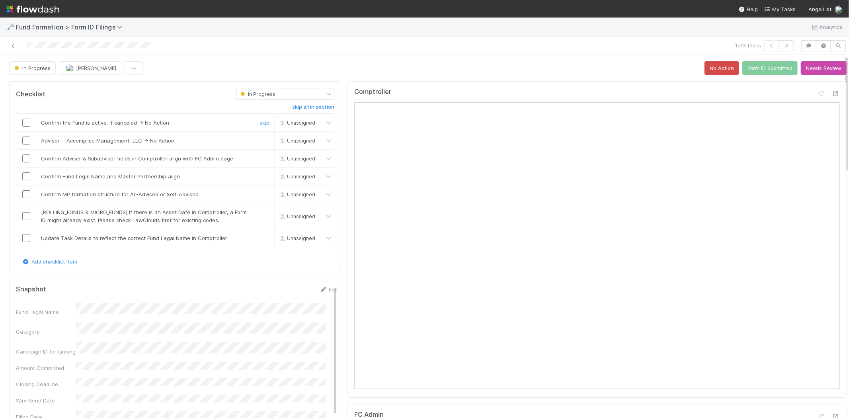
click at [25, 123] on input "checkbox" at bounding box center [26, 123] width 8 height 8
click at [260, 141] on link "skip" at bounding box center [265, 140] width 10 height 6
click at [23, 161] on input "checkbox" at bounding box center [26, 158] width 8 height 8
click at [26, 178] on input "checkbox" at bounding box center [26, 176] width 8 height 8
click at [25, 192] on input "checkbox" at bounding box center [26, 194] width 8 height 8
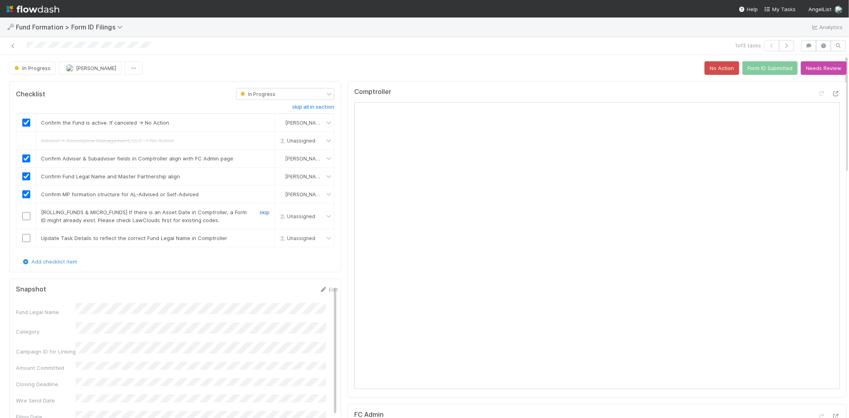
click at [260, 213] on link "skip" at bounding box center [265, 212] width 10 height 6
click at [26, 236] on input "checkbox" at bounding box center [26, 238] width 8 height 8
click at [749, 69] on button "Form ID Submitted" at bounding box center [769, 68] width 55 height 14
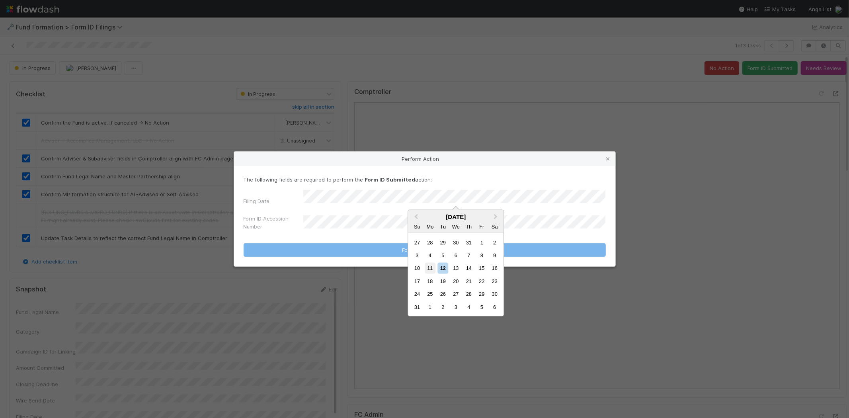
click at [432, 265] on div "11" at bounding box center [430, 268] width 11 height 11
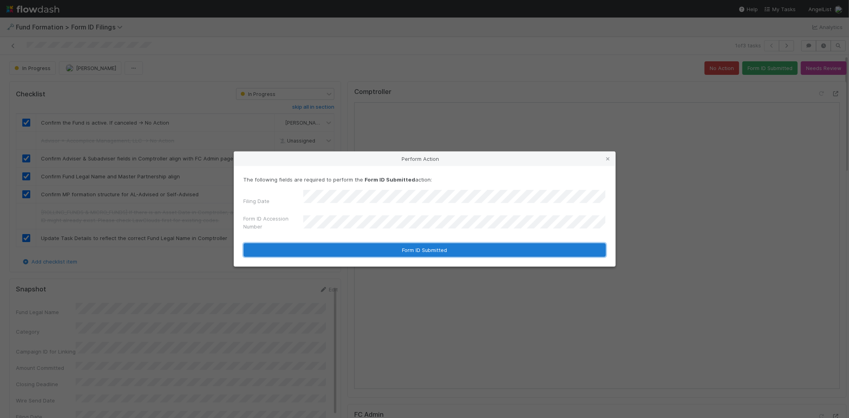
click at [361, 247] on button "Form ID Submitted" at bounding box center [425, 250] width 362 height 14
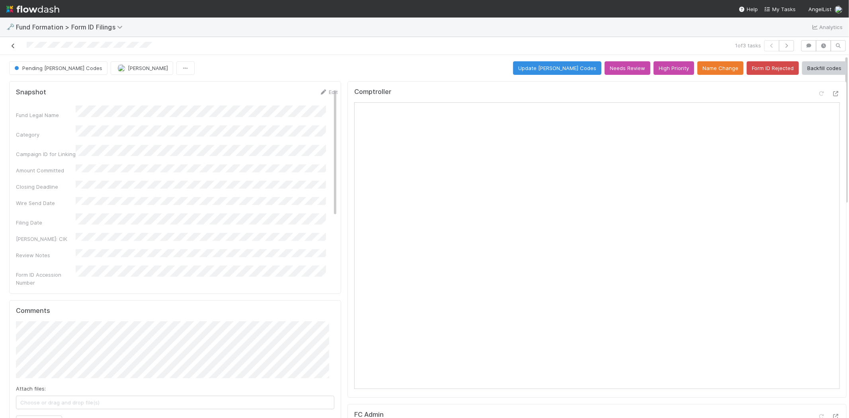
click at [13, 45] on icon at bounding box center [13, 45] width 8 height 5
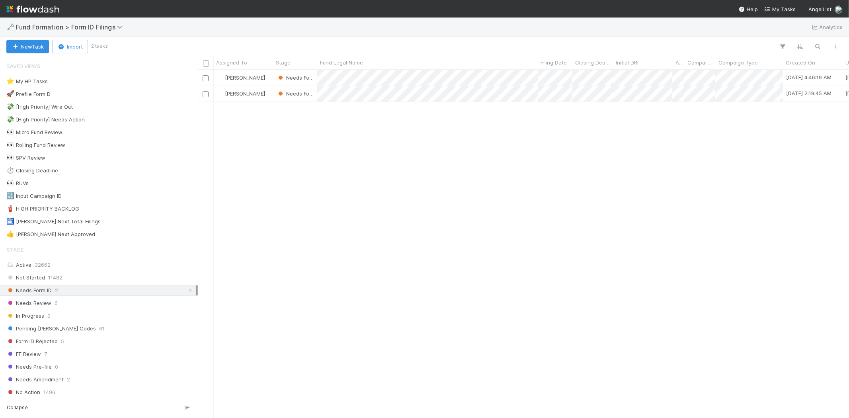
scroll to position [341, 644]
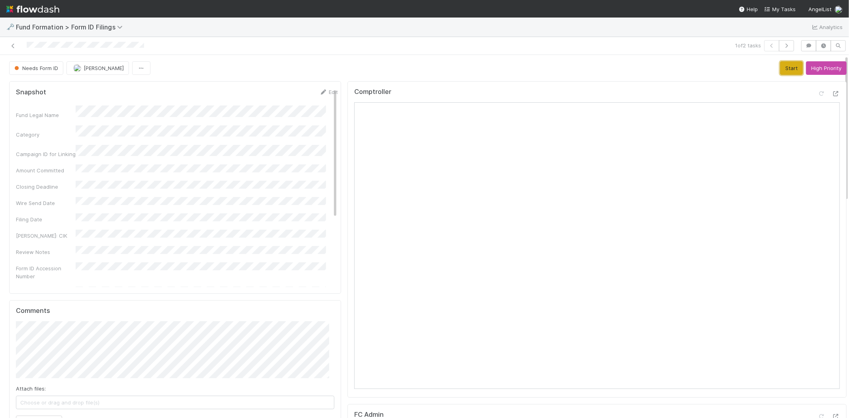
click at [780, 68] on button "Start" at bounding box center [791, 68] width 23 height 14
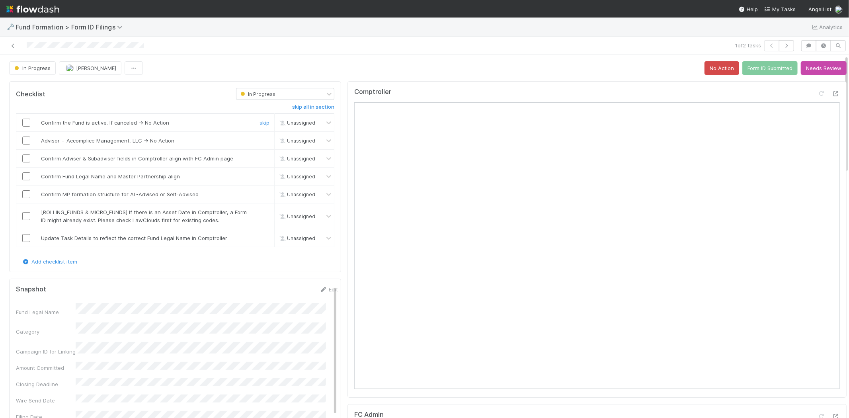
click at [27, 121] on input "checkbox" at bounding box center [26, 123] width 8 height 8
click at [260, 139] on link "skip" at bounding box center [265, 140] width 10 height 6
checkbox input "true"
drag, startPoint x: 24, startPoint y: 160, endPoint x: 25, endPoint y: 176, distance: 15.1
click at [24, 161] on input "checkbox" at bounding box center [26, 158] width 8 height 8
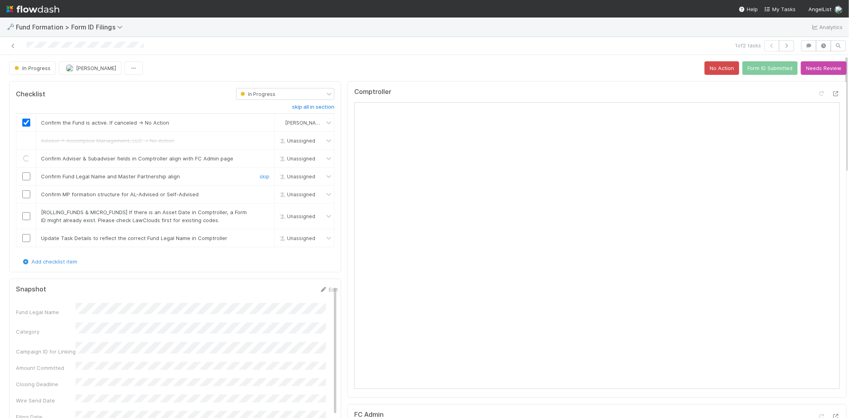
click at [25, 177] on input "checkbox" at bounding box center [26, 176] width 8 height 8
click at [27, 191] on input "checkbox" at bounding box center [26, 194] width 8 height 8
drag, startPoint x: 260, startPoint y: 210, endPoint x: 140, endPoint y: 232, distance: 122.3
click at [260, 210] on link "skip" at bounding box center [265, 212] width 10 height 6
drag, startPoint x: 25, startPoint y: 238, endPoint x: 37, endPoint y: 237, distance: 12.3
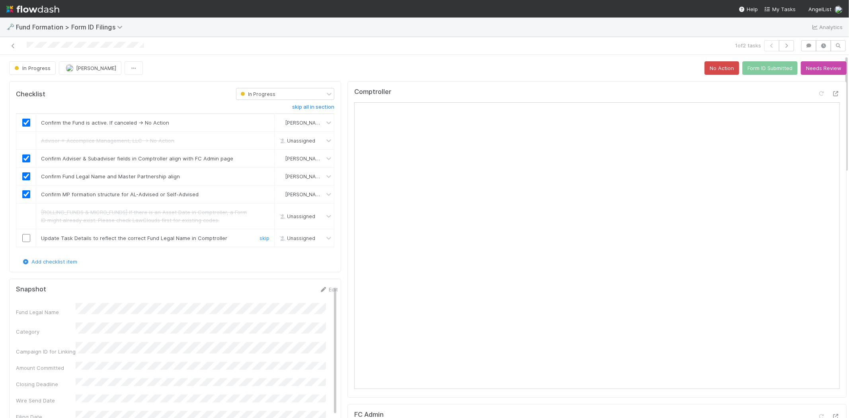
click at [29, 237] on input "checkbox" at bounding box center [26, 238] width 8 height 8
click at [744, 62] on button "Form ID Submitted" at bounding box center [769, 68] width 55 height 14
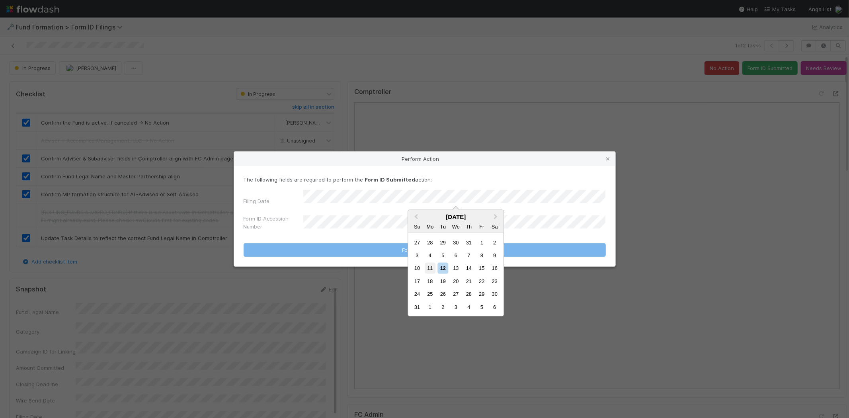
click at [430, 265] on div "11" at bounding box center [430, 268] width 11 height 11
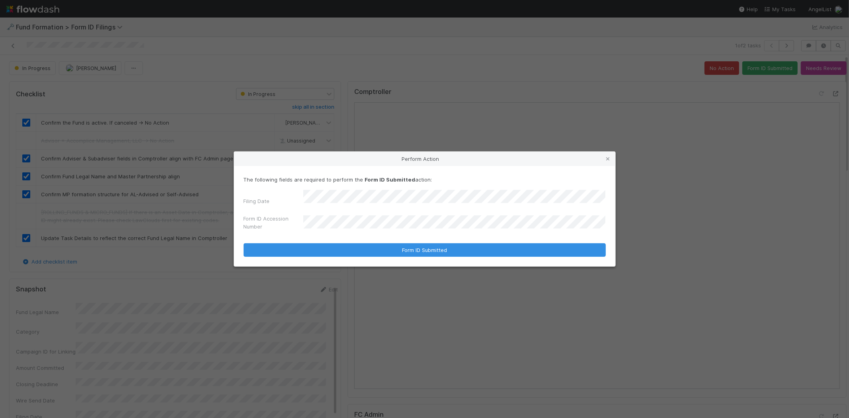
click at [172, 46] on div "Perform Action The following fields are required to perform the Form ID Submitt…" at bounding box center [424, 209] width 849 height 418
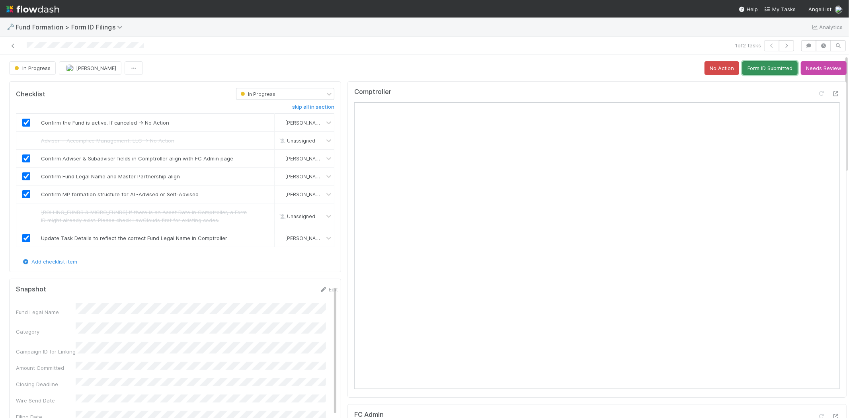
click at [743, 68] on button "Form ID Submitted" at bounding box center [769, 68] width 55 height 14
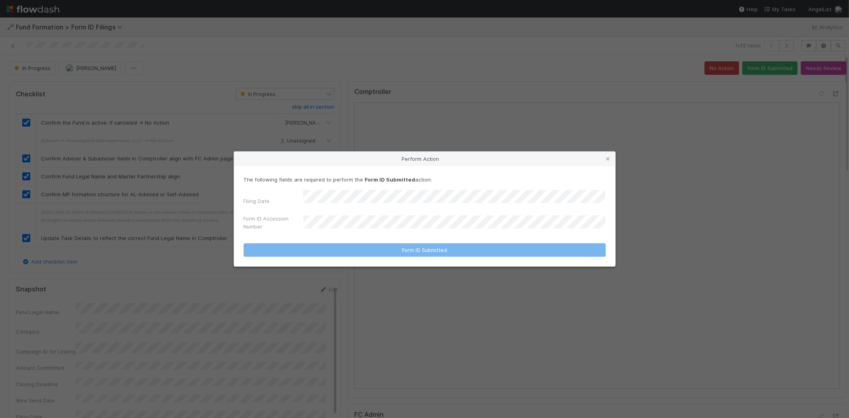
click at [395, 207] on div "Filing Date Form ID Accession Number" at bounding box center [425, 212] width 362 height 44
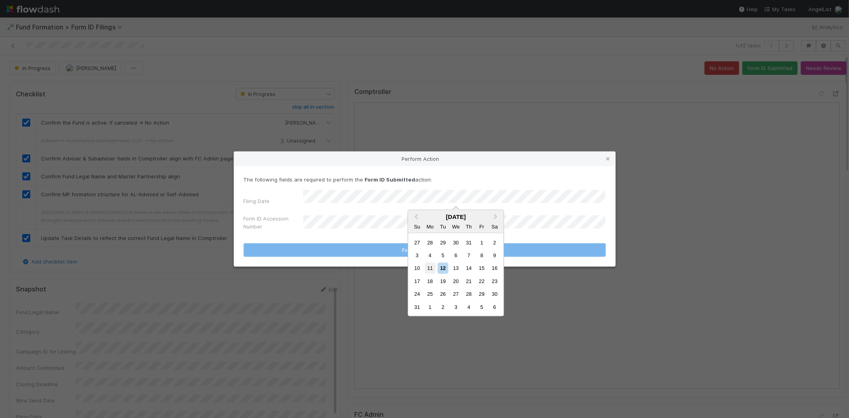
click at [431, 267] on div "11" at bounding box center [430, 268] width 11 height 11
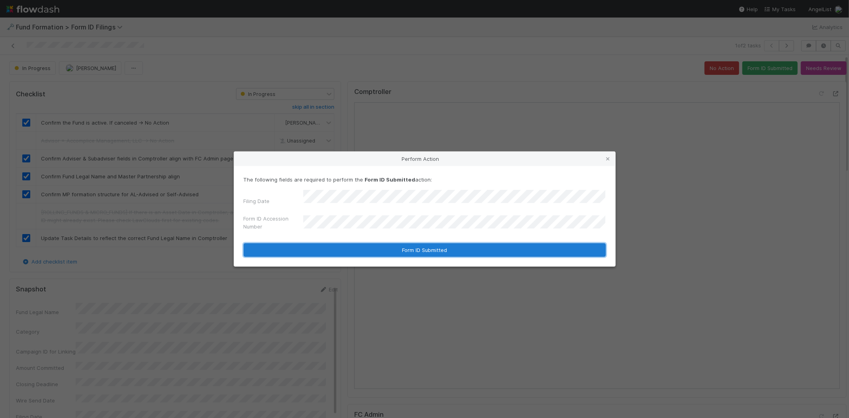
click at [333, 248] on button "Form ID Submitted" at bounding box center [425, 250] width 362 height 14
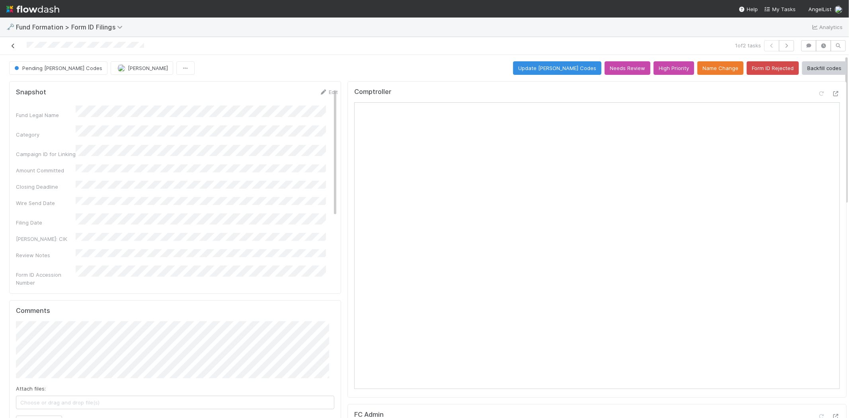
click at [12, 44] on icon at bounding box center [13, 45] width 8 height 5
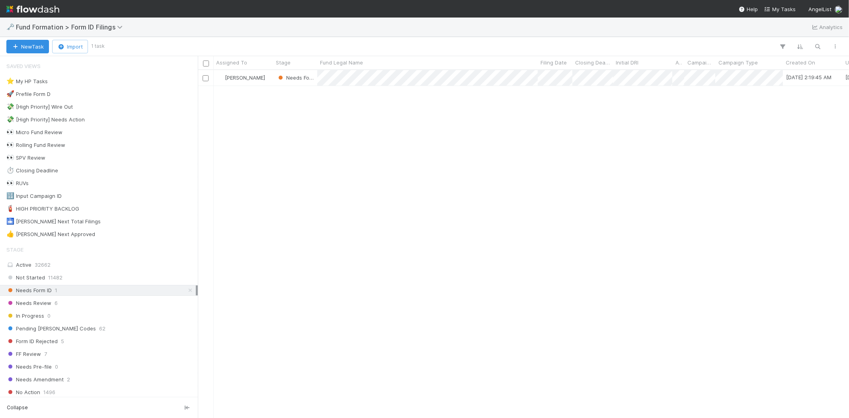
scroll to position [341, 644]
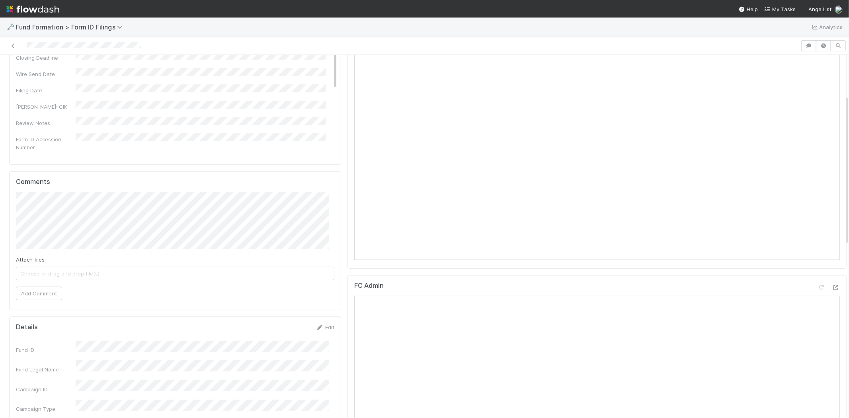
scroll to position [133, 0]
click at [42, 373] on button "Add Comment" at bounding box center [39, 370] width 46 height 14
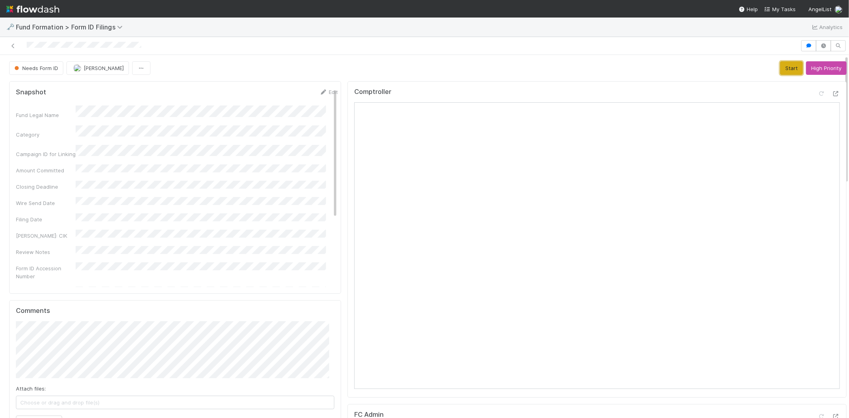
click at [780, 65] on button "Start" at bounding box center [791, 68] width 23 height 14
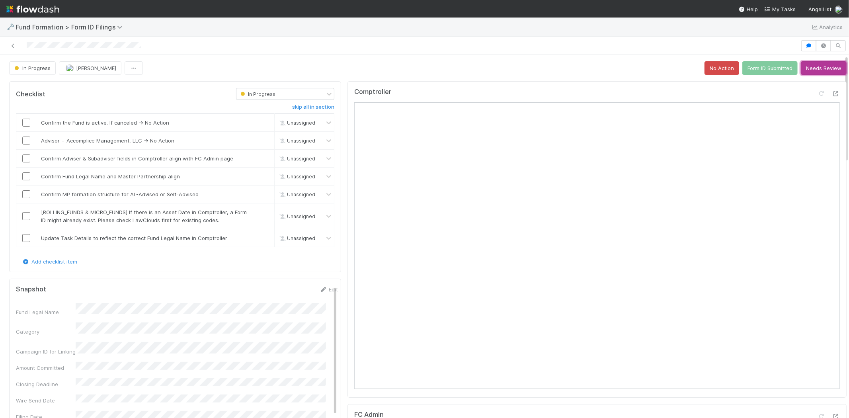
click at [818, 65] on button "Needs Review" at bounding box center [824, 68] width 46 height 14
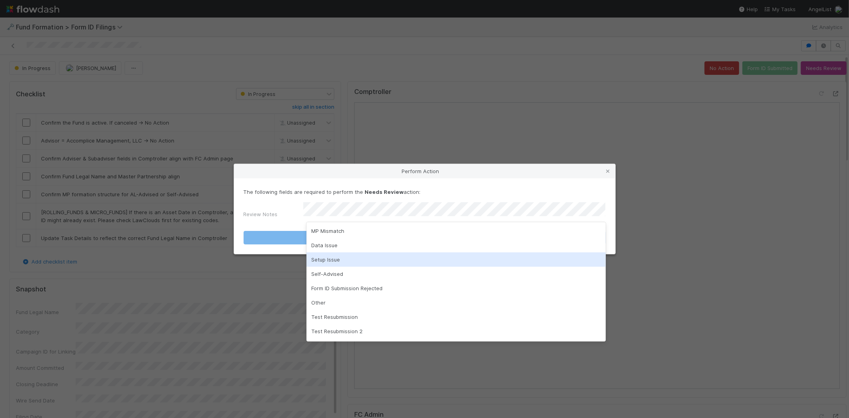
click at [387, 255] on div "Setup Issue" at bounding box center [455, 259] width 299 height 14
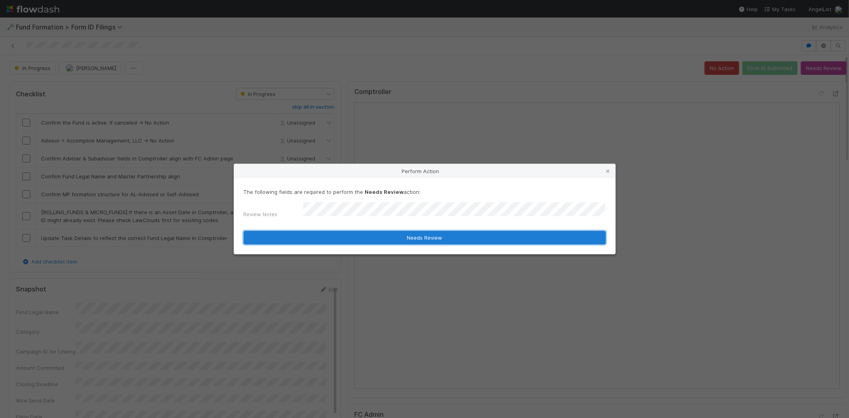
click at [394, 239] on button "Needs Review" at bounding box center [425, 238] width 362 height 14
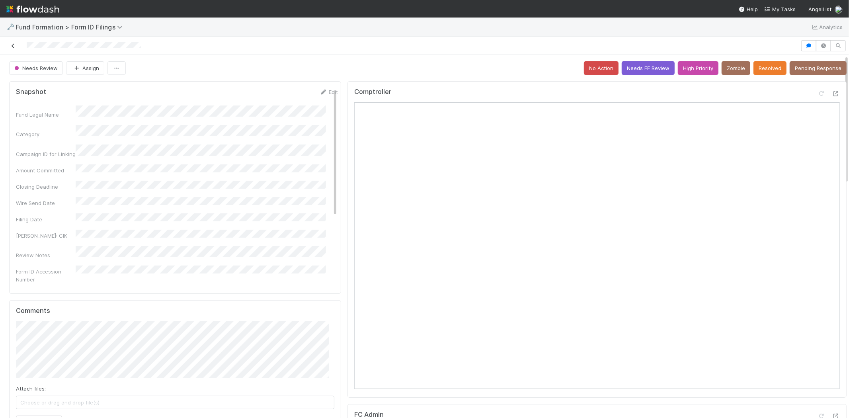
click at [14, 49] on icon at bounding box center [13, 45] width 8 height 5
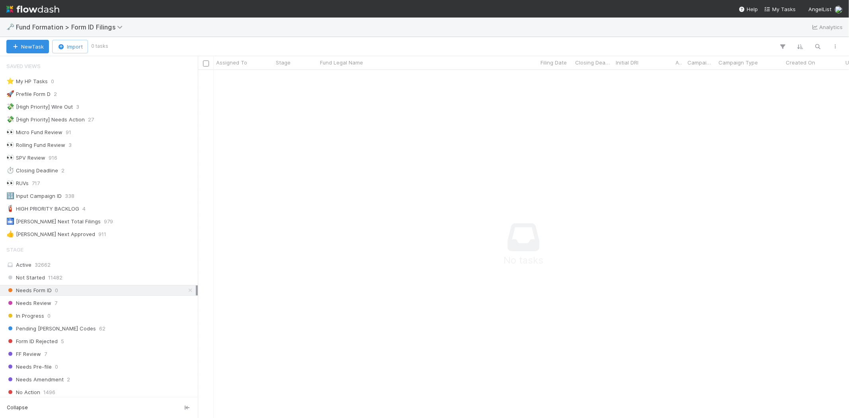
scroll to position [7, 7]
click at [121, 301] on div "Needs Review 7" at bounding box center [100, 303] width 189 height 10
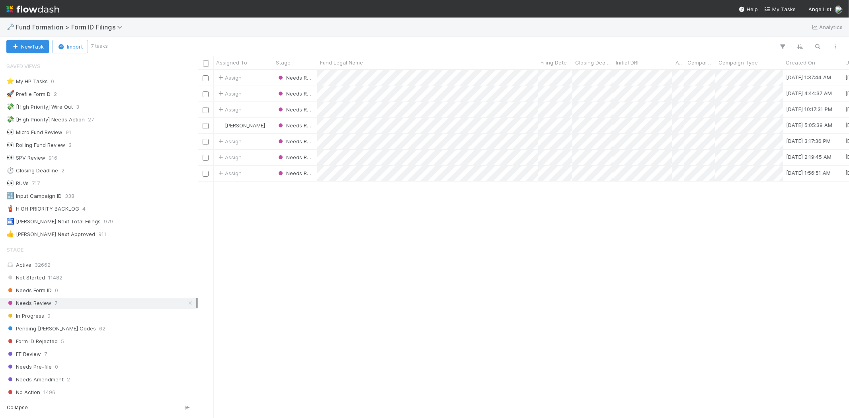
scroll to position [341, 644]
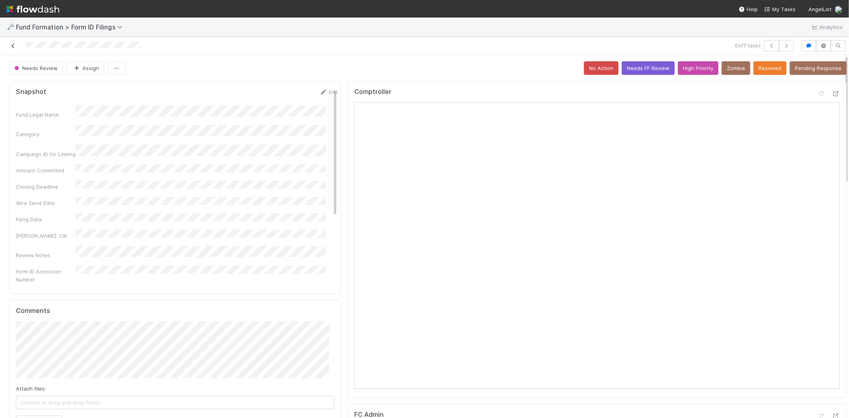
click at [14, 45] on icon at bounding box center [13, 45] width 8 height 5
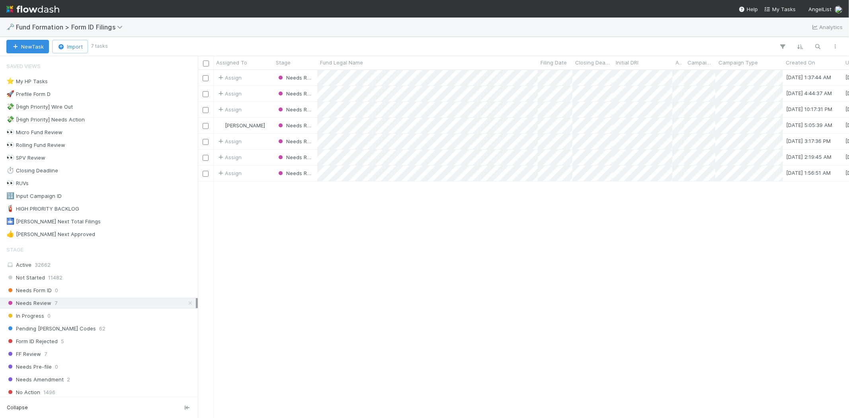
scroll to position [341, 644]
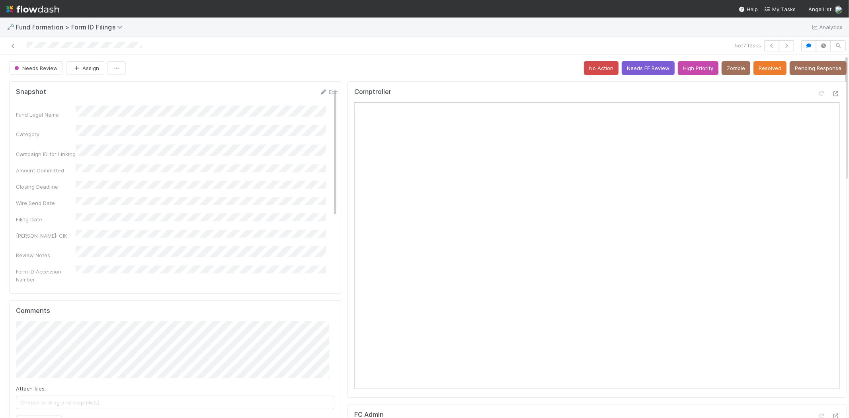
drag, startPoint x: 22, startPoint y: 44, endPoint x: 156, endPoint y: 44, distance: 134.1
click at [156, 44] on div at bounding box center [202, 45] width 398 height 11
click at [11, 45] on icon at bounding box center [13, 45] width 8 height 5
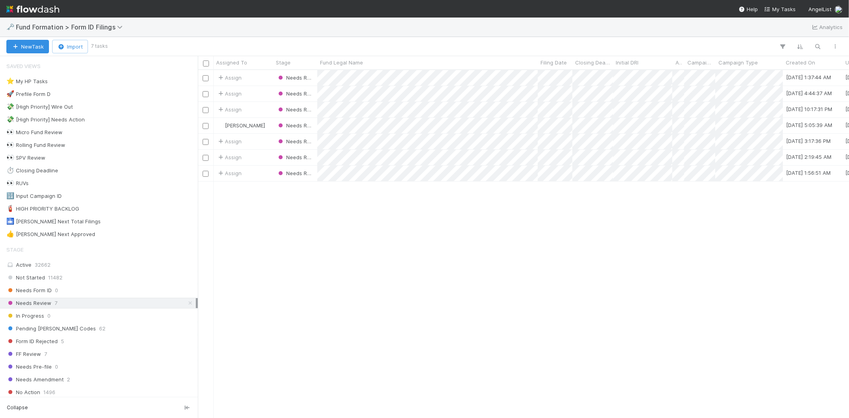
scroll to position [341, 644]
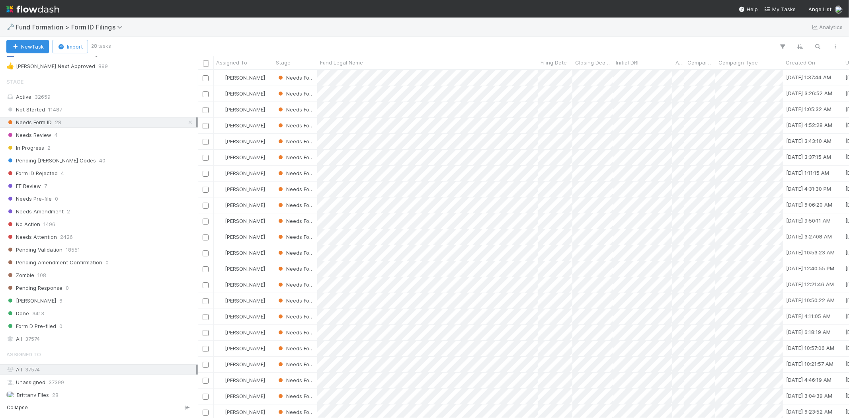
scroll to position [241, 0]
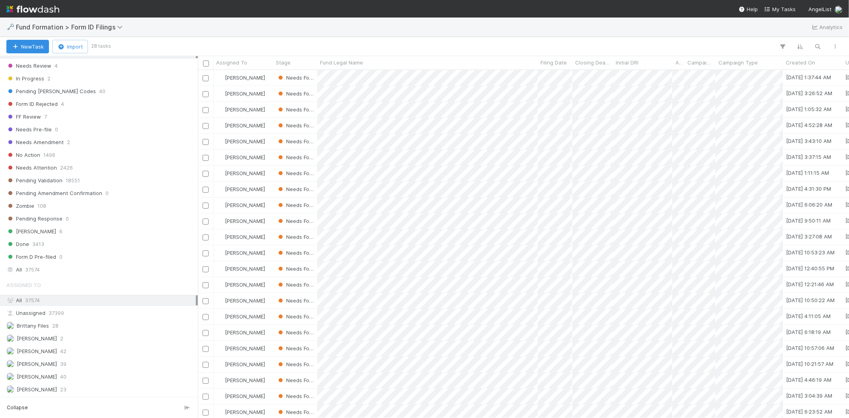
click at [48, 262] on div "Stage Active 32659 Not Started 11487 Needs Form ID 28 Needs Review 4 In Progres…" at bounding box center [99, 139] width 198 height 271
click at [46, 265] on div "All 37574" at bounding box center [100, 270] width 189 height 10
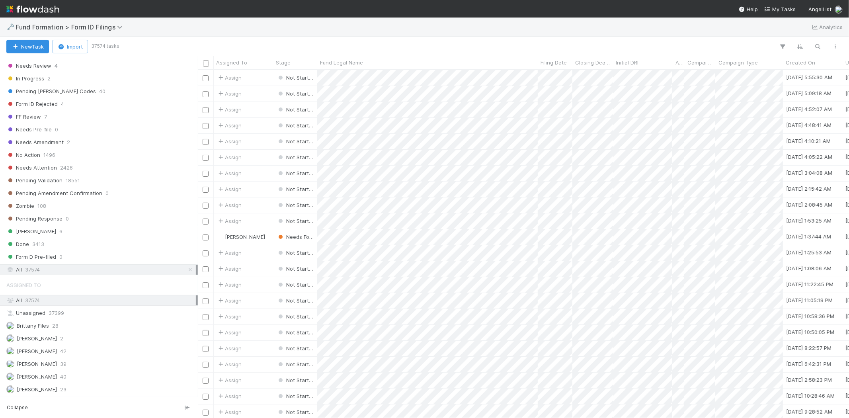
scroll to position [341, 644]
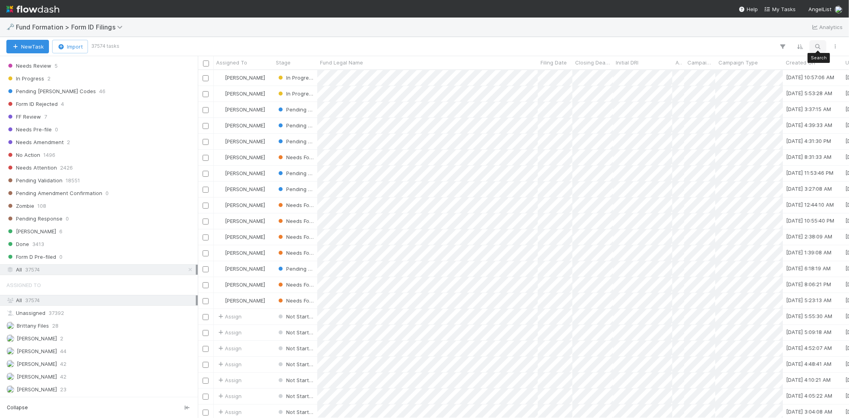
click at [816, 43] on button "button" at bounding box center [818, 46] width 14 height 10
type input "AN-0712 Fund I, a series of Engineering Leaders Community, LP"
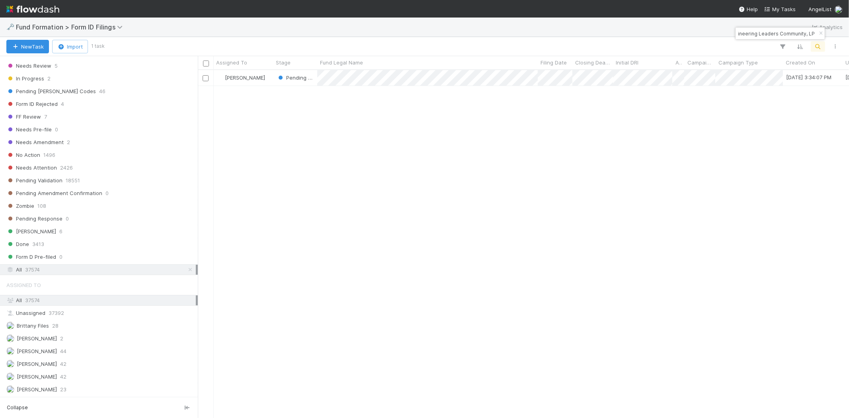
scroll to position [0, 0]
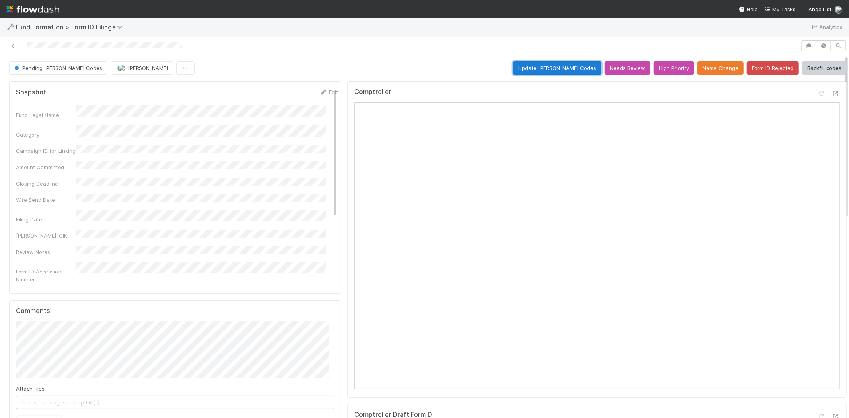
click at [567, 72] on button "Update EDGAR Codes" at bounding box center [557, 68] width 88 height 14
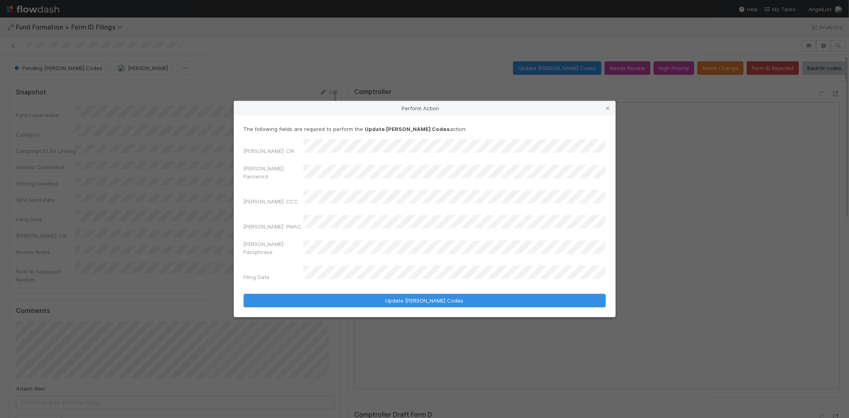
click at [215, 175] on div "Perform Action The following fields are required to perform the Update EDGAR Co…" at bounding box center [424, 209] width 849 height 418
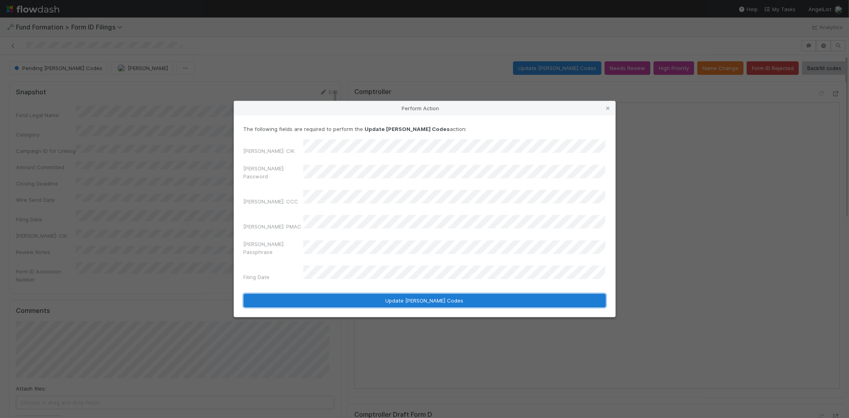
click at [363, 294] on button "Update EDGAR Codes" at bounding box center [425, 301] width 362 height 14
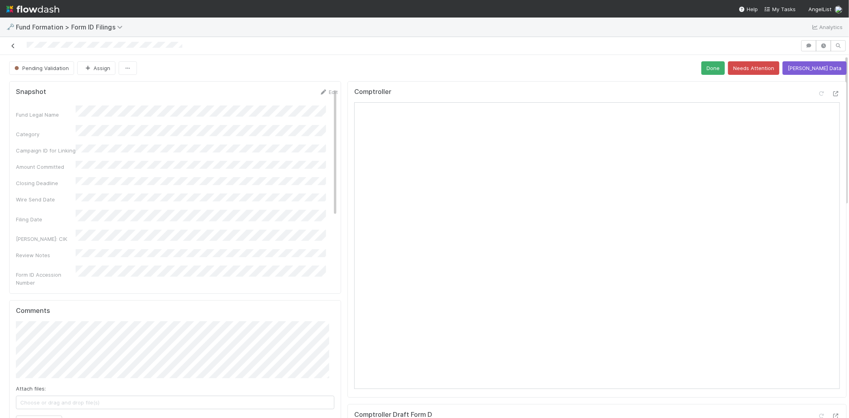
click at [14, 42] on link at bounding box center [13, 46] width 8 height 8
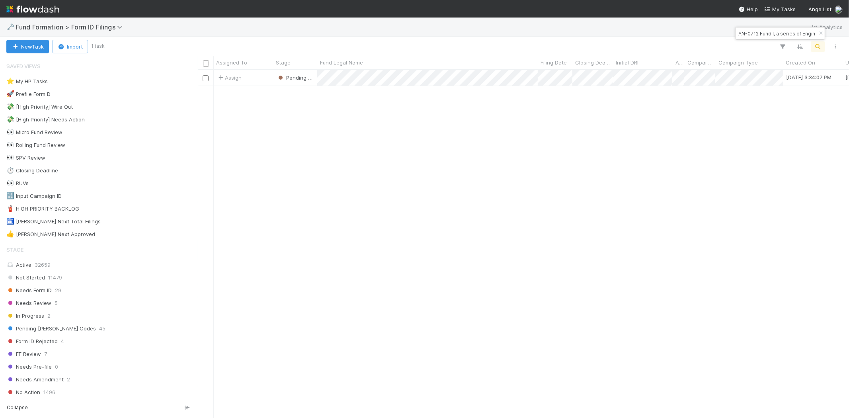
scroll to position [341, 644]
click at [762, 36] on input "AN-0712 Fund I, a series of Engineering Leaders Community, LP" at bounding box center [777, 34] width 80 height 10
paste input "HY-0805 Fund I, a series of Riverside Ventures, LP"
type input "HY-0805 Fund I, a series of Riverside Ventures, LP"
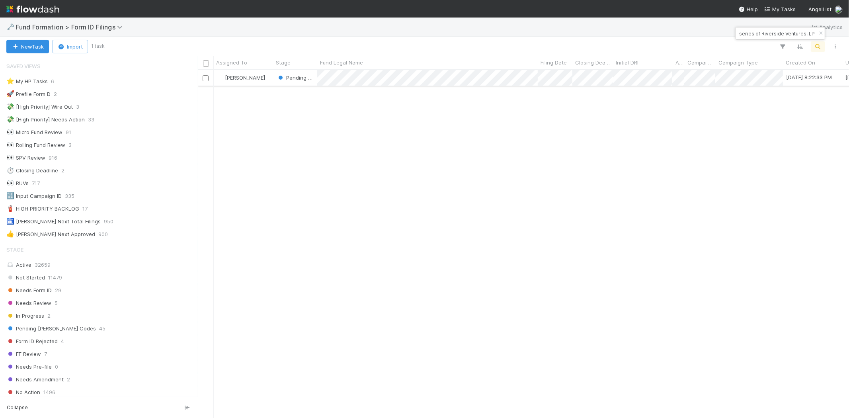
scroll to position [0, 0]
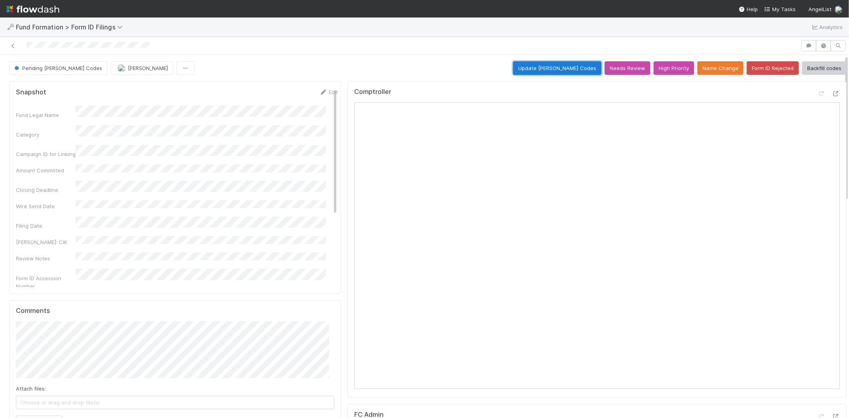
click at [558, 65] on button "Update EDGAR Codes" at bounding box center [557, 68] width 88 height 14
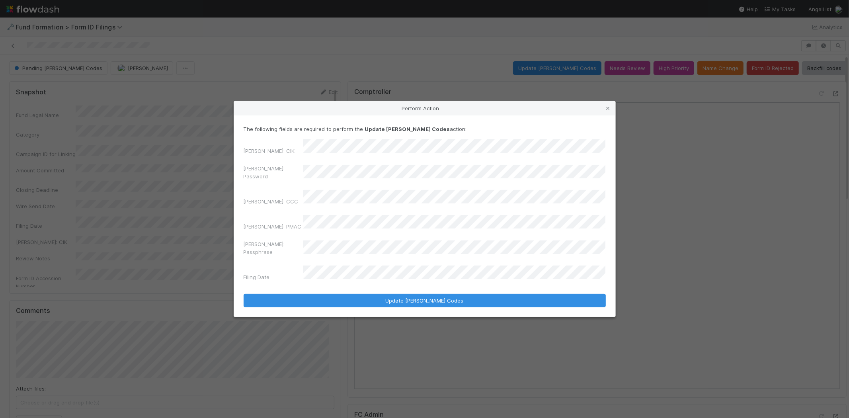
click at [212, 180] on div "Perform Action The following fields are required to perform the Update EDGAR Co…" at bounding box center [424, 209] width 849 height 418
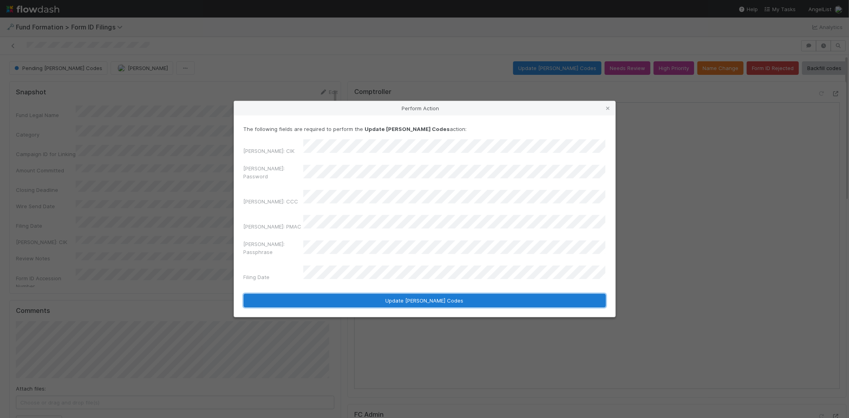
click at [355, 294] on button "Update EDGAR Codes" at bounding box center [425, 301] width 362 height 14
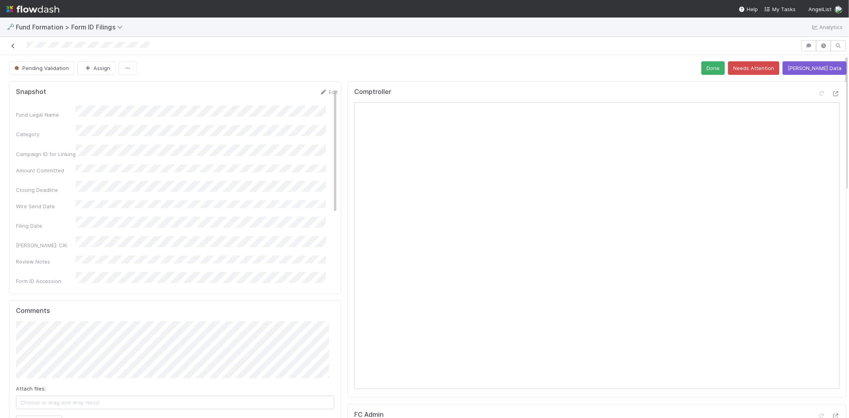
click at [14, 45] on icon at bounding box center [13, 45] width 8 height 5
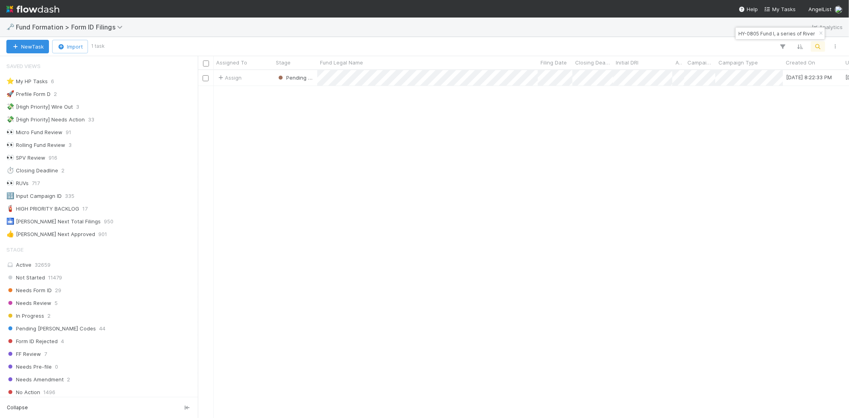
scroll to position [7, 6]
click at [783, 33] on input "HY-0805 Fund I, a series of Riverside Ventures, LP" at bounding box center [777, 34] width 80 height 10
paste input "AA-0708 Fund I, a series of Cannon Point Partners, LP"
type input "AA-0708 Fund I, a series of Cannon Point Partners, LP"
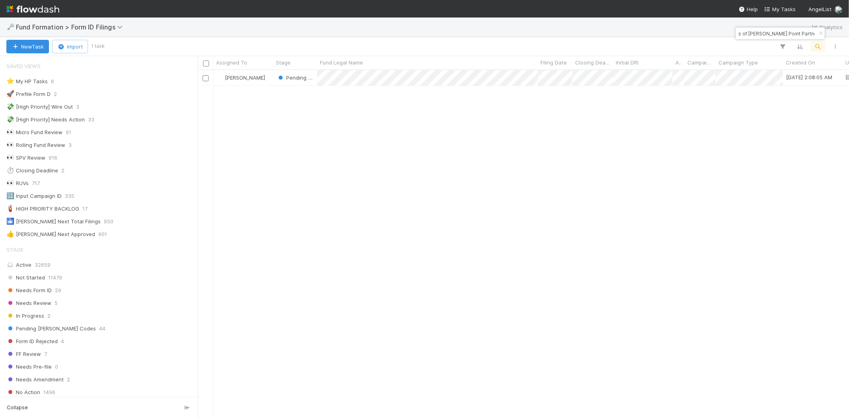
scroll to position [341, 644]
click at [477, 87] on div "Raven Jacinto Pending EDGAR Codes 7/9/25, 2:08:05 AM 8/12/25, 3:01:51 AM 0 0" at bounding box center [523, 243] width 651 height 347
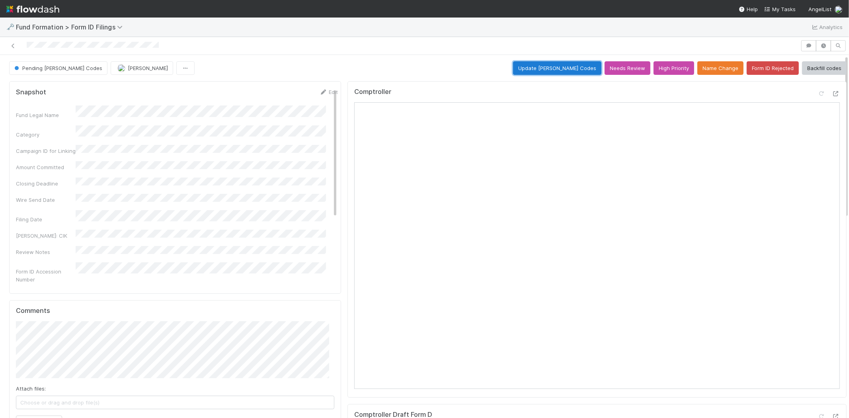
click at [542, 68] on button "Update EDGAR Codes" at bounding box center [557, 68] width 88 height 14
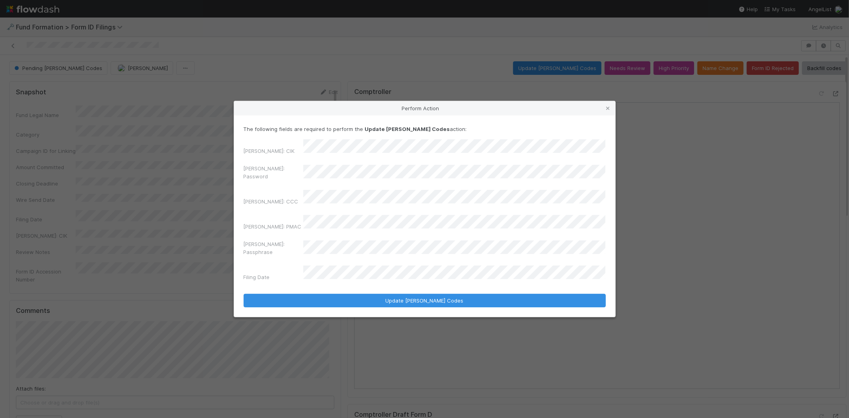
click at [187, 174] on div "Perform Action The following fields are required to perform the Update EDGAR Co…" at bounding box center [424, 209] width 849 height 418
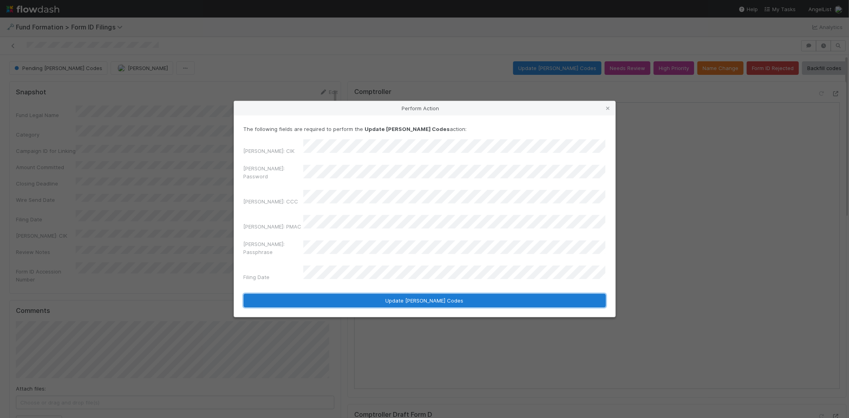
drag, startPoint x: 338, startPoint y: 285, endPoint x: 702, endPoint y: 279, distance: 363.5
click at [339, 294] on button "Update EDGAR Codes" at bounding box center [425, 301] width 362 height 14
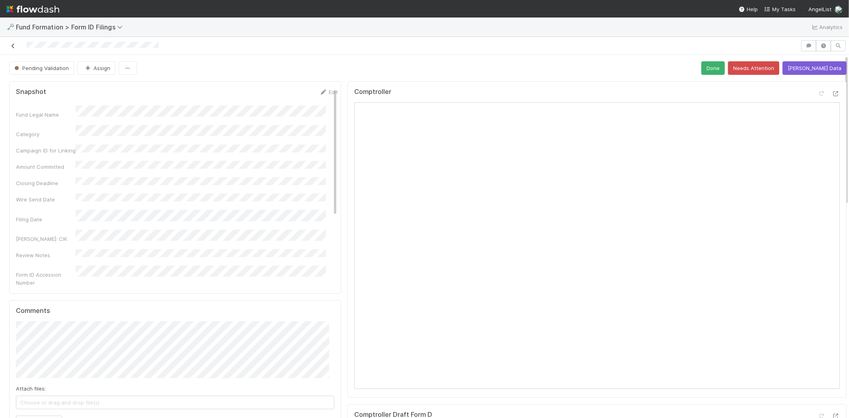
click at [15, 45] on div at bounding box center [400, 45] width 794 height 11
click at [13, 45] on icon at bounding box center [13, 45] width 8 height 5
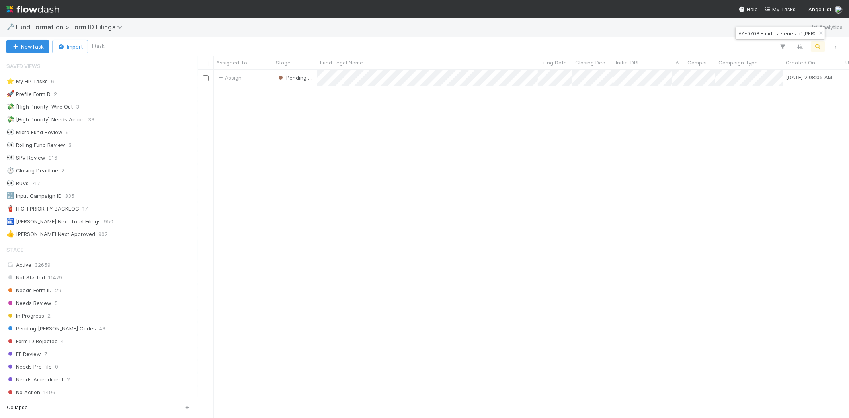
scroll to position [7, 6]
click at [757, 32] on input "AA-0708 Fund I, a series of Cannon Point Partners, LP" at bounding box center [777, 34] width 80 height 10
paste input "Glim SPV, a series of SL Ventures 1, LP"
type input "Glim SPV, a series of SL Ventures 1, LP"
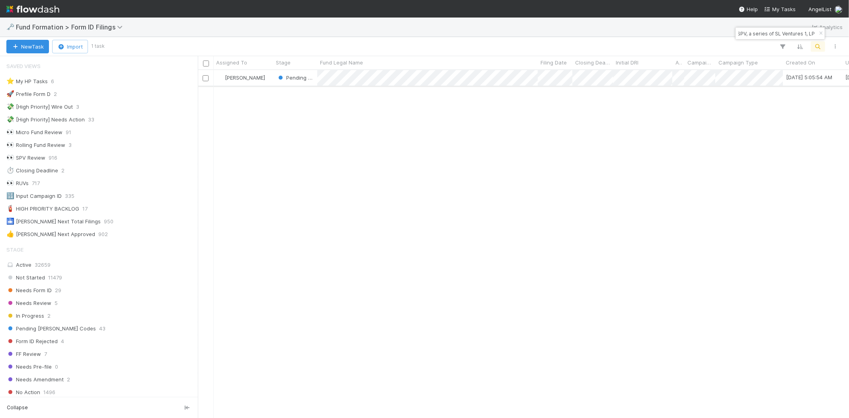
scroll to position [0, 0]
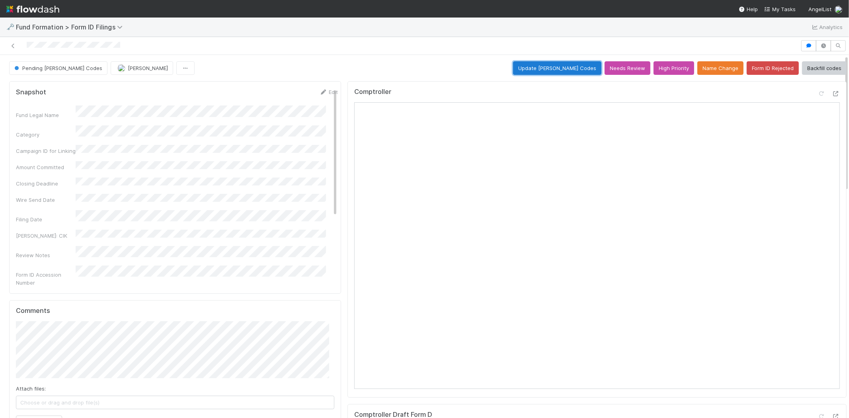
click at [559, 64] on button "Update EDGAR Codes" at bounding box center [557, 68] width 88 height 14
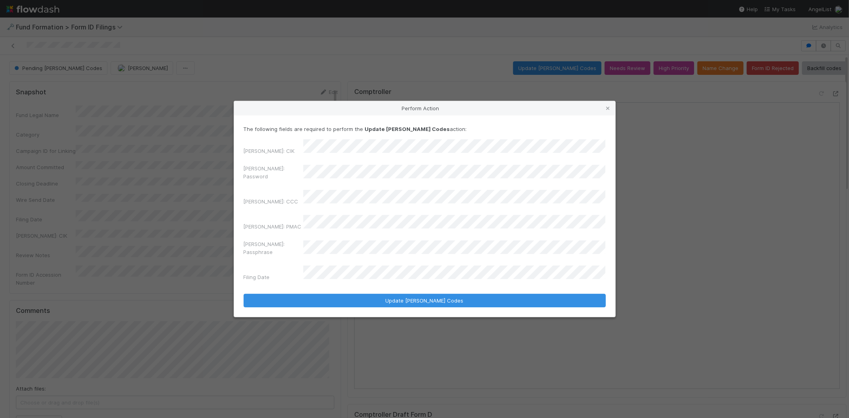
click at [267, 180] on div "EDGAR: Password" at bounding box center [425, 173] width 362 height 19
click at [251, 195] on div "EDGAR: CCC" at bounding box center [425, 199] width 362 height 19
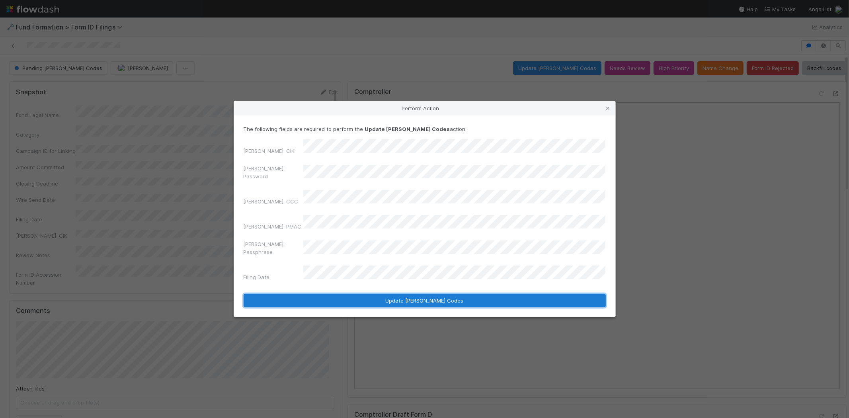
click at [369, 294] on button "Update EDGAR Codes" at bounding box center [425, 301] width 362 height 14
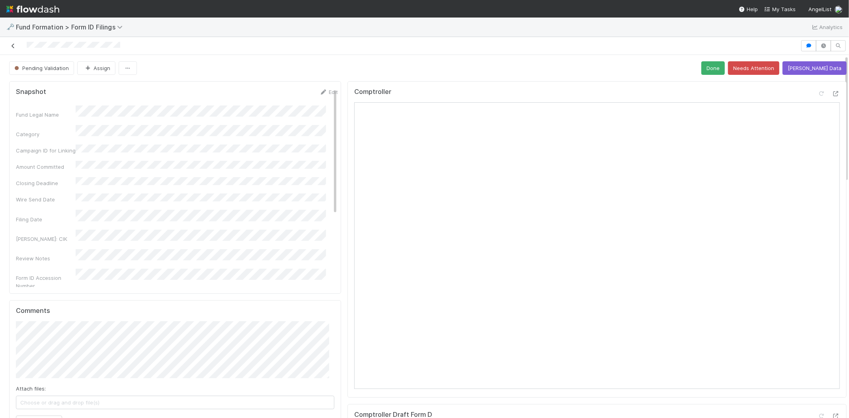
click at [15, 44] on icon at bounding box center [13, 45] width 8 height 5
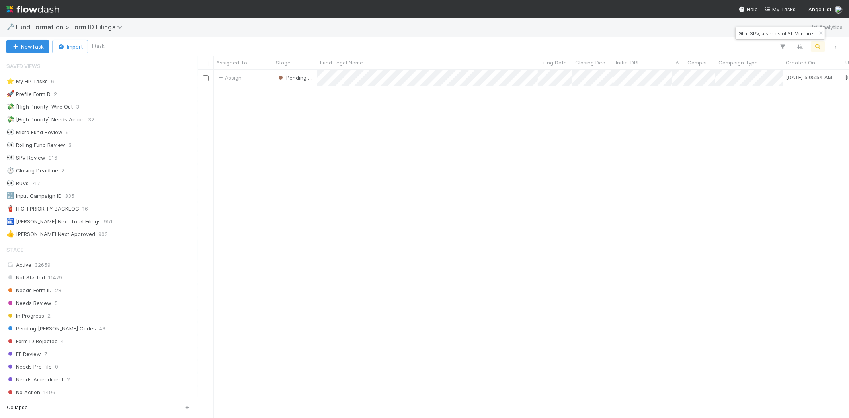
scroll to position [7, 6]
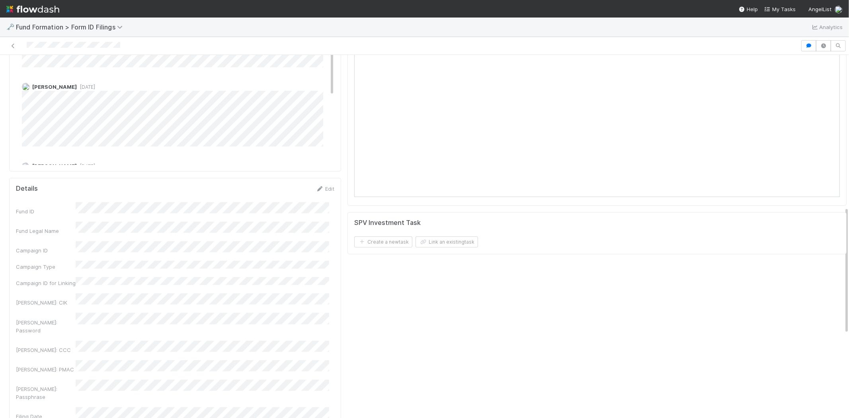
scroll to position [442, 0]
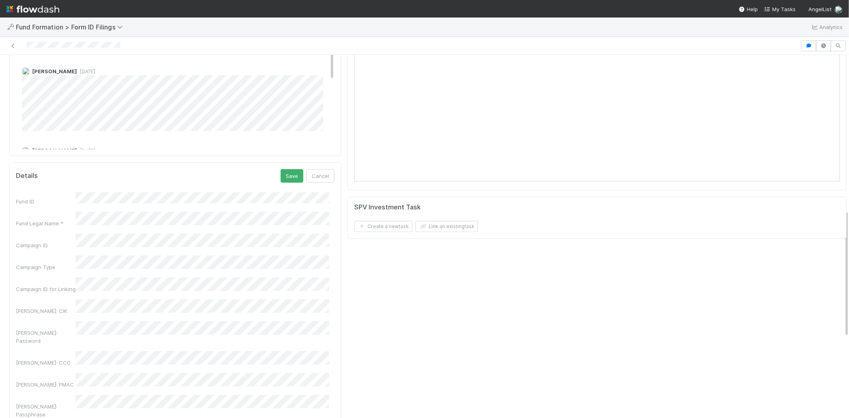
click at [32, 321] on div "EDGAR: Password" at bounding box center [175, 332] width 318 height 23
click at [322, 177] on button "Cancel" at bounding box center [320, 176] width 28 height 14
click at [10, 46] on icon at bounding box center [13, 45] width 8 height 5
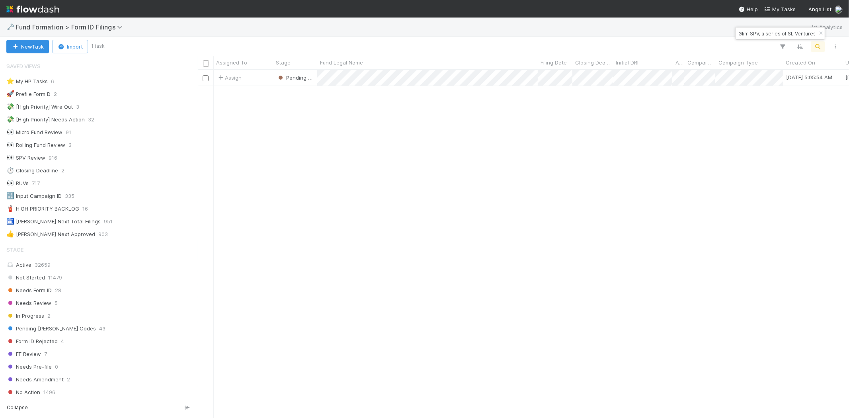
scroll to position [7, 6]
click at [785, 34] on input "Glim SPV, a series of SL Ventures 1, LP" at bounding box center [777, 34] width 80 height 10
paste input "HO-0710 Fund I, a series of Roll Up Vehicles, LP"
type input "HO-0710 Fund I, a series of Roll Up Vehicles, LP"
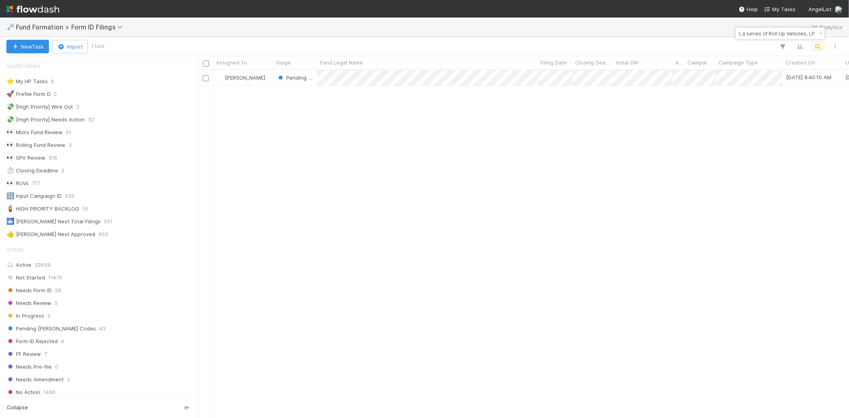
scroll to position [0, 0]
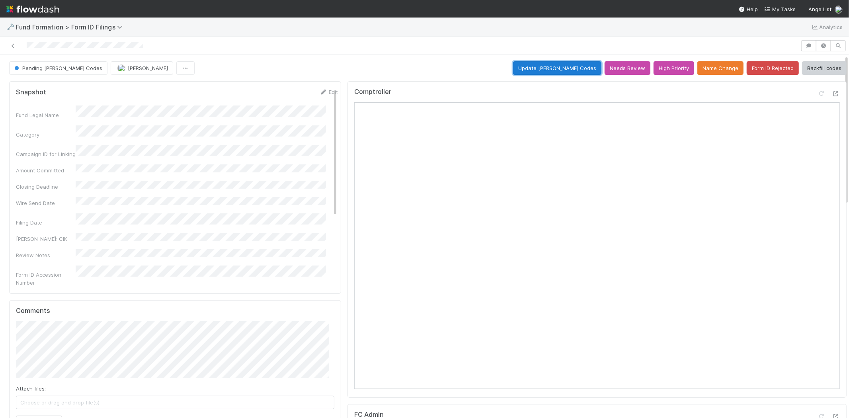
click at [554, 67] on button "Update EDGAR Codes" at bounding box center [557, 68] width 88 height 14
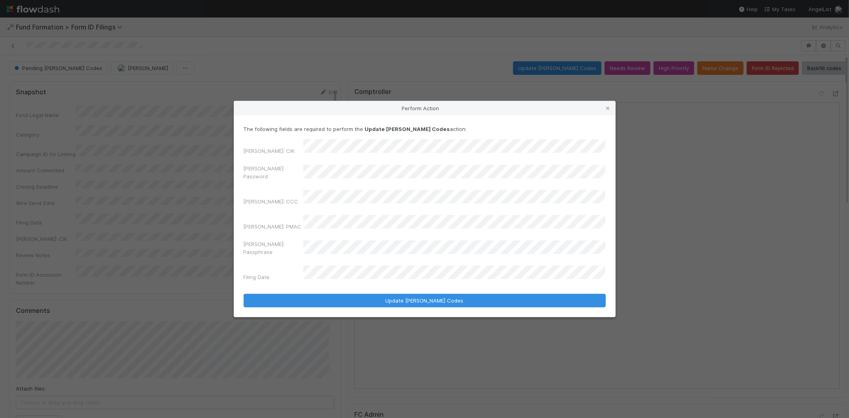
click at [164, 160] on div "Perform Action The following fields are required to perform the Update EDGAR Co…" at bounding box center [424, 209] width 849 height 418
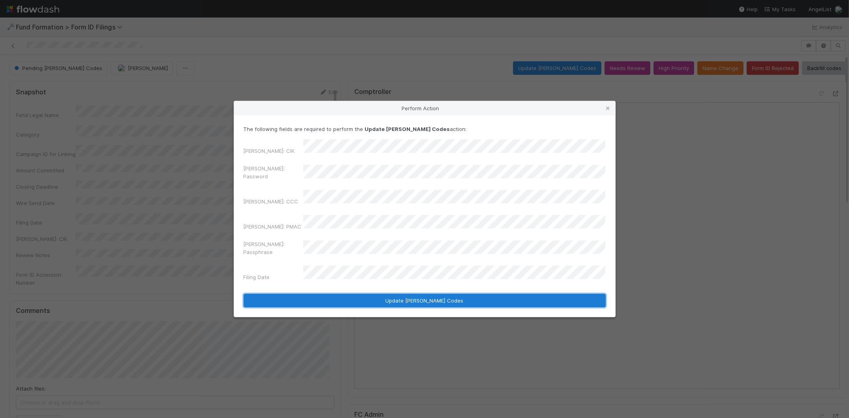
click at [351, 294] on button "Update EDGAR Codes" at bounding box center [425, 301] width 362 height 14
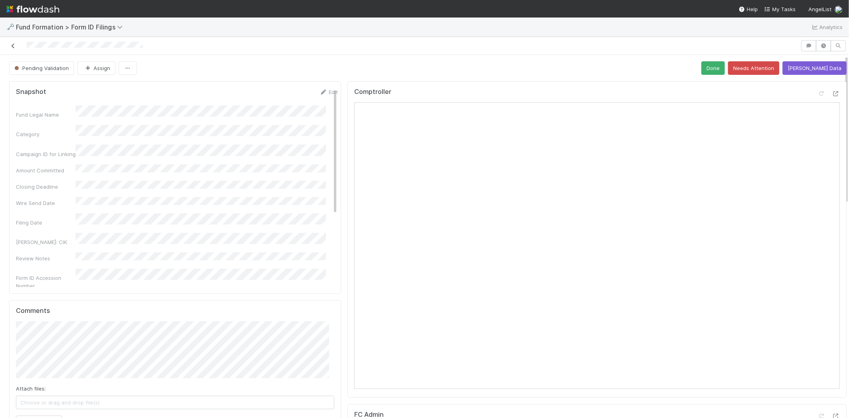
click at [11, 47] on icon at bounding box center [13, 45] width 8 height 5
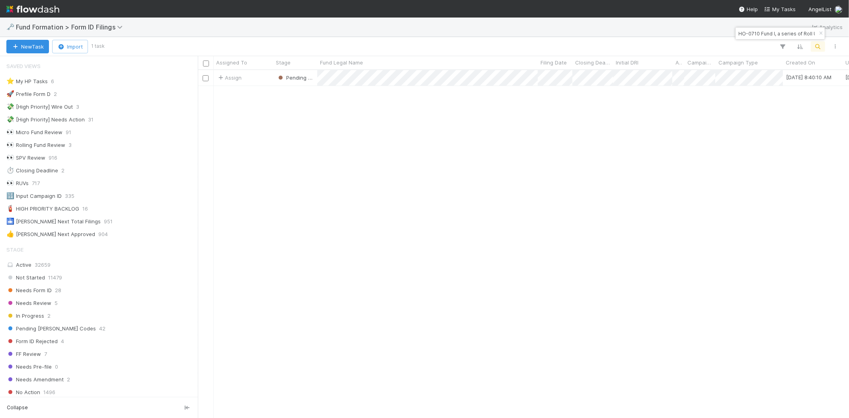
scroll to position [7, 6]
click at [786, 35] on input "HO-0710 Fund I, a series of Roll Up Vehicles, LP" at bounding box center [777, 34] width 80 height 10
paste input "TR-0509 Fund I, a series of Caravan Health Ventures, LP"
type input "TR-0509 Fund I, a series of Caravan Health Ventures, LP"
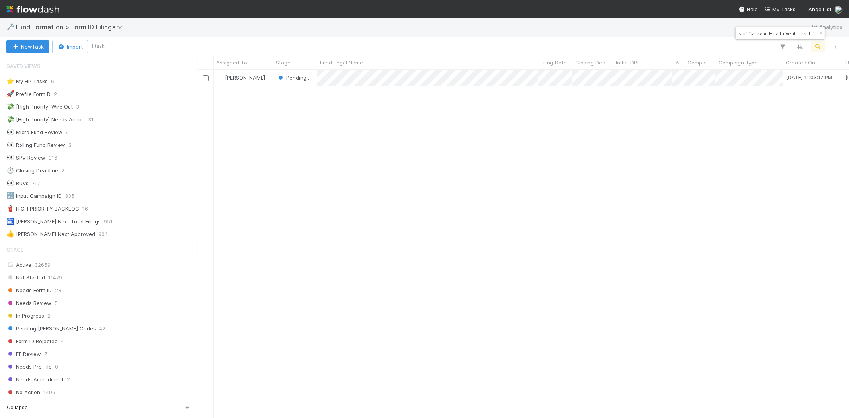
scroll to position [341, 644]
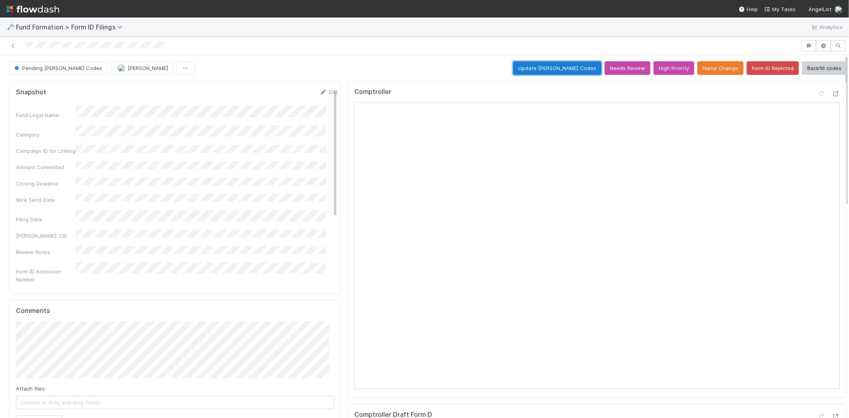
click at [577, 66] on button "Update EDGAR Codes" at bounding box center [557, 68] width 88 height 14
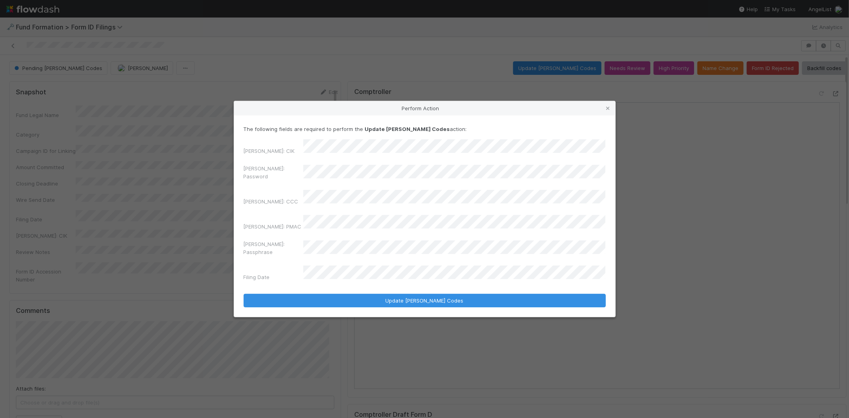
click at [208, 173] on div "Perform Action The following fields are required to perform the Update EDGAR Co…" at bounding box center [424, 209] width 849 height 418
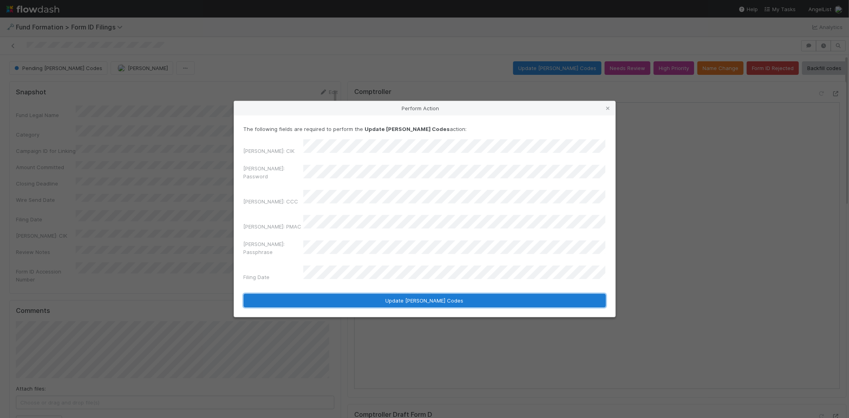
click at [326, 294] on button "Update EDGAR Codes" at bounding box center [425, 301] width 362 height 14
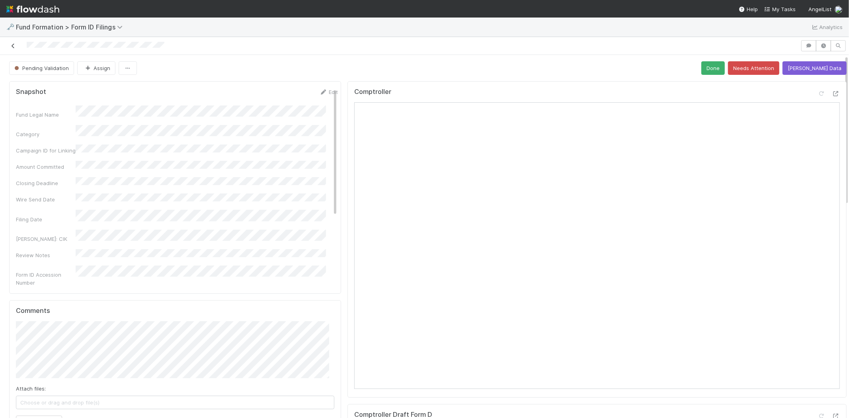
click at [10, 43] on link at bounding box center [13, 46] width 8 height 8
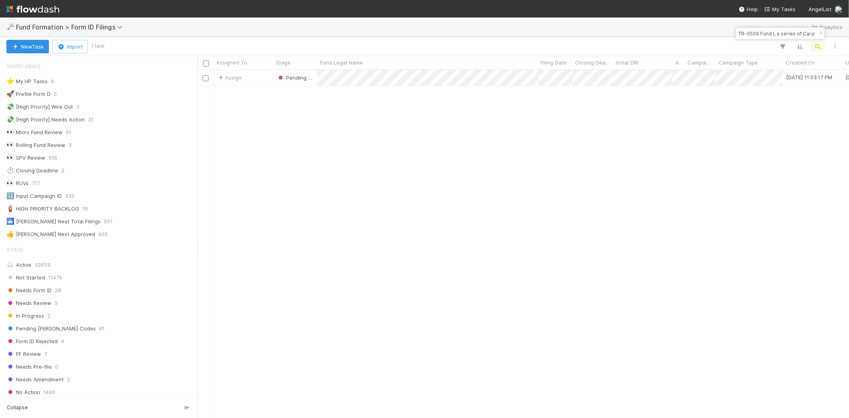
scroll to position [7, 6]
click at [782, 37] on input "TR-0509 Fund I, a series of Caravan Health Ventures, LP" at bounding box center [777, 34] width 80 height 10
paste input "VI-0702 Fund IX, a series of Heron Rock AL Access Funds, LP"
type input "VI-0702 Fund IX, a series of Heron Rock AL Access Funds, LP"
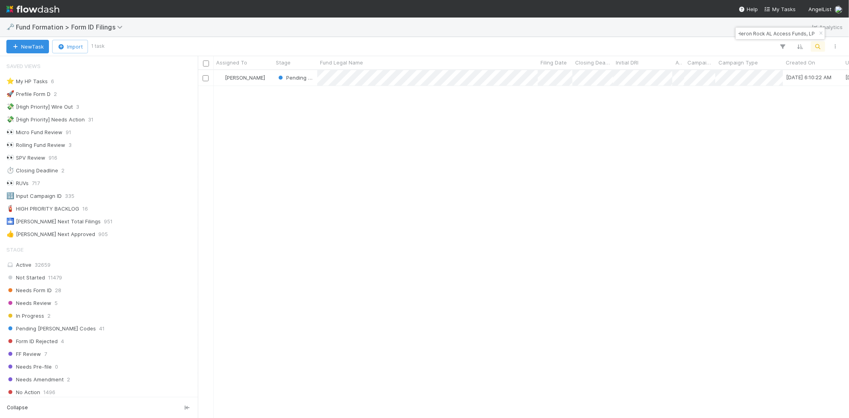
scroll to position [7, 6]
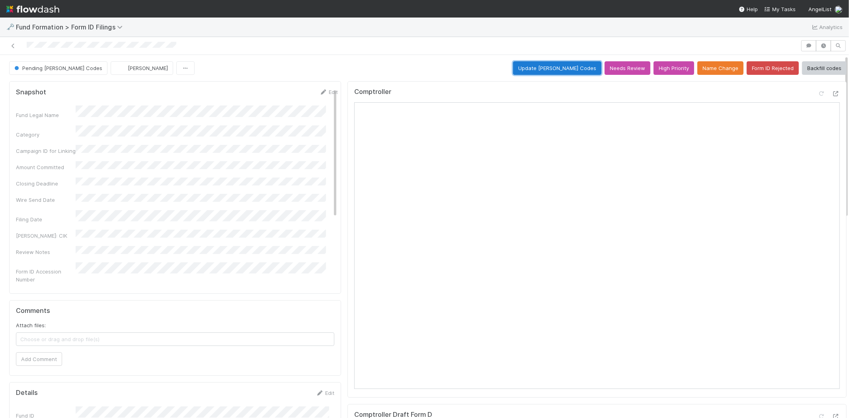
click at [568, 65] on button "Update EDGAR Codes" at bounding box center [557, 68] width 88 height 14
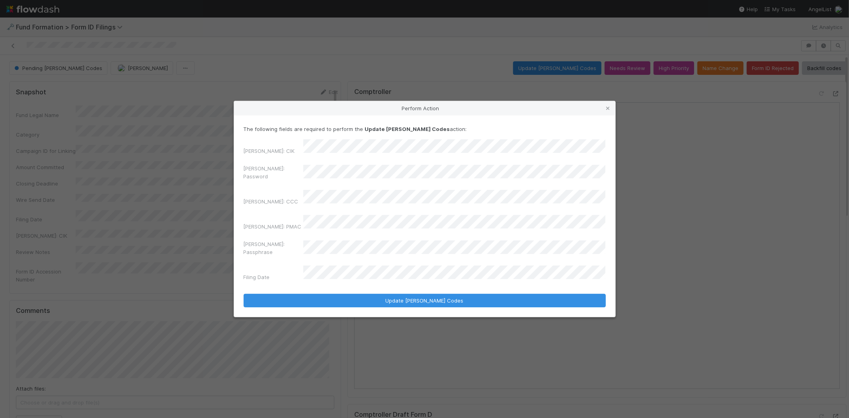
click at [211, 173] on div "Perform Action The following fields are required to perform the Update EDGAR Co…" at bounding box center [424, 209] width 849 height 418
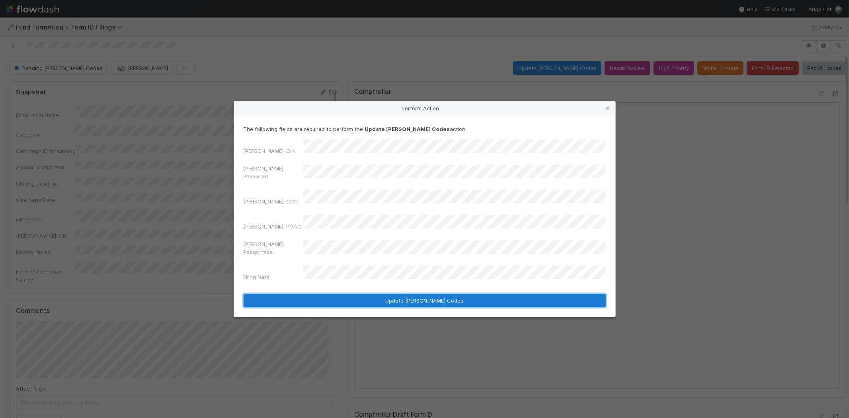
click at [347, 294] on button "Update EDGAR Codes" at bounding box center [425, 301] width 362 height 14
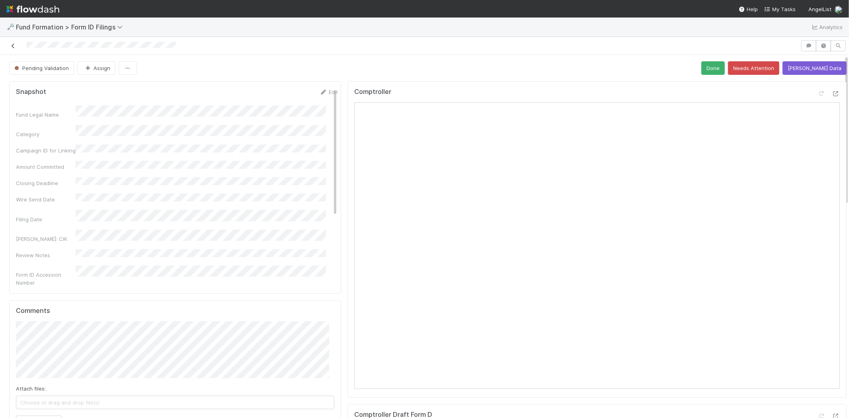
click at [12, 49] on icon at bounding box center [13, 45] width 8 height 5
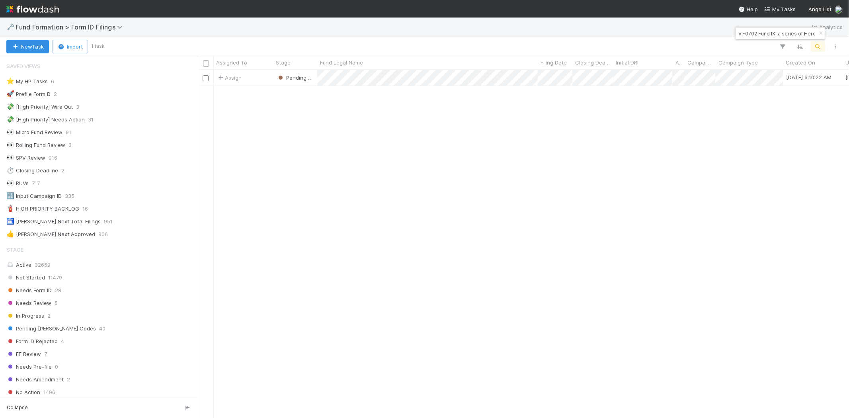
scroll to position [7, 6]
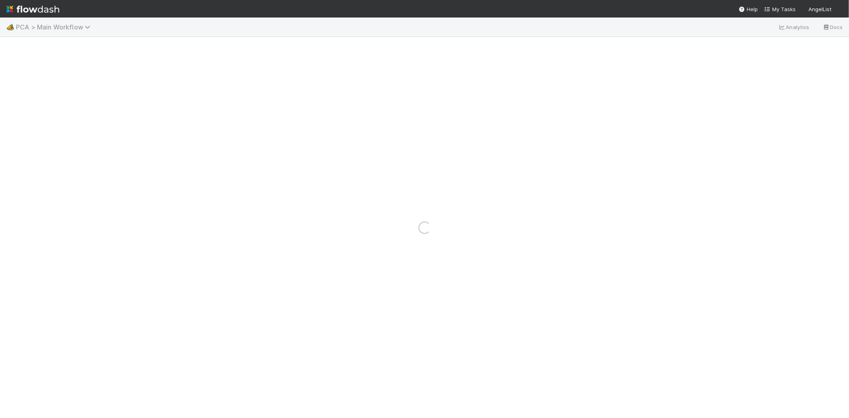
click at [76, 29] on span "PCA > Main Workflow" at bounding box center [55, 27] width 78 height 8
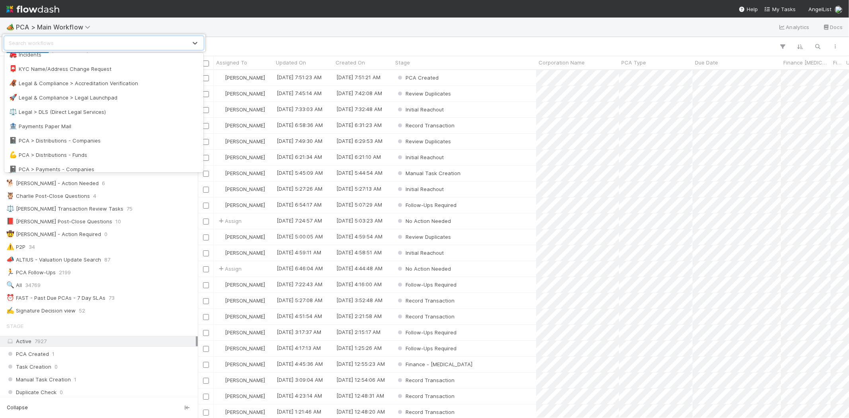
scroll to position [398, 0]
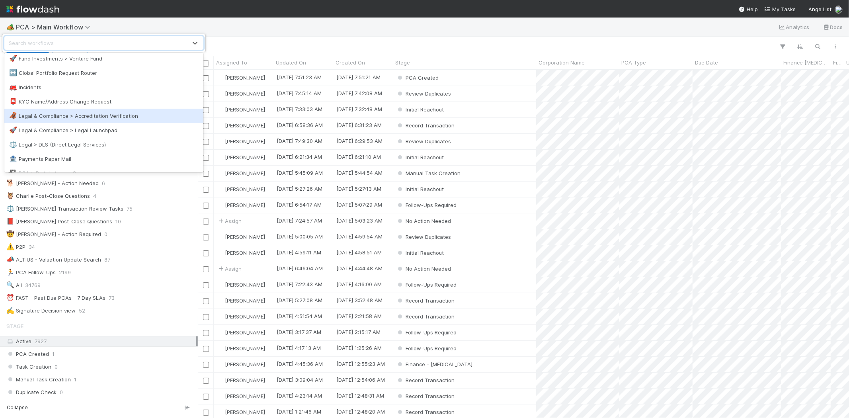
click at [126, 116] on div "🦧 Legal & Compliance > Accreditation Verification" at bounding box center [103, 116] width 189 height 8
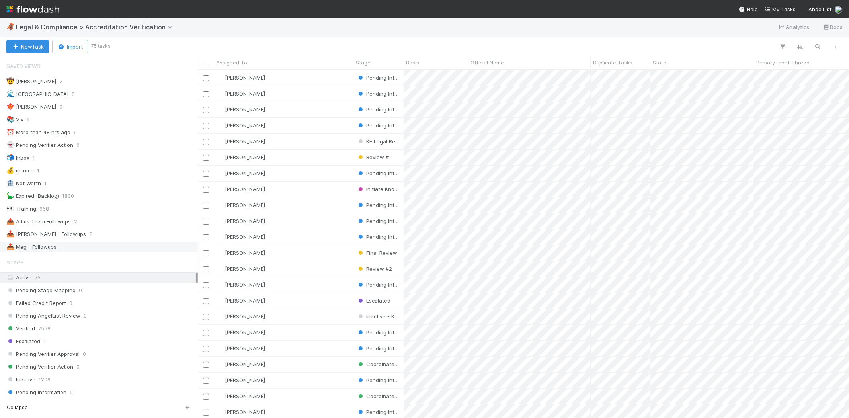
scroll to position [341, 644]
click at [71, 236] on div "📤 Roselyn - Followups 2" at bounding box center [100, 234] width 189 height 10
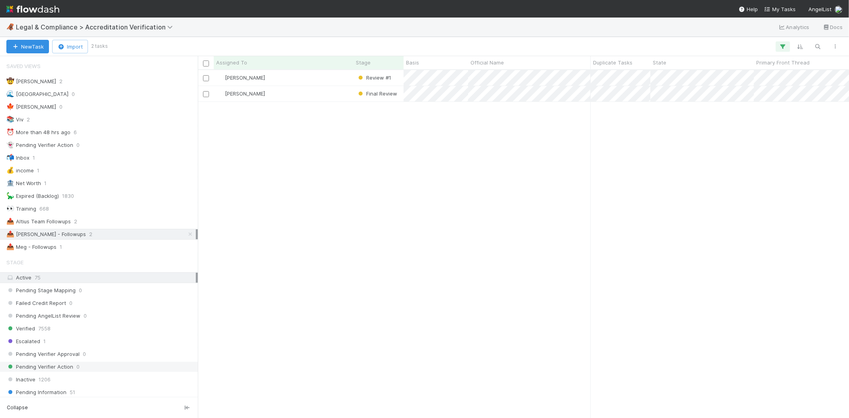
scroll to position [341, 644]
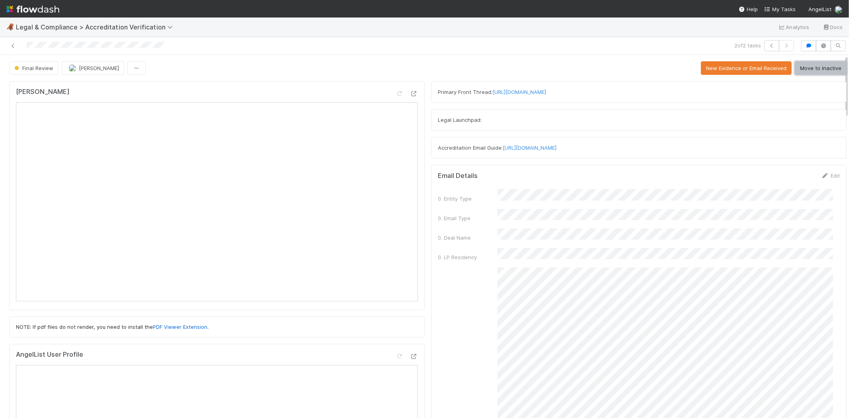
drag, startPoint x: 810, startPoint y: 70, endPoint x: 842, endPoint y: 89, distance: 36.8
click at [811, 70] on button "Move to Inactive" at bounding box center [821, 68] width 52 height 14
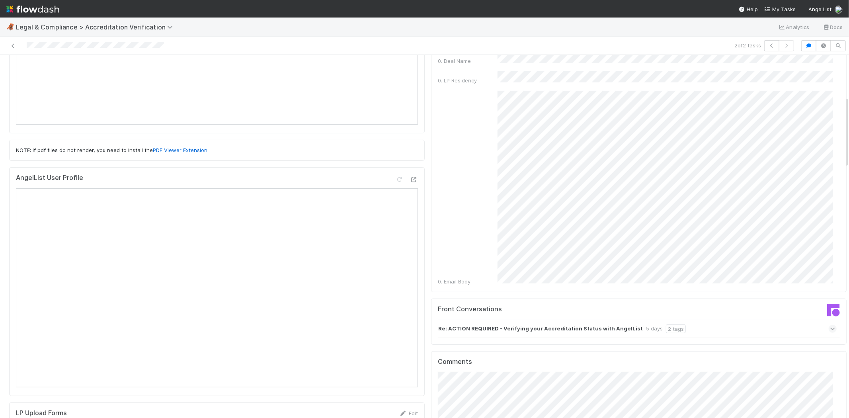
scroll to position [309, 0]
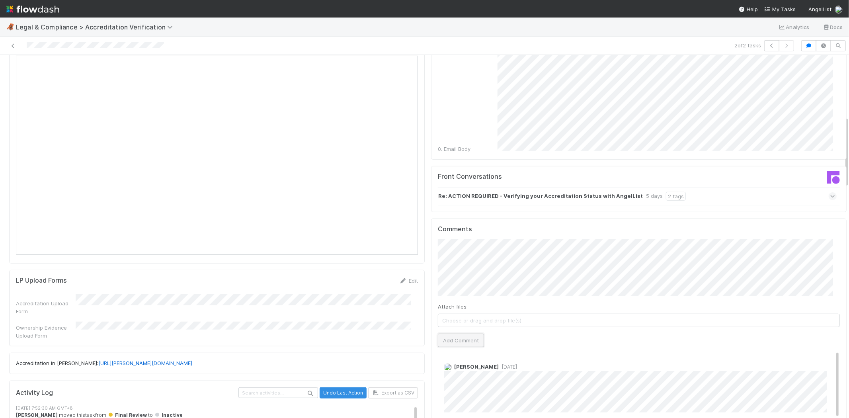
click at [463, 334] on button "Add Comment" at bounding box center [461, 341] width 46 height 14
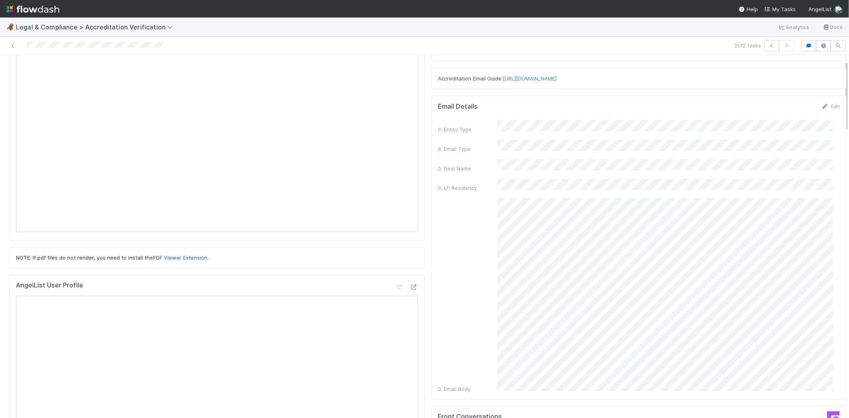
scroll to position [0, 0]
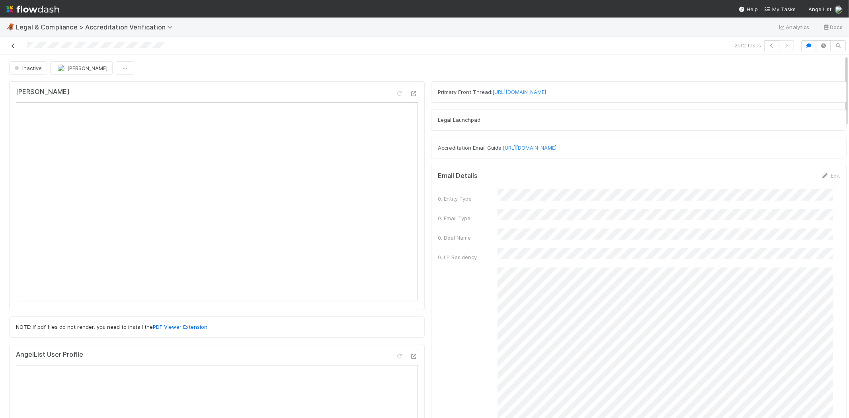
click at [10, 44] on icon at bounding box center [13, 45] width 8 height 5
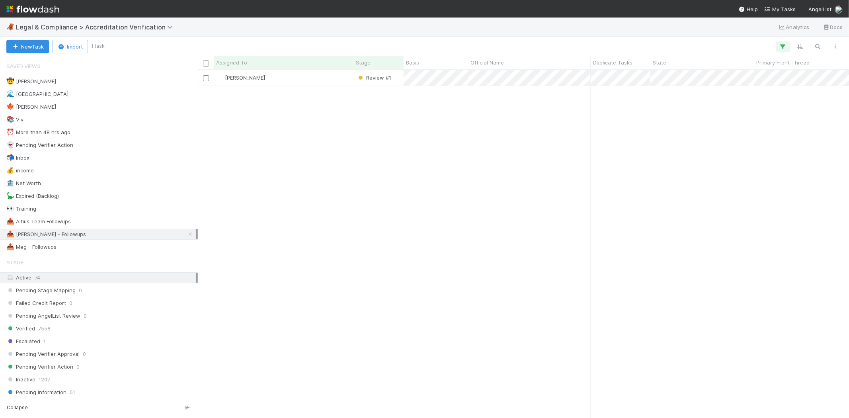
scroll to position [341, 644]
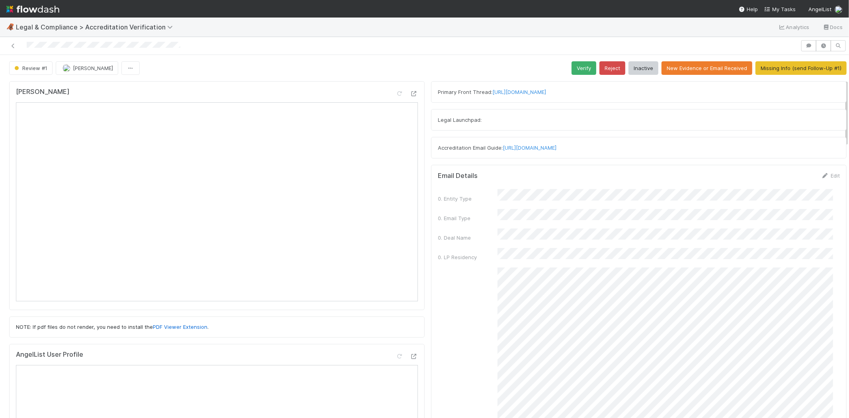
scroll to position [221, 0]
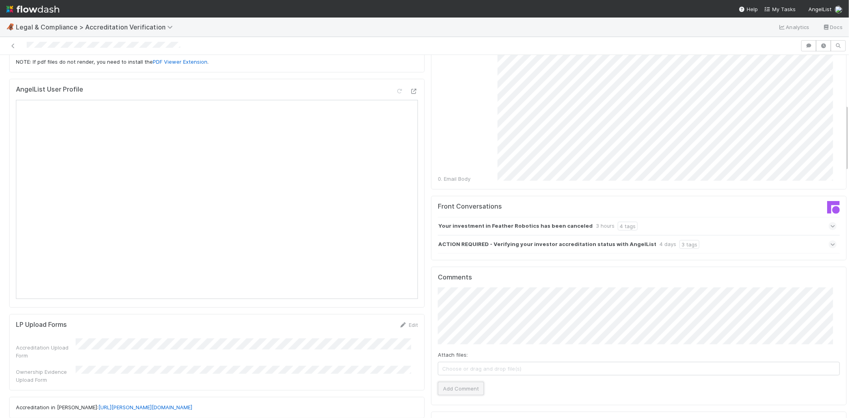
click at [455, 382] on button "Add Comment" at bounding box center [461, 389] width 46 height 14
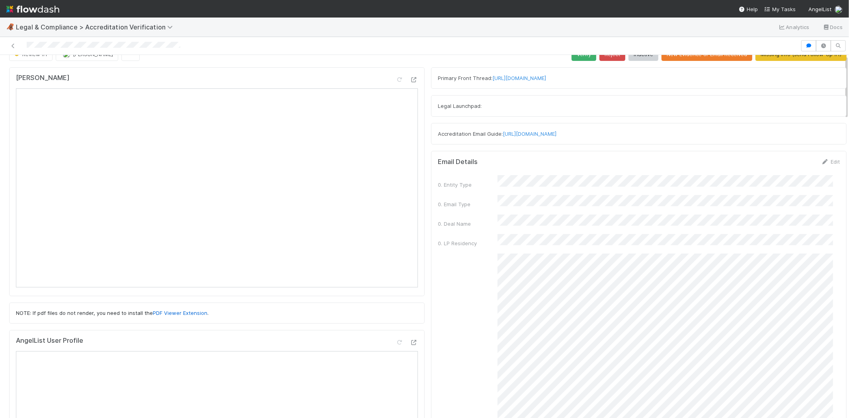
scroll to position [0, 0]
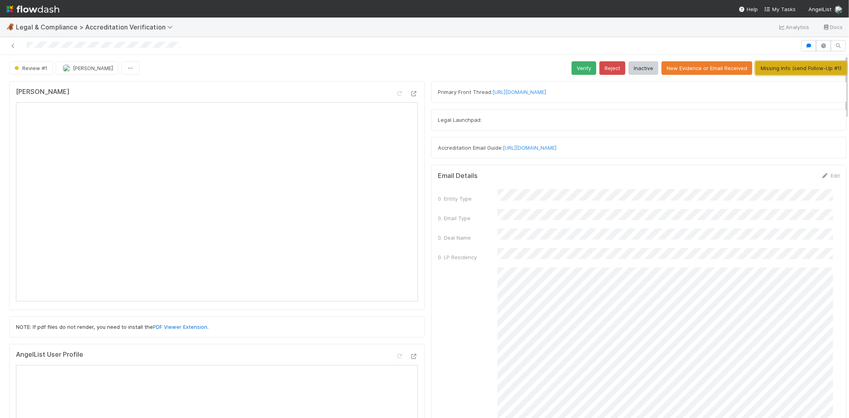
click at [798, 66] on button "Missing Info (send Follow-Up #1)" at bounding box center [800, 68] width 91 height 14
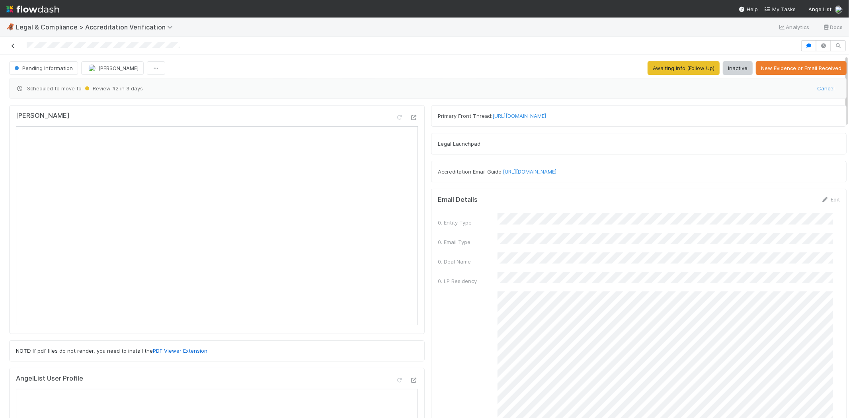
click at [11, 46] on icon at bounding box center [13, 45] width 8 height 5
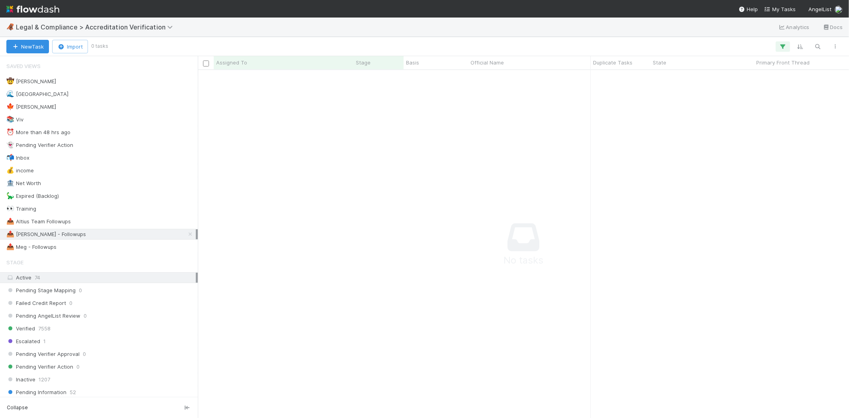
scroll to position [7, 7]
click at [100, 250] on div "📤 Meg - Followups 1" at bounding box center [100, 247] width 189 height 10
click at [321, 80] on div "[PERSON_NAME]" at bounding box center [284, 78] width 140 height 16
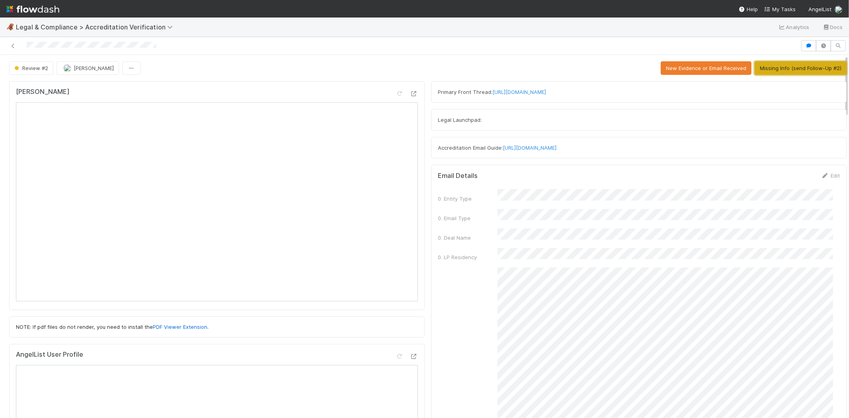
click at [783, 69] on button "Missing Info (send Follow-Up #2)" at bounding box center [801, 68] width 92 height 14
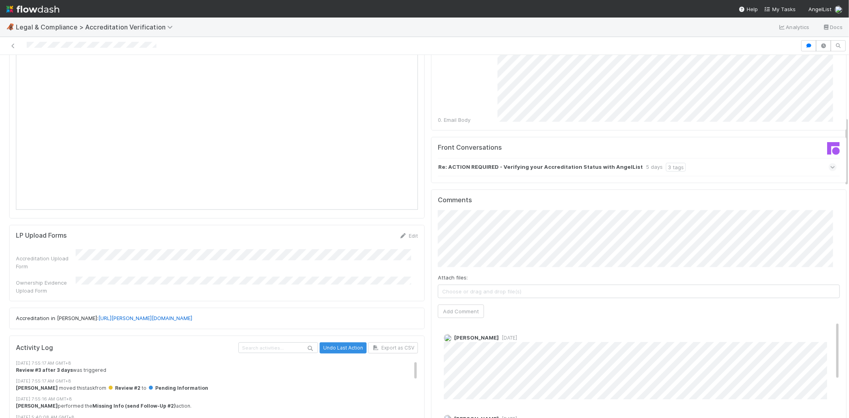
scroll to position [442, 0]
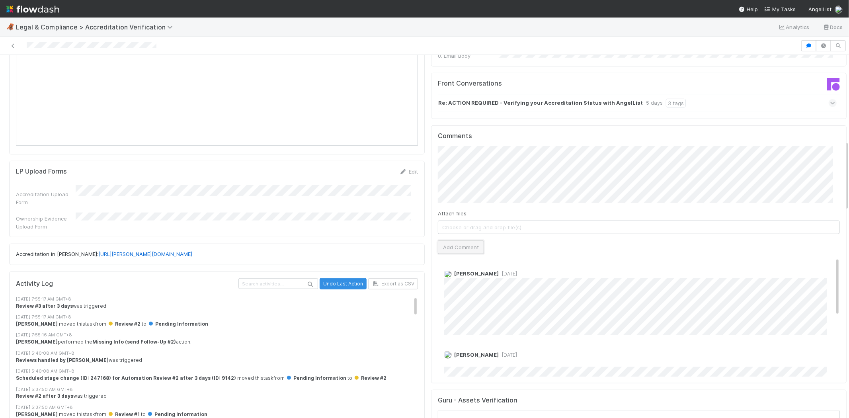
click at [462, 240] on button "Add Comment" at bounding box center [461, 247] width 46 height 14
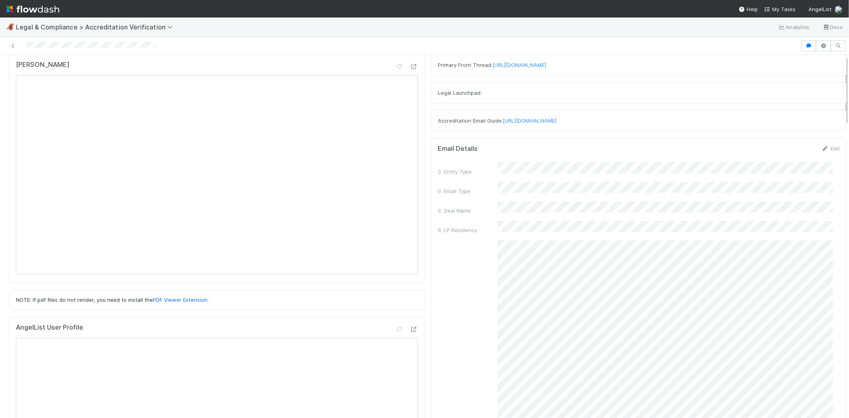
scroll to position [0, 0]
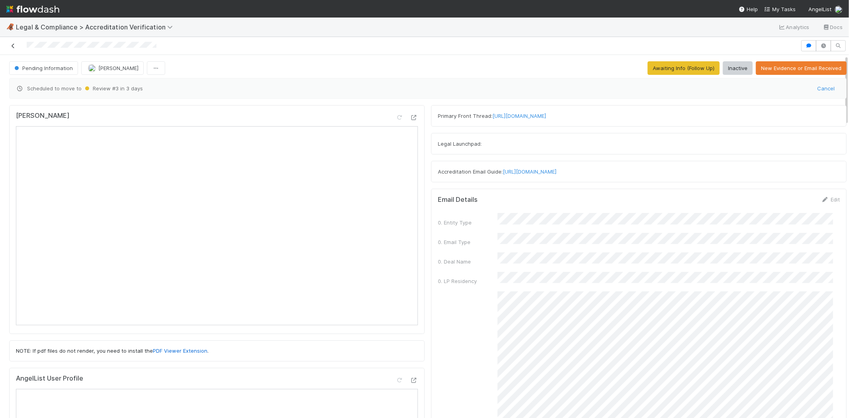
click at [13, 47] on icon at bounding box center [13, 45] width 8 height 5
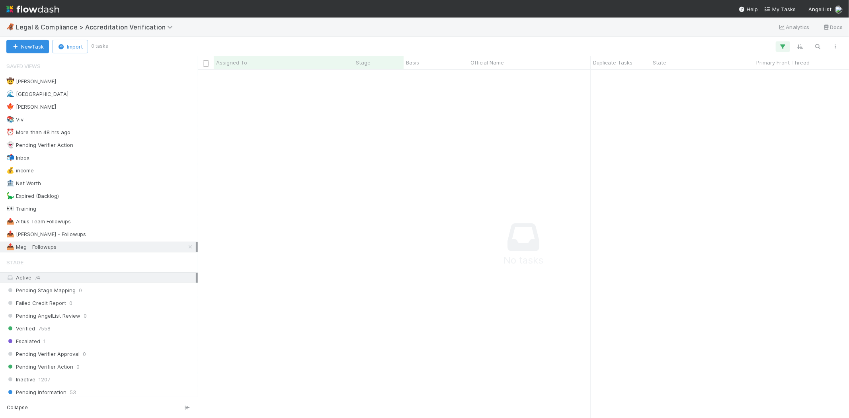
scroll to position [7, 7]
click at [107, 29] on span "Legal & Compliance > Accreditation Verification" at bounding box center [96, 27] width 161 height 8
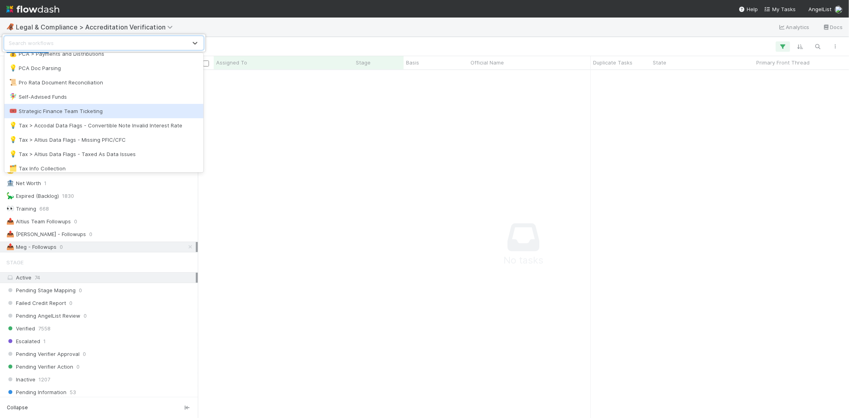
scroll to position [607, 0]
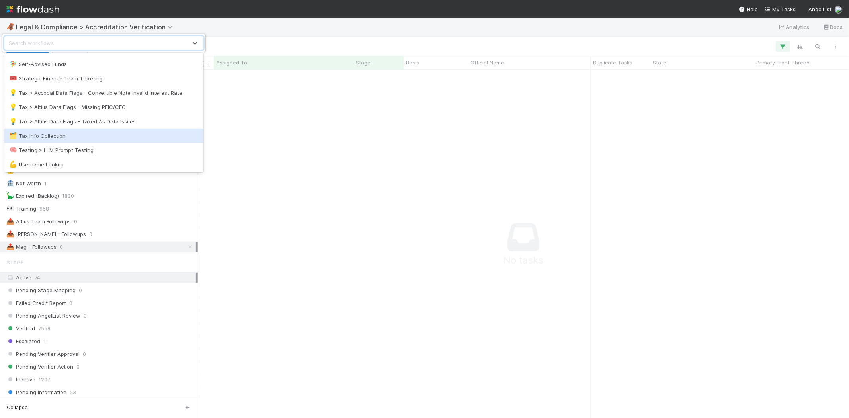
click at [125, 138] on div "🗂️ Tax Info Collection" at bounding box center [103, 136] width 189 height 8
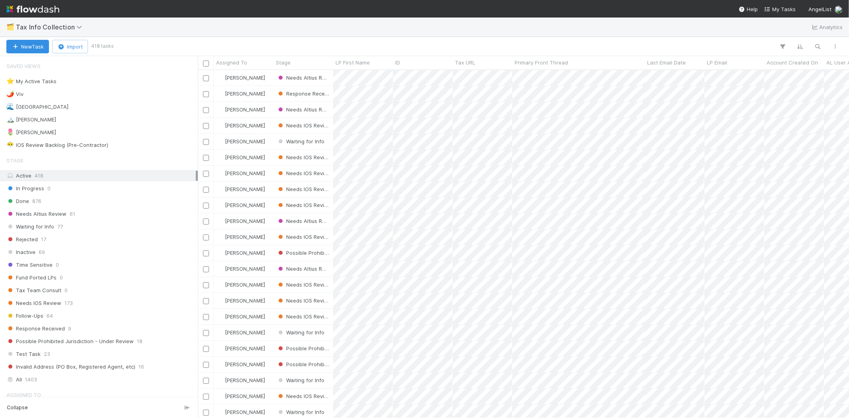
scroll to position [341, 644]
drag, startPoint x: 77, startPoint y: 327, endPoint x: 96, endPoint y: 306, distance: 28.4
click at [77, 327] on div "Response Received 9" at bounding box center [100, 329] width 189 height 10
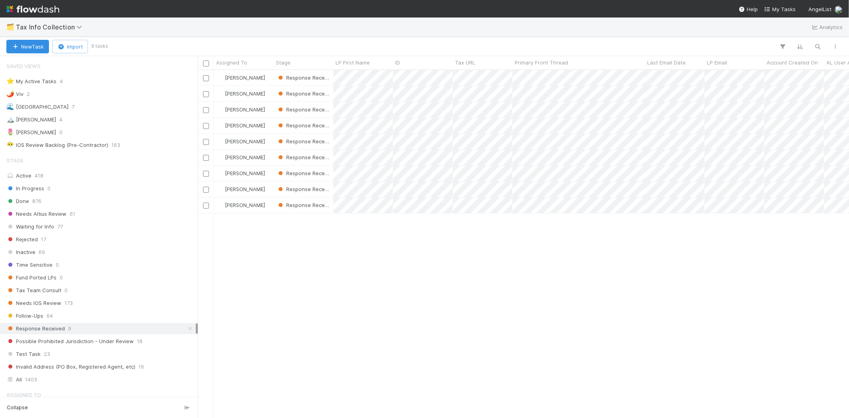
scroll to position [341, 644]
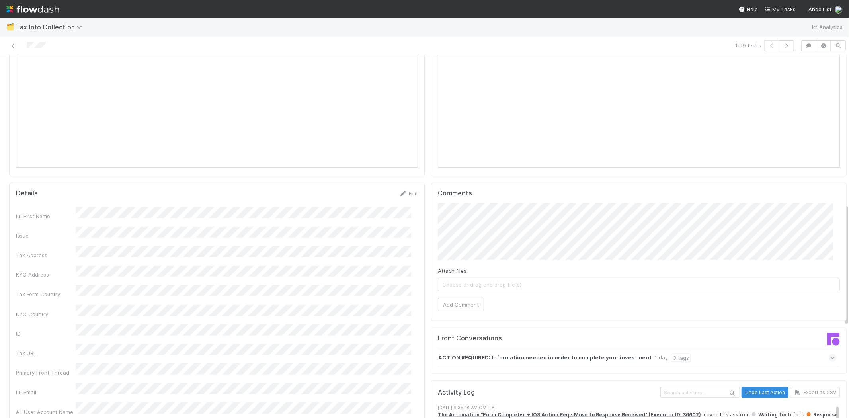
scroll to position [442, 0]
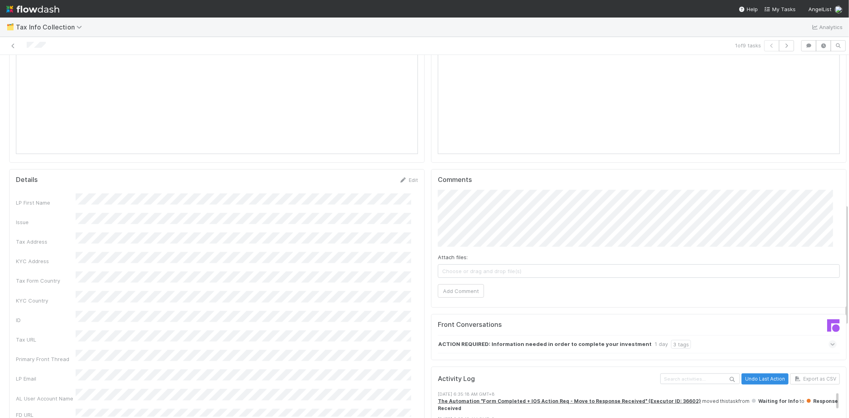
click at [96, 240] on div "LP First Name Issue Tax Address KYC Address Tax Form Country KYC Country ID Tax…" at bounding box center [217, 395] width 402 height 404
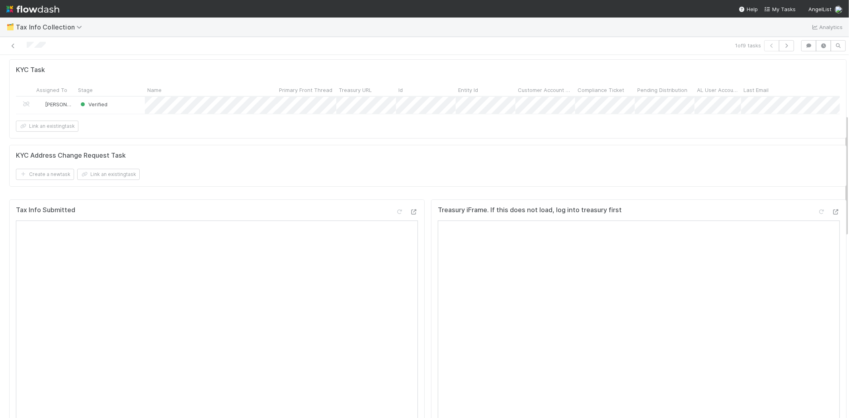
scroll to position [0, 0]
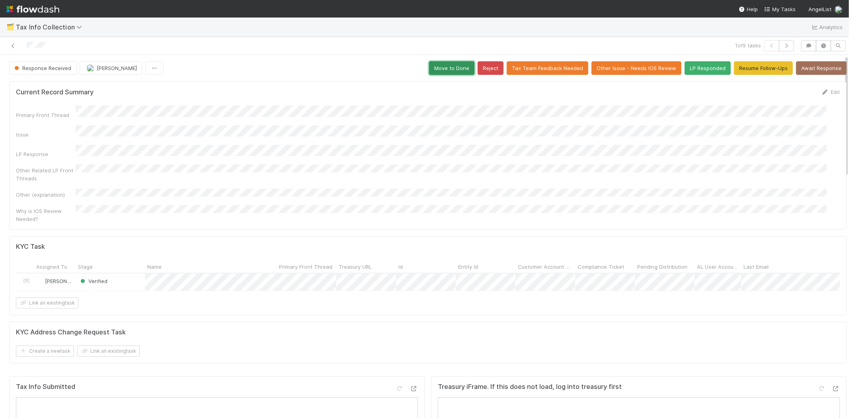
click at [443, 69] on button "Move to Done" at bounding box center [451, 68] width 45 height 14
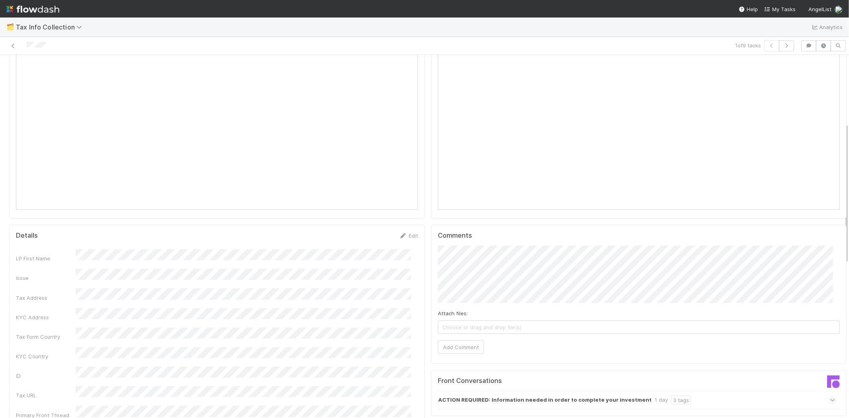
scroll to position [344, 0]
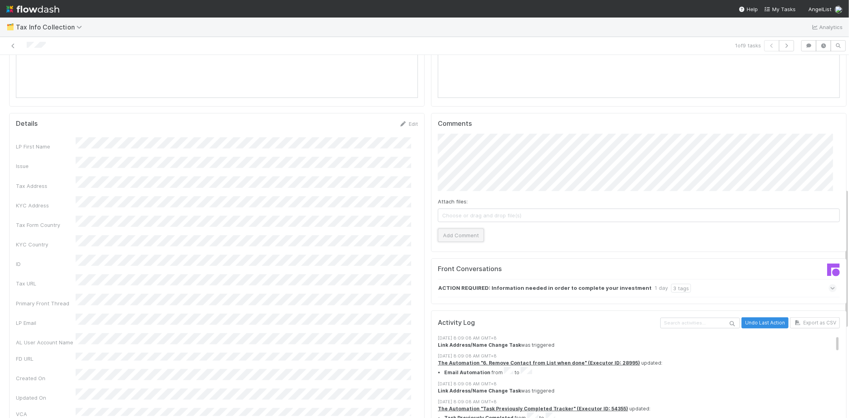
click at [455, 242] on button "Add Comment" at bounding box center [461, 235] width 46 height 14
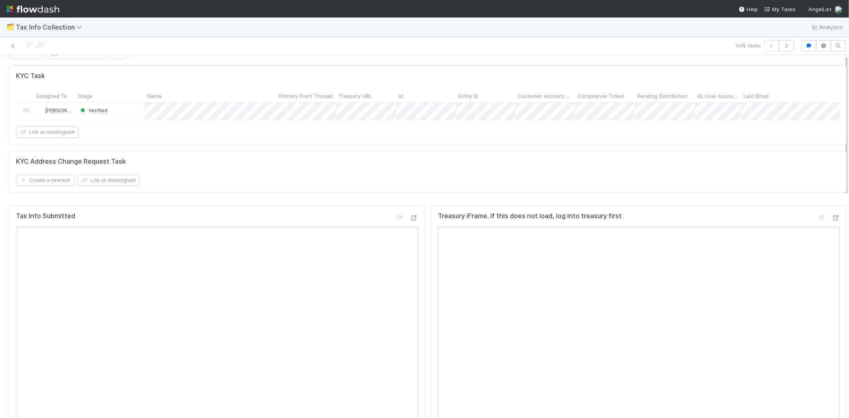
scroll to position [0, 0]
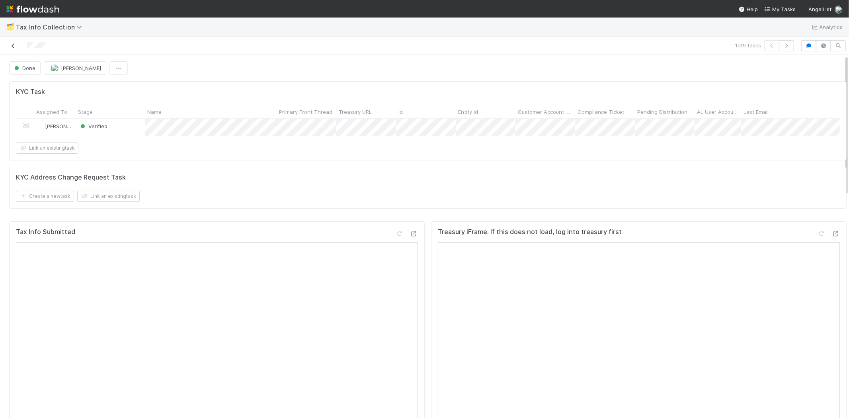
click at [14, 45] on icon at bounding box center [13, 45] width 8 height 5
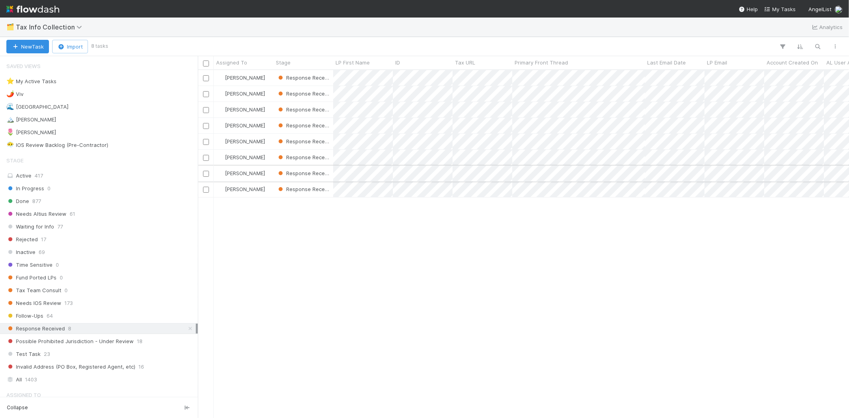
scroll to position [341, 644]
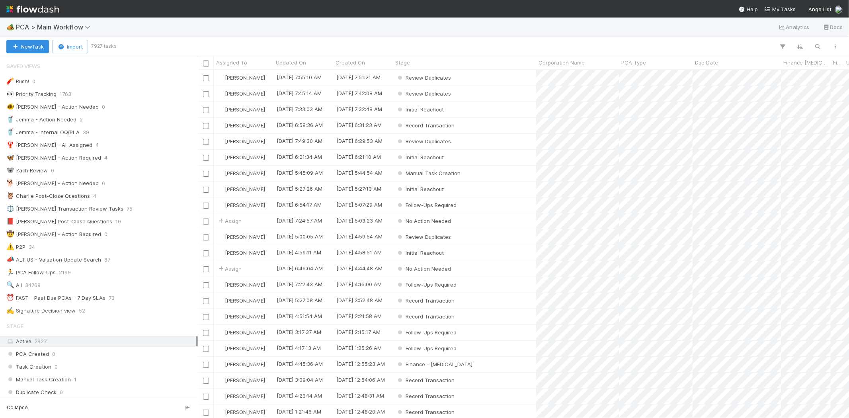
scroll to position [7, 6]
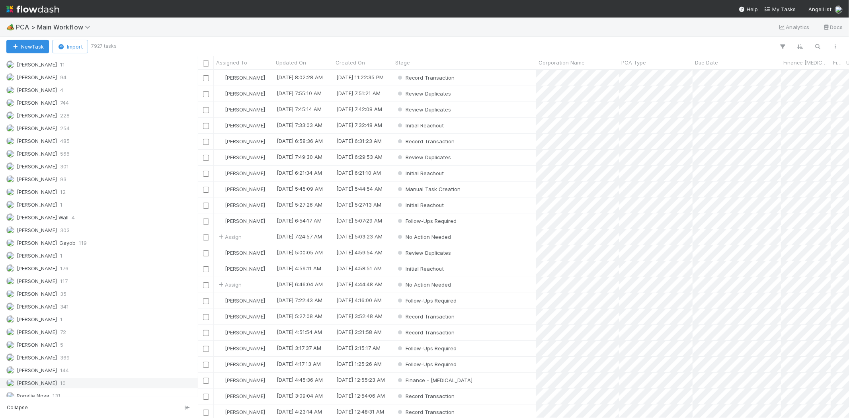
scroll to position [1061, 0]
click at [67, 271] on div "[PERSON_NAME] 341" at bounding box center [100, 266] width 189 height 10
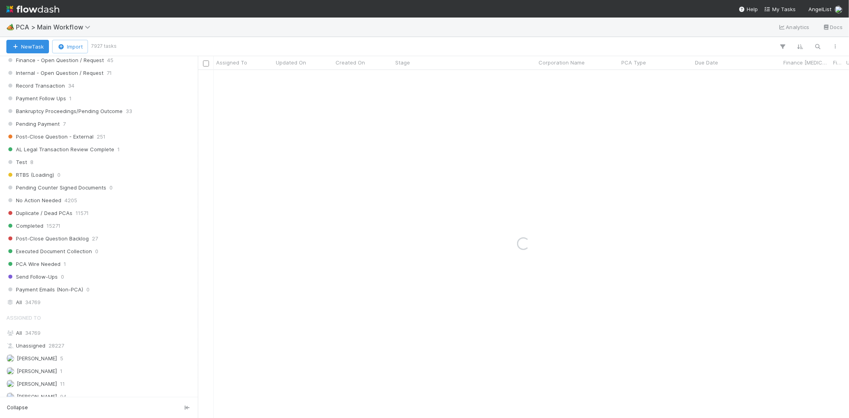
scroll to position [752, 0]
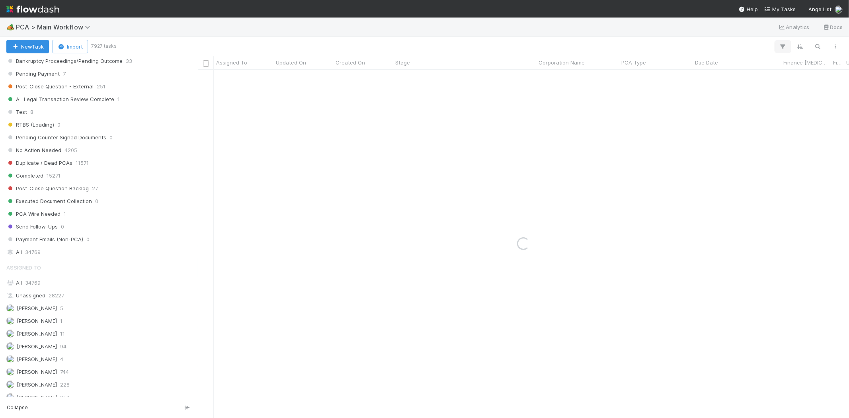
click at [781, 43] on icon "button" at bounding box center [783, 46] width 8 height 7
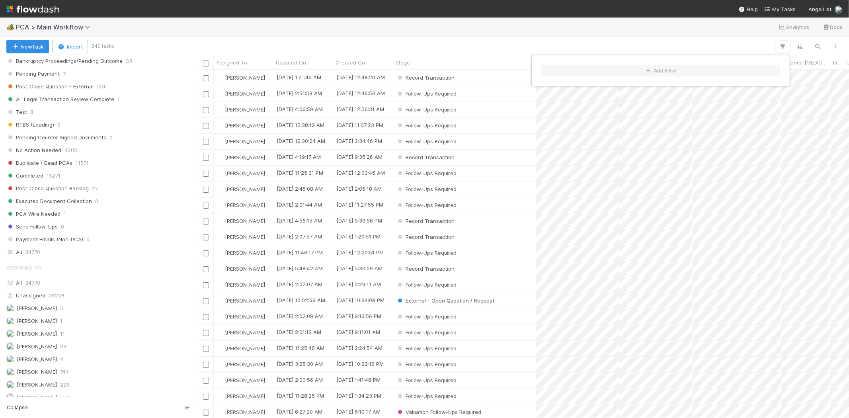
scroll to position [341, 644]
click at [699, 69] on button "Add Filter" at bounding box center [660, 71] width 239 height 12
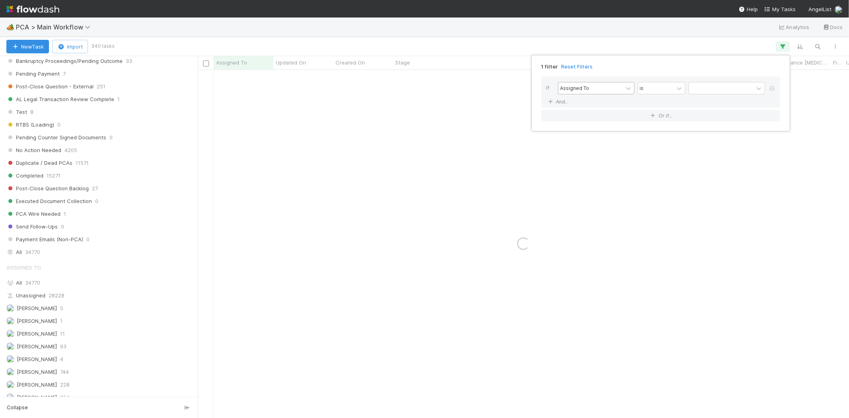
click at [584, 89] on div "Assigned To" at bounding box center [574, 87] width 29 height 7
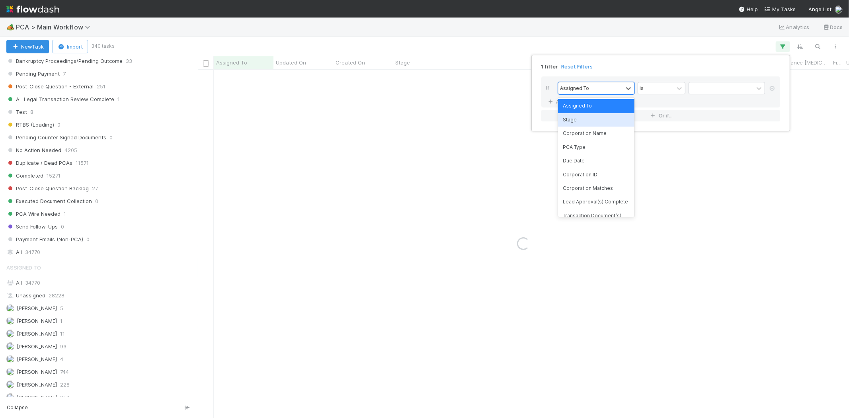
click at [588, 121] on div "Stage" at bounding box center [596, 120] width 76 height 14
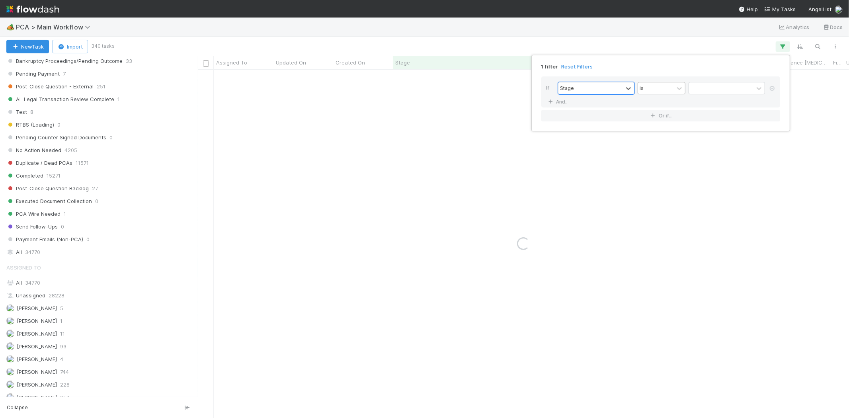
click at [664, 88] on div "is" at bounding box center [656, 88] width 36 height 12
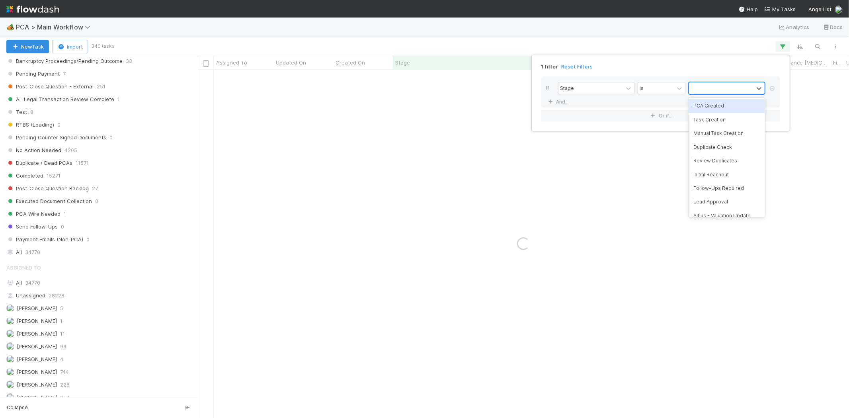
click at [694, 93] on div at bounding box center [721, 88] width 64 height 12
type input "rec"
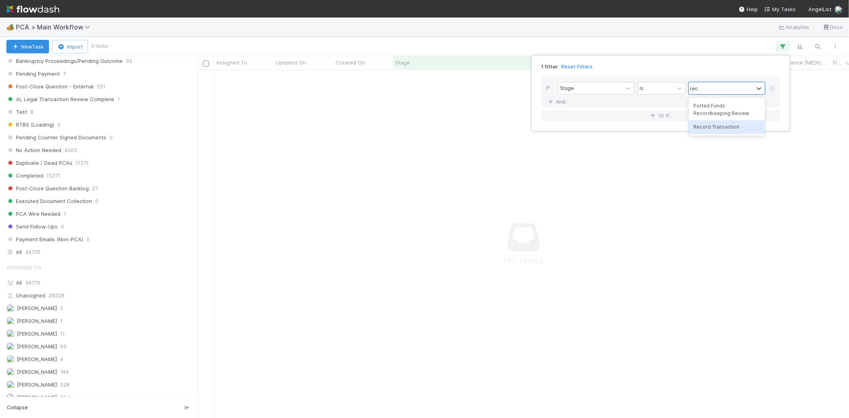
click at [707, 129] on div "Record Transaction" at bounding box center [727, 127] width 76 height 14
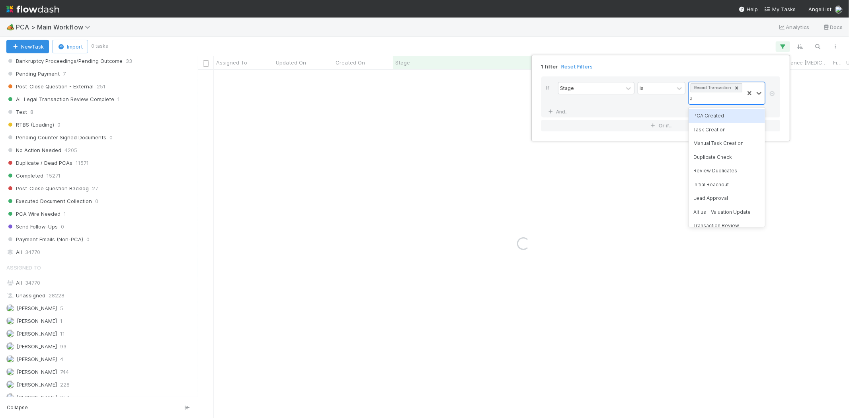
type input "al"
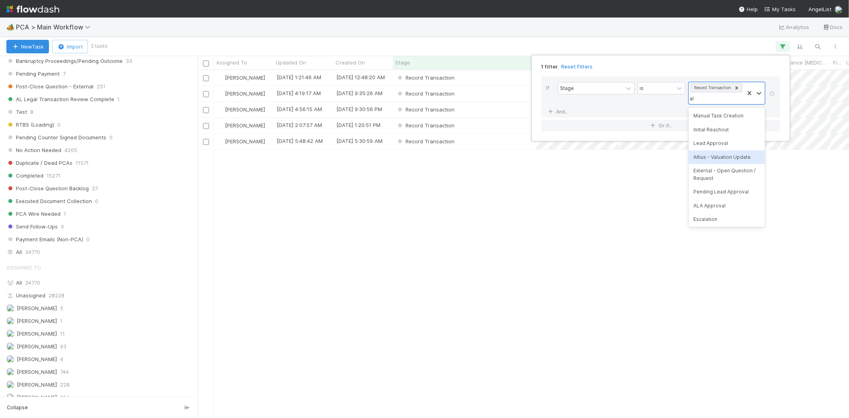
scroll to position [341, 644]
click at [712, 158] on div "Altius - Valuation Update" at bounding box center [727, 157] width 76 height 14
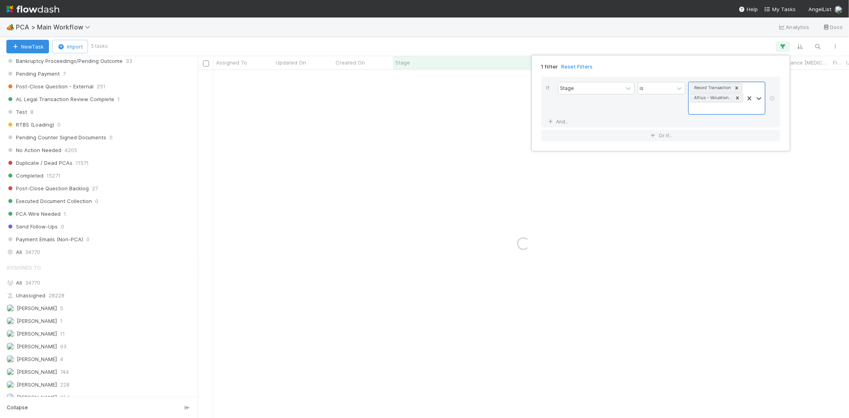
click at [585, 279] on div "1 filter Reset Filters If Stage is option Altius - Valuation Update, selected. …" at bounding box center [424, 209] width 849 height 418
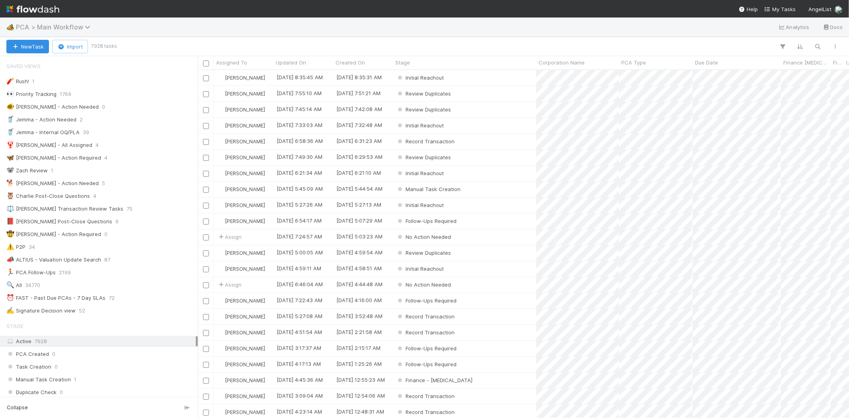
scroll to position [7, 6]
click at [70, 25] on span "PCA > Main Workflow" at bounding box center [55, 27] width 78 height 8
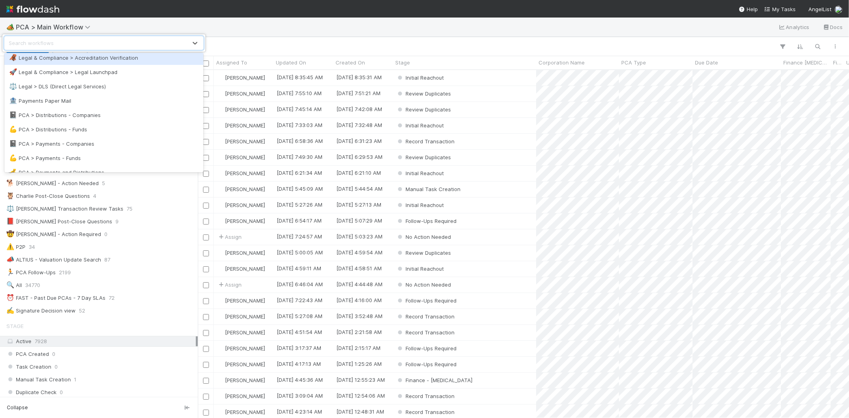
scroll to position [486, 0]
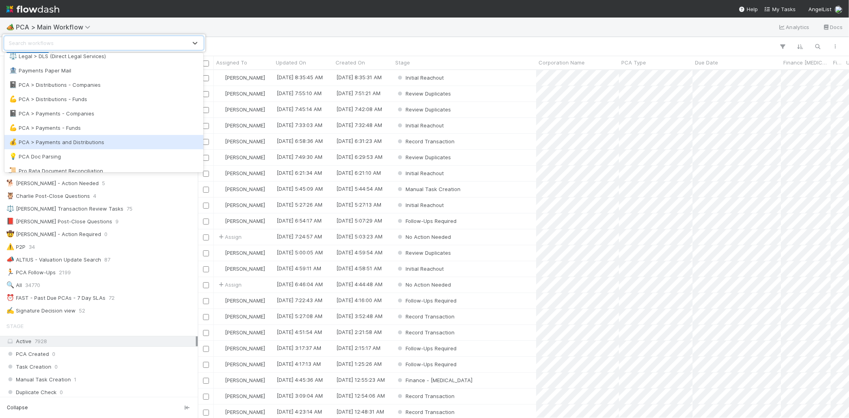
click at [113, 141] on div "💰 PCA > Payments and Distributions" at bounding box center [103, 142] width 189 height 8
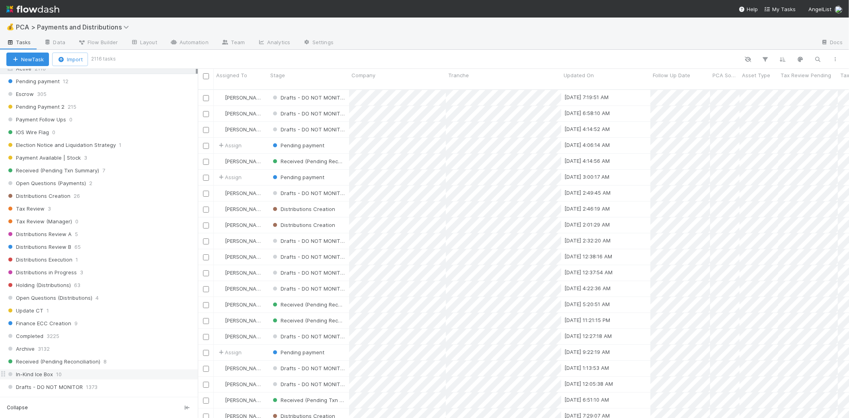
scroll to position [442, 0]
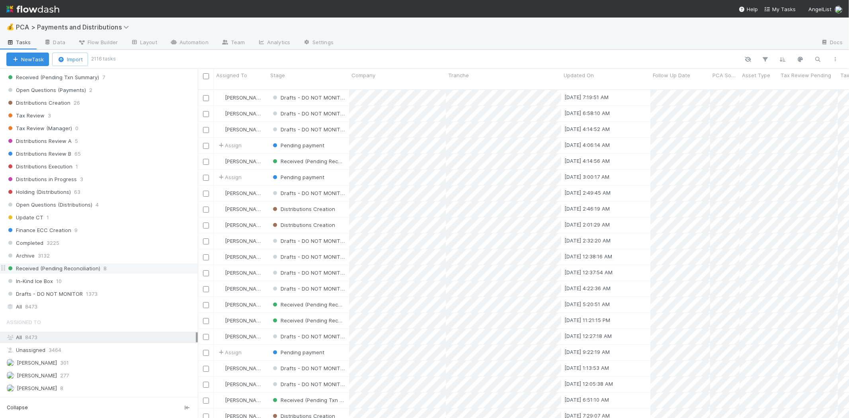
click at [124, 273] on div "Received (Pending Reconciliation) 8" at bounding box center [101, 269] width 191 height 10
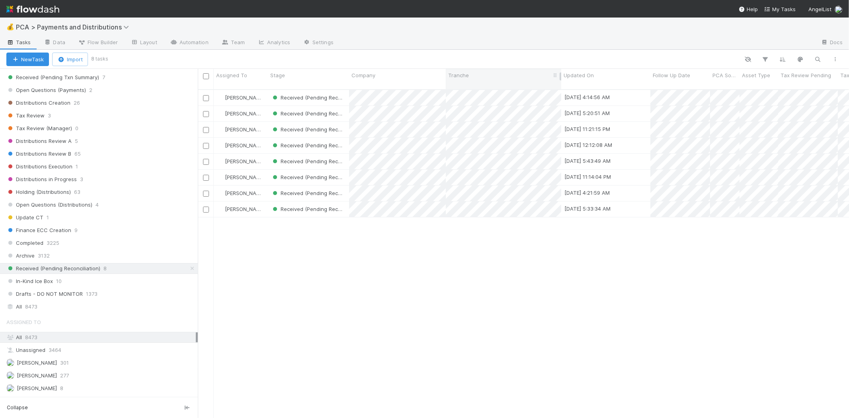
scroll to position [328, 644]
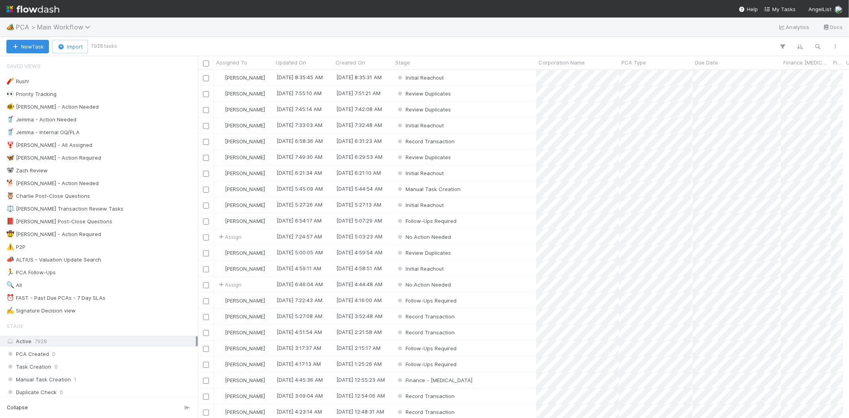
click at [22, 30] on span "PCA > Main Workflow" at bounding box center [55, 27] width 78 height 8
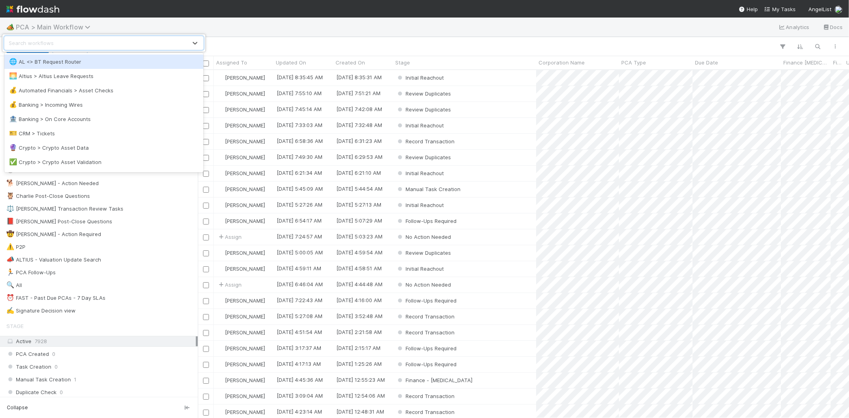
scroll to position [341, 644]
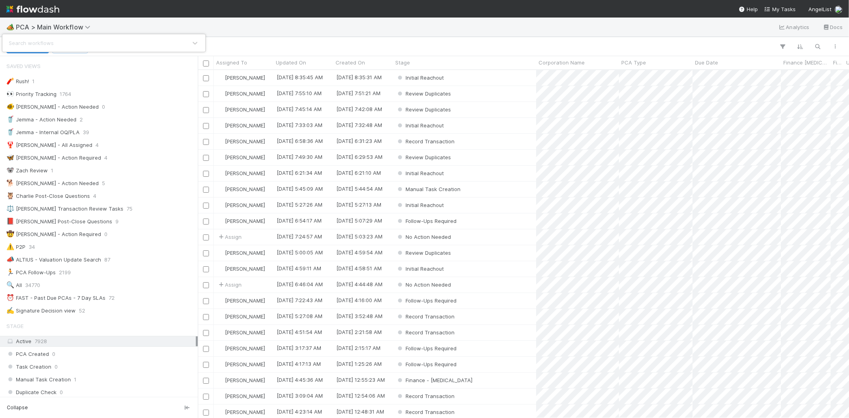
click at [70, 40] on div "Search workflows" at bounding box center [96, 43] width 182 height 13
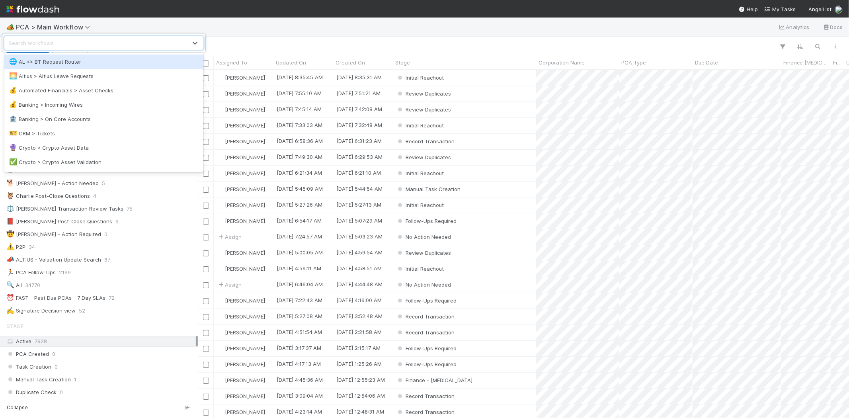
click at [105, 41] on div "Search workflows" at bounding box center [96, 43] width 182 height 13
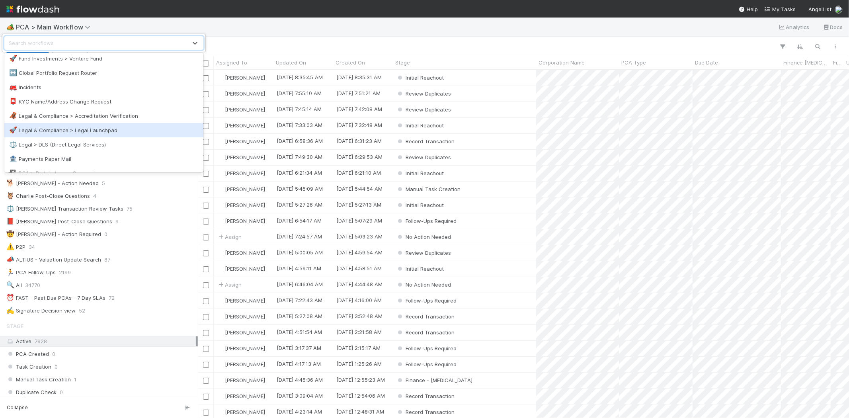
scroll to position [265, 0]
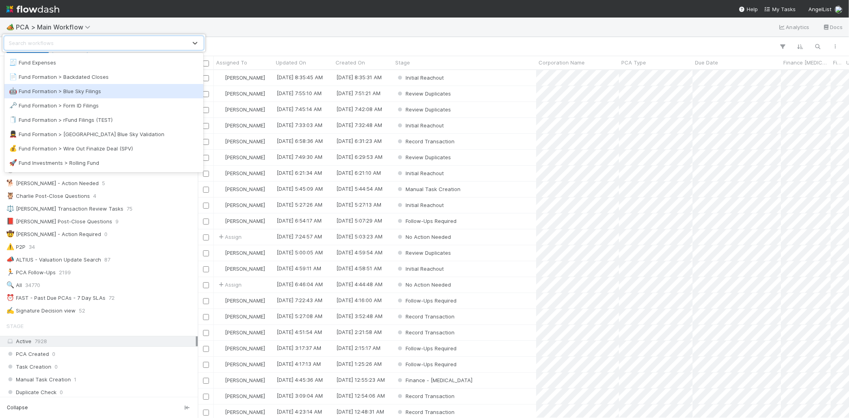
click at [117, 89] on div "🤖 Fund Formation > Blue Sky Filings" at bounding box center [103, 91] width 189 height 8
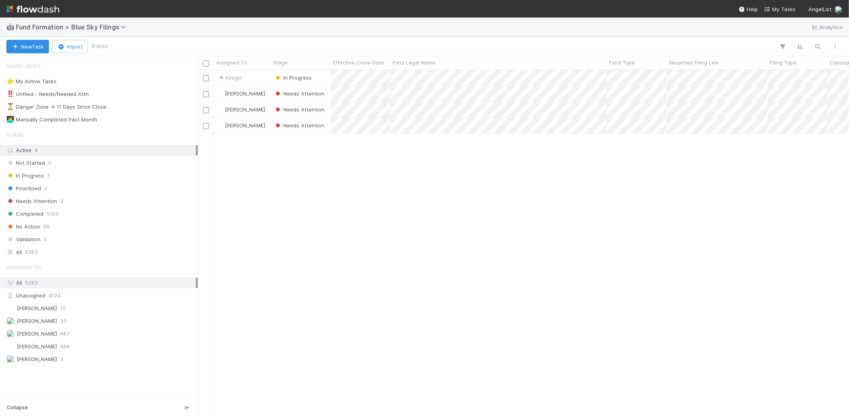
scroll to position [341, 644]
click at [525, 257] on div "Assign In Progress 8/12/25, 8:10:24 AM 8/12/25, 8:10:24 AM Raven Jacinto Needs …" at bounding box center [523, 243] width 651 height 347
drag, startPoint x: 121, startPoint y: 202, endPoint x: 152, endPoint y: 199, distance: 31.2
click at [122, 202] on div "Needs Attention 3" at bounding box center [100, 201] width 189 height 10
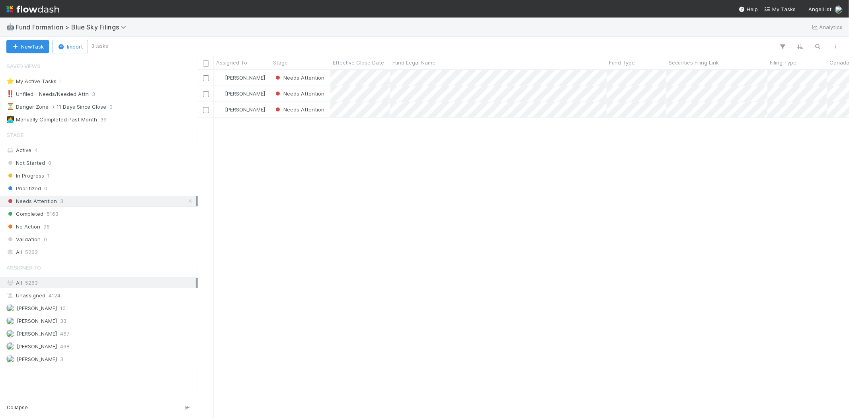
scroll to position [341, 644]
drag, startPoint x: 550, startPoint y: 287, endPoint x: 515, endPoint y: 210, distance: 85.0
click at [550, 287] on div "Raven Jacinto Needs Attention 8/12/25, 7:55:15 AM 8/12/25, 8:00:54 AM Meg Casta…" at bounding box center [523, 243] width 651 height 347
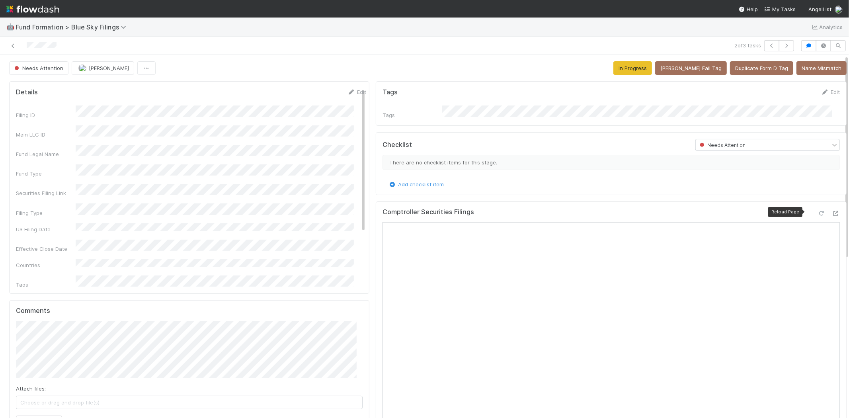
click at [818, 213] on icon at bounding box center [822, 213] width 8 height 5
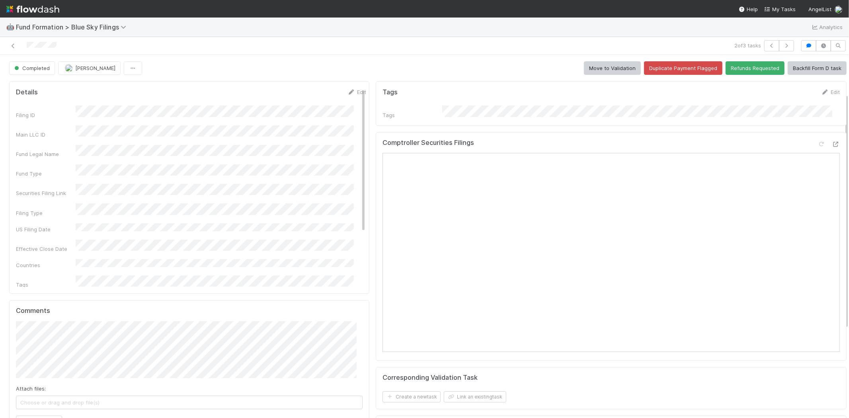
scroll to position [133, 0]
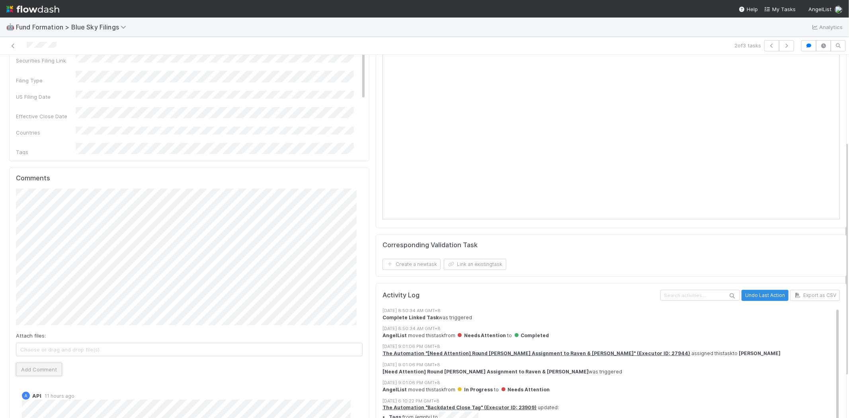
click at [45, 368] on button "Add Comment" at bounding box center [39, 370] width 46 height 14
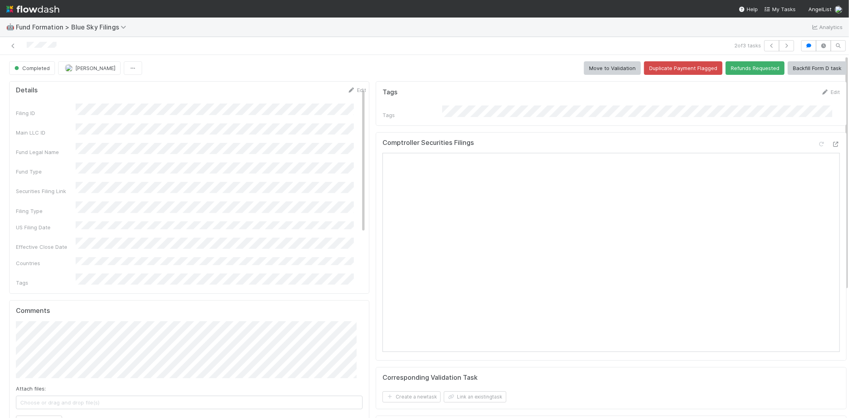
scroll to position [0, 0]
click at [13, 43] on icon at bounding box center [13, 45] width 8 height 5
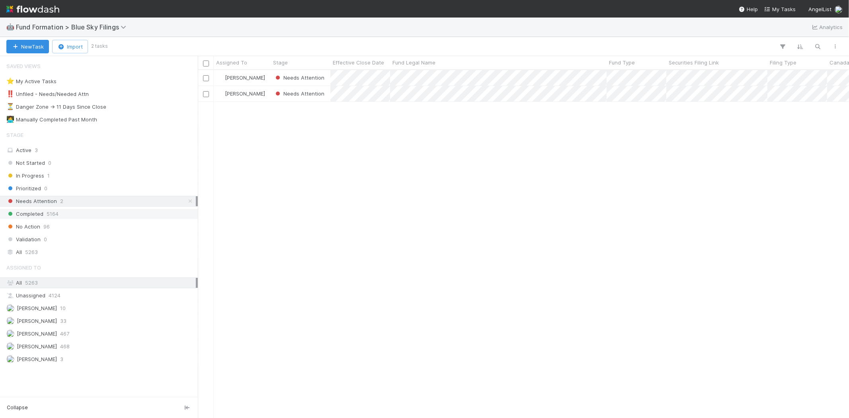
scroll to position [341, 644]
click at [82, 27] on span "Fund Formation > Blue Sky Filings" at bounding box center [73, 27] width 114 height 8
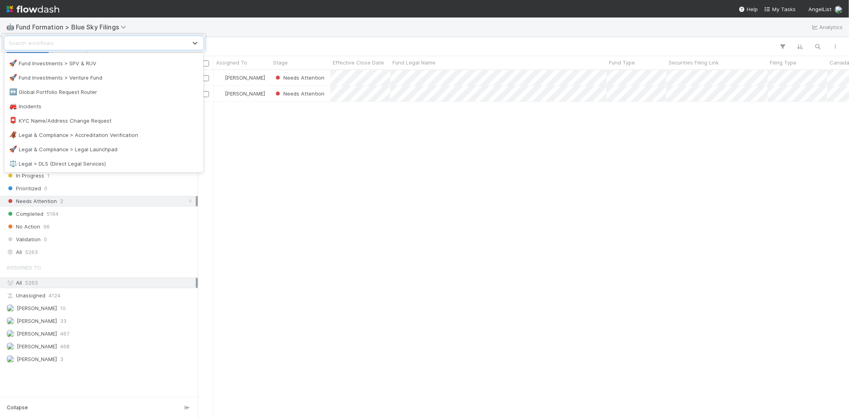
scroll to position [254, 0]
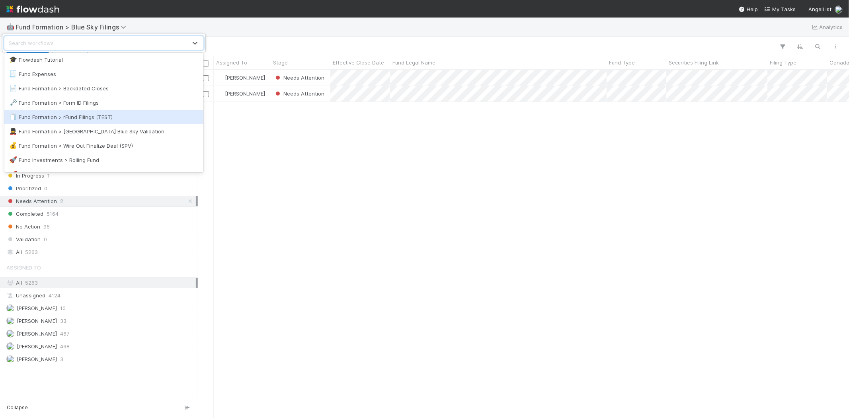
click at [122, 115] on div "🧻 Fund Formation > rFund Filings (TEST)" at bounding box center [103, 117] width 189 height 8
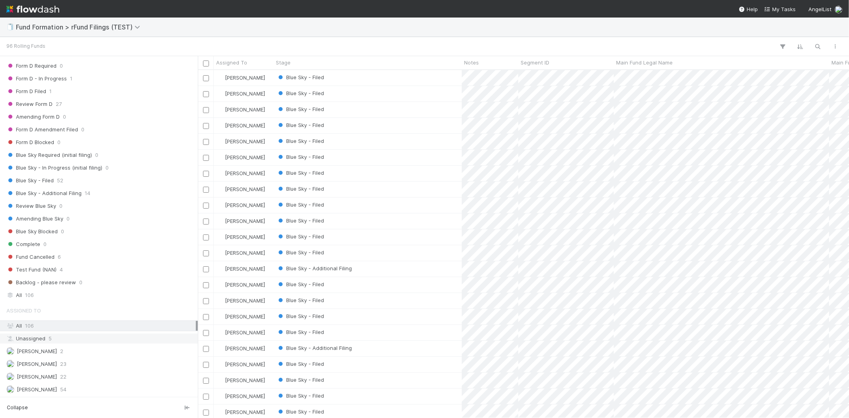
scroll to position [189, 0]
click at [111, 363] on div "Meg Castanare 23" at bounding box center [100, 364] width 189 height 10
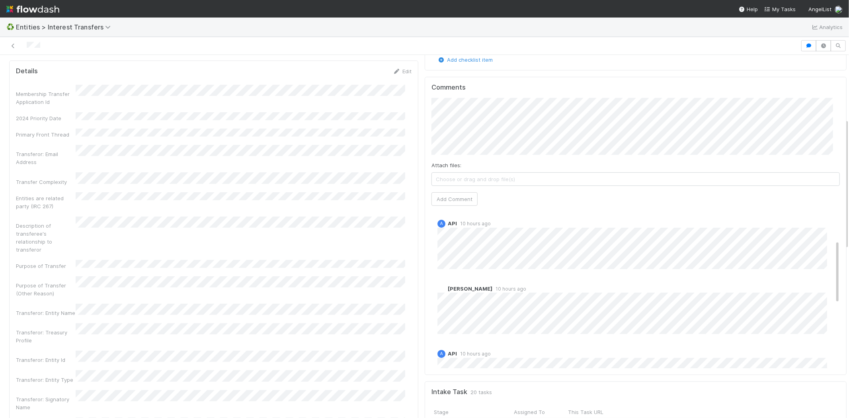
scroll to position [88, 0]
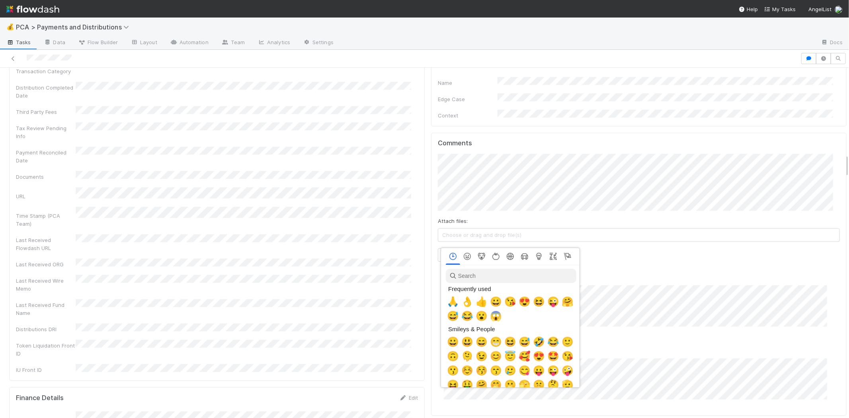
scroll to position [0, 3]
click at [447, 304] on span "🙏" at bounding box center [451, 301] width 12 height 11
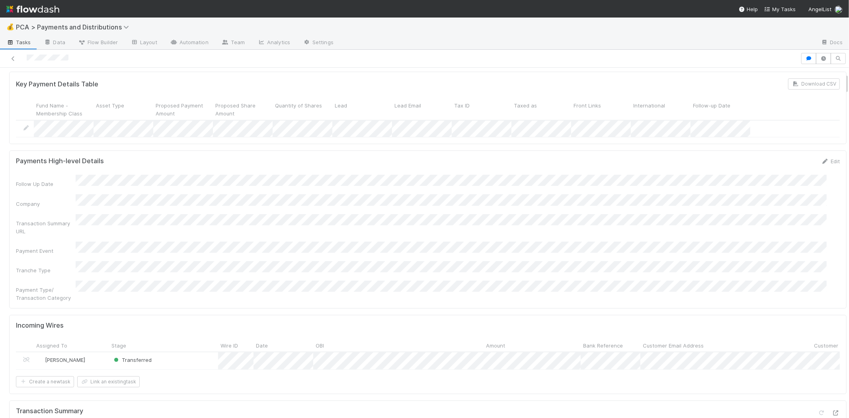
scroll to position [88, 0]
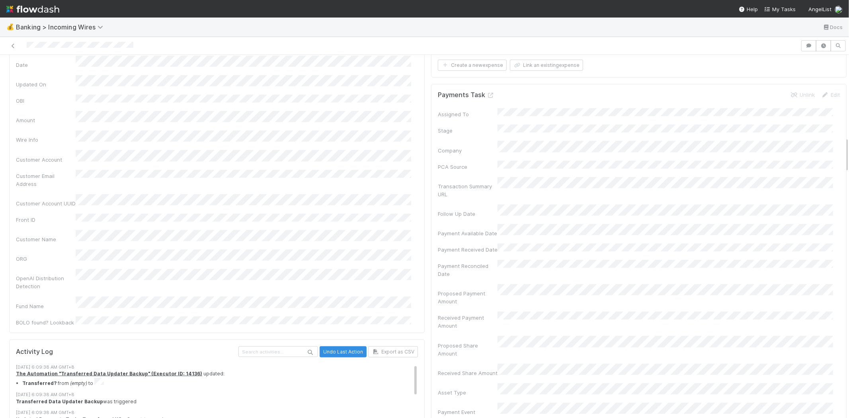
scroll to position [1017, 0]
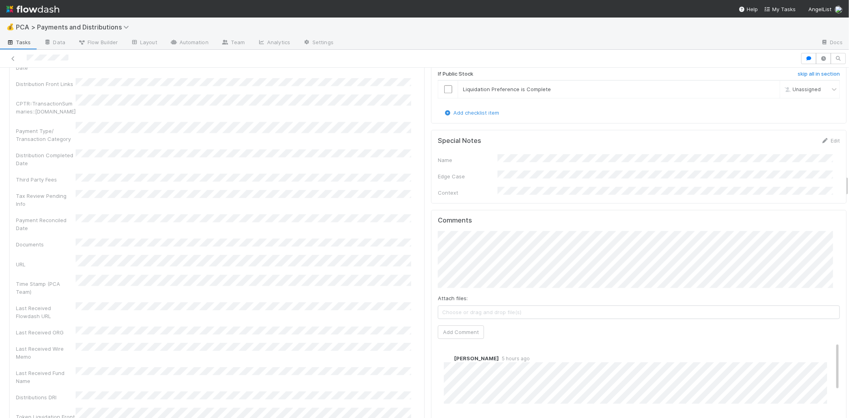
scroll to position [1769, 0]
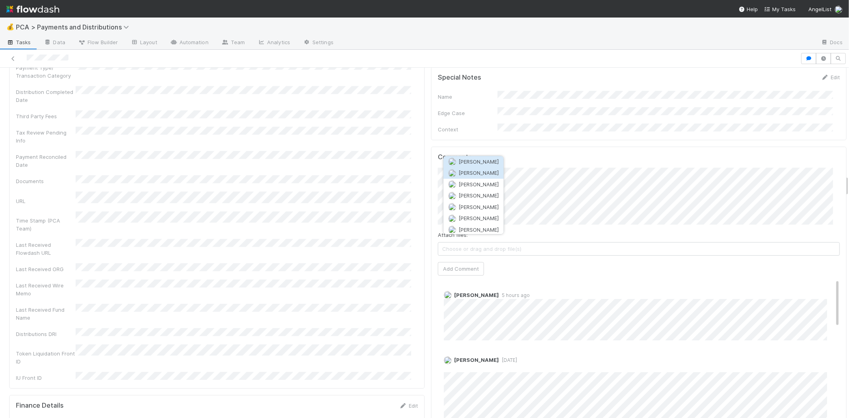
click at [465, 168] on button "[PERSON_NAME]" at bounding box center [473, 173] width 60 height 11
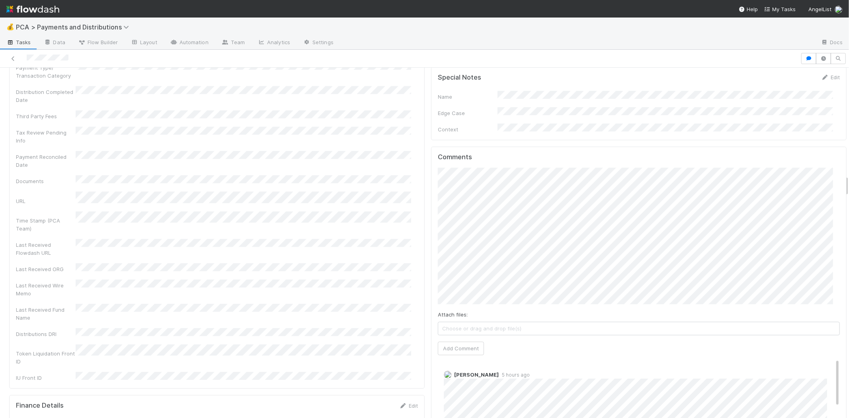
click at [431, 178] on div "Comments Attach files: Choose or drag and drop file(s) Add Comment [PERSON_NAME…" at bounding box center [639, 335] width 416 height 378
click at [463, 342] on button "Add Comment" at bounding box center [461, 349] width 46 height 14
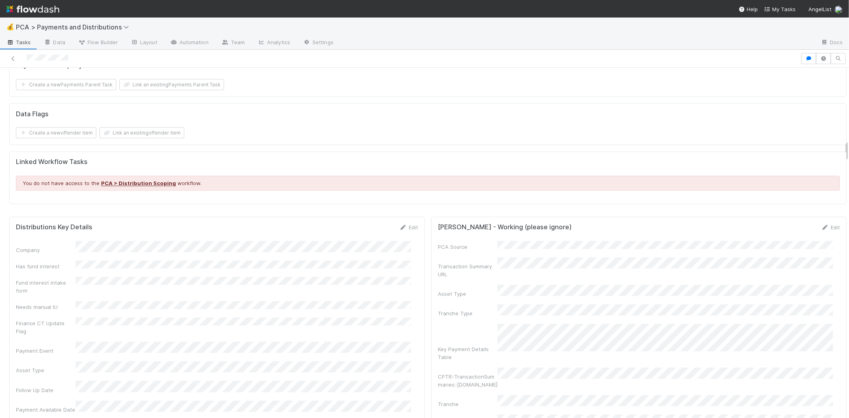
scroll to position [1283, 0]
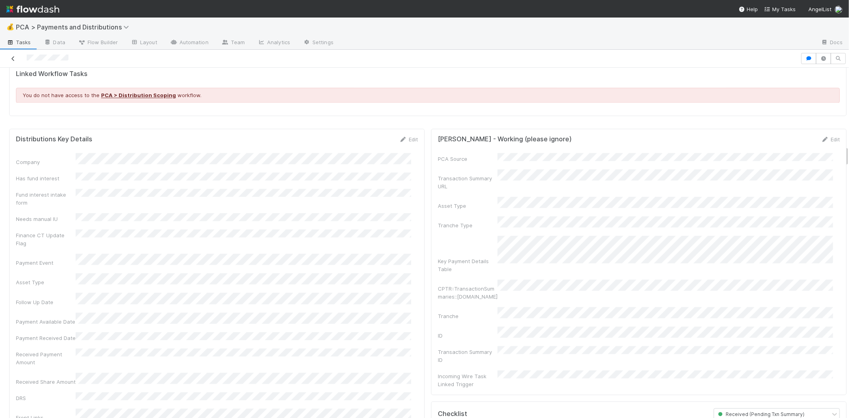
click at [14, 58] on icon at bounding box center [13, 58] width 8 height 5
